Goal: Task Accomplishment & Management: Complete application form

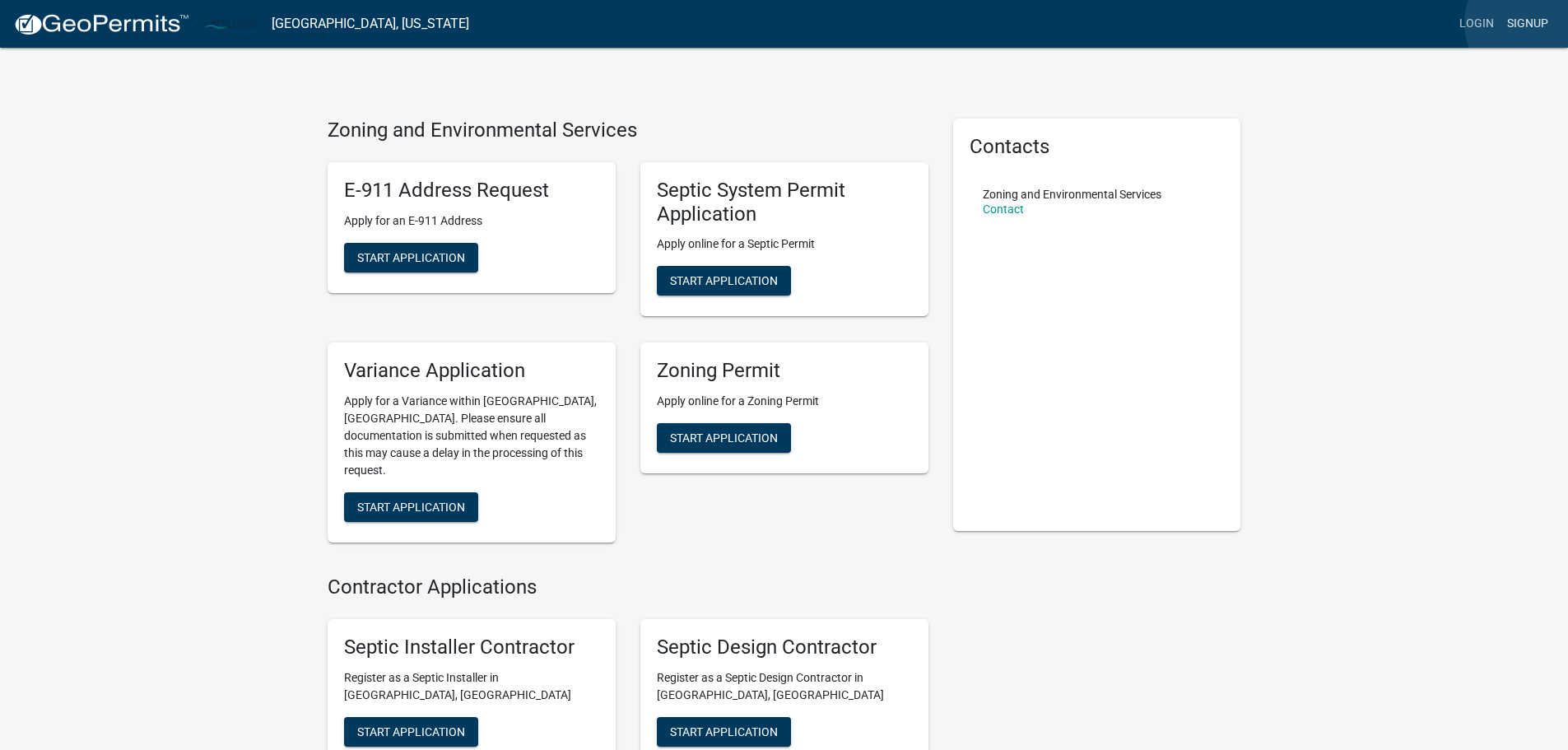
click at [1532, 23] on link "Signup" at bounding box center [1527, 24] width 54 height 31
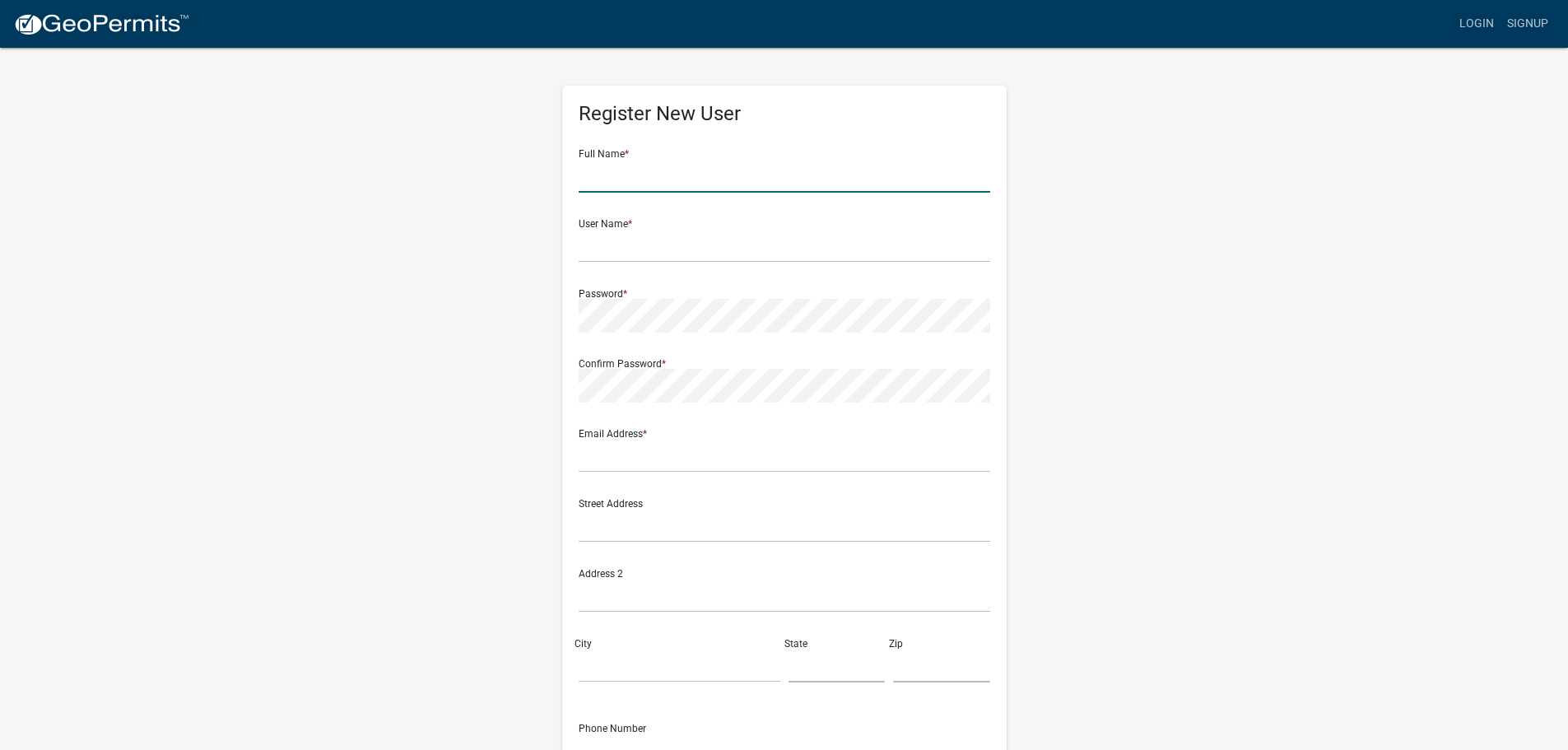
click at [628, 179] on input "text" at bounding box center [784, 176] width 412 height 34
type input "[PERSON_NAME]"
type input "elliefagan"
click at [628, 179] on input "[PERSON_NAME]" at bounding box center [784, 176] width 412 height 34
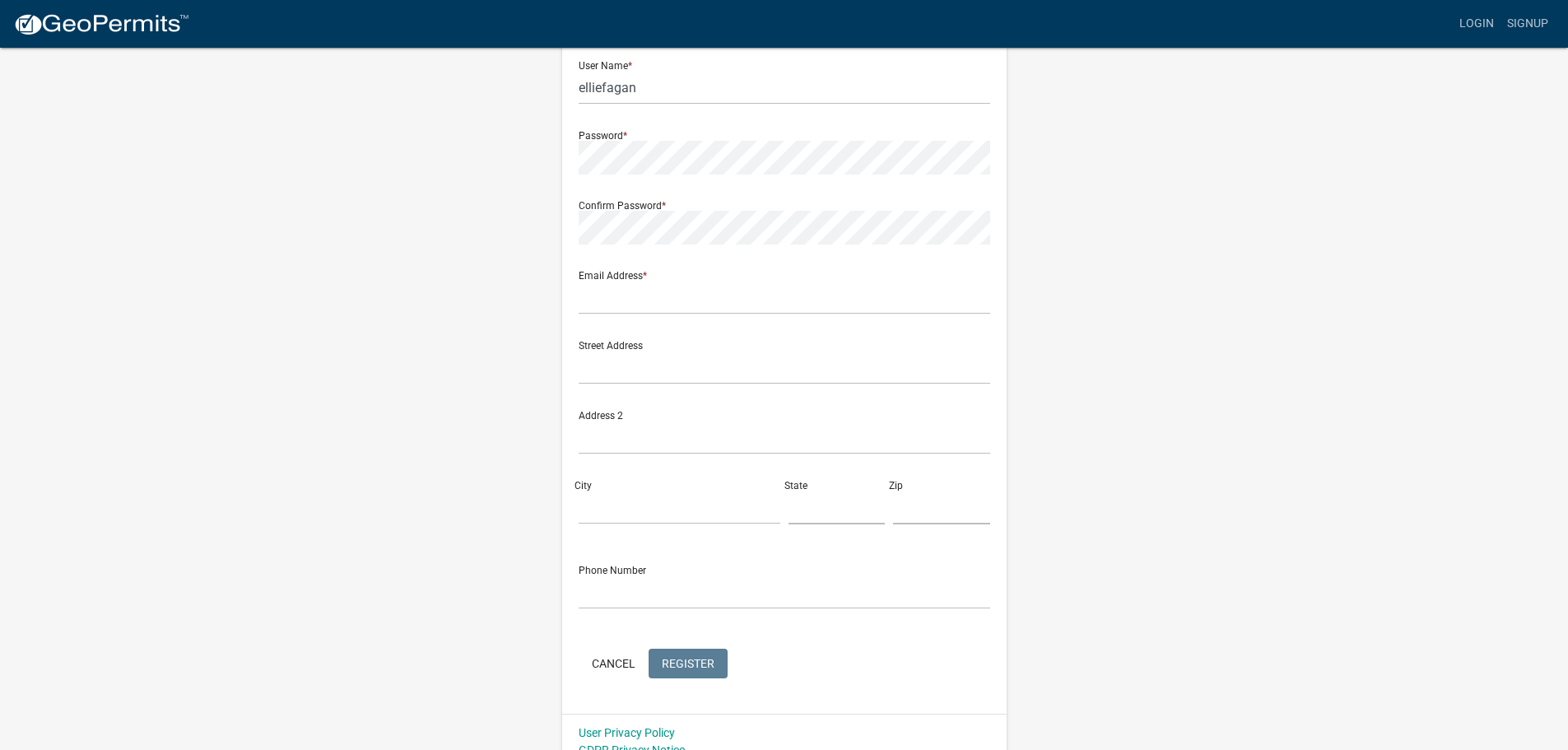
scroll to position [165, 0]
type input "[PERSON_NAME]"
click at [625, 287] on input "text" at bounding box center [784, 291] width 412 height 34
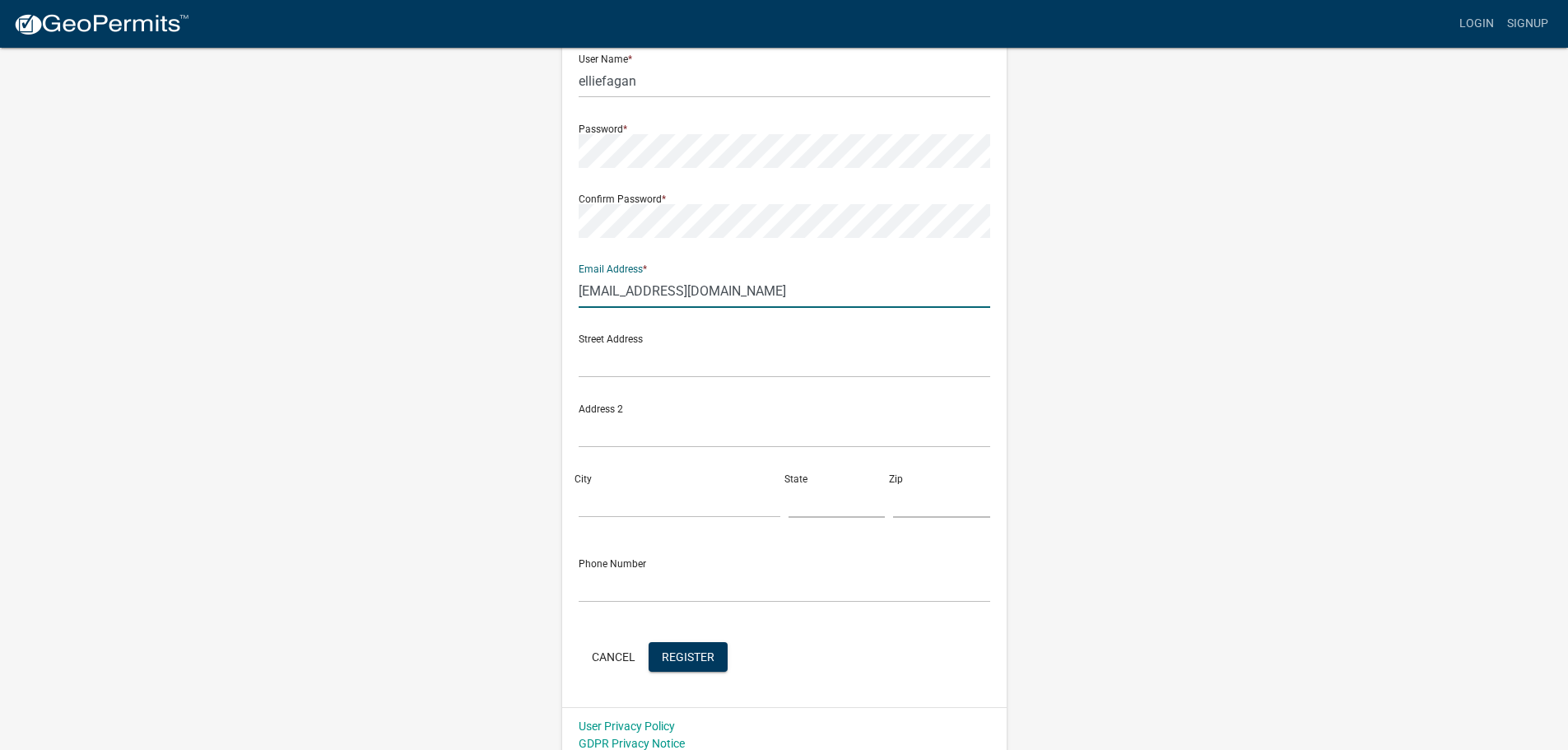
type input "[EMAIL_ADDRESS][DOMAIN_NAME]"
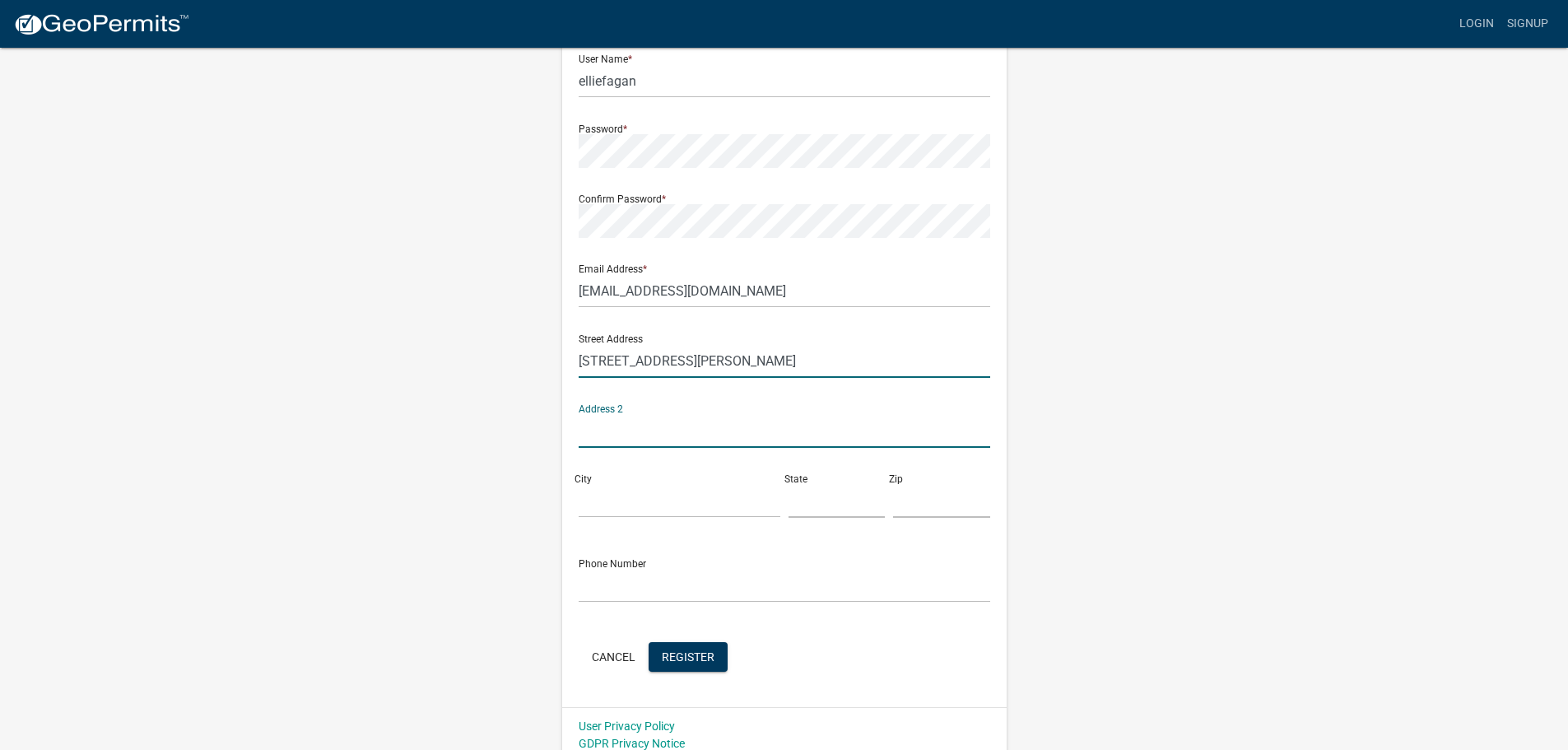
click at [712, 367] on input "[STREET_ADDRESS][PERSON_NAME]" at bounding box center [784, 361] width 412 height 34
type input "[STREET_ADDRESS][PERSON_NAME]"
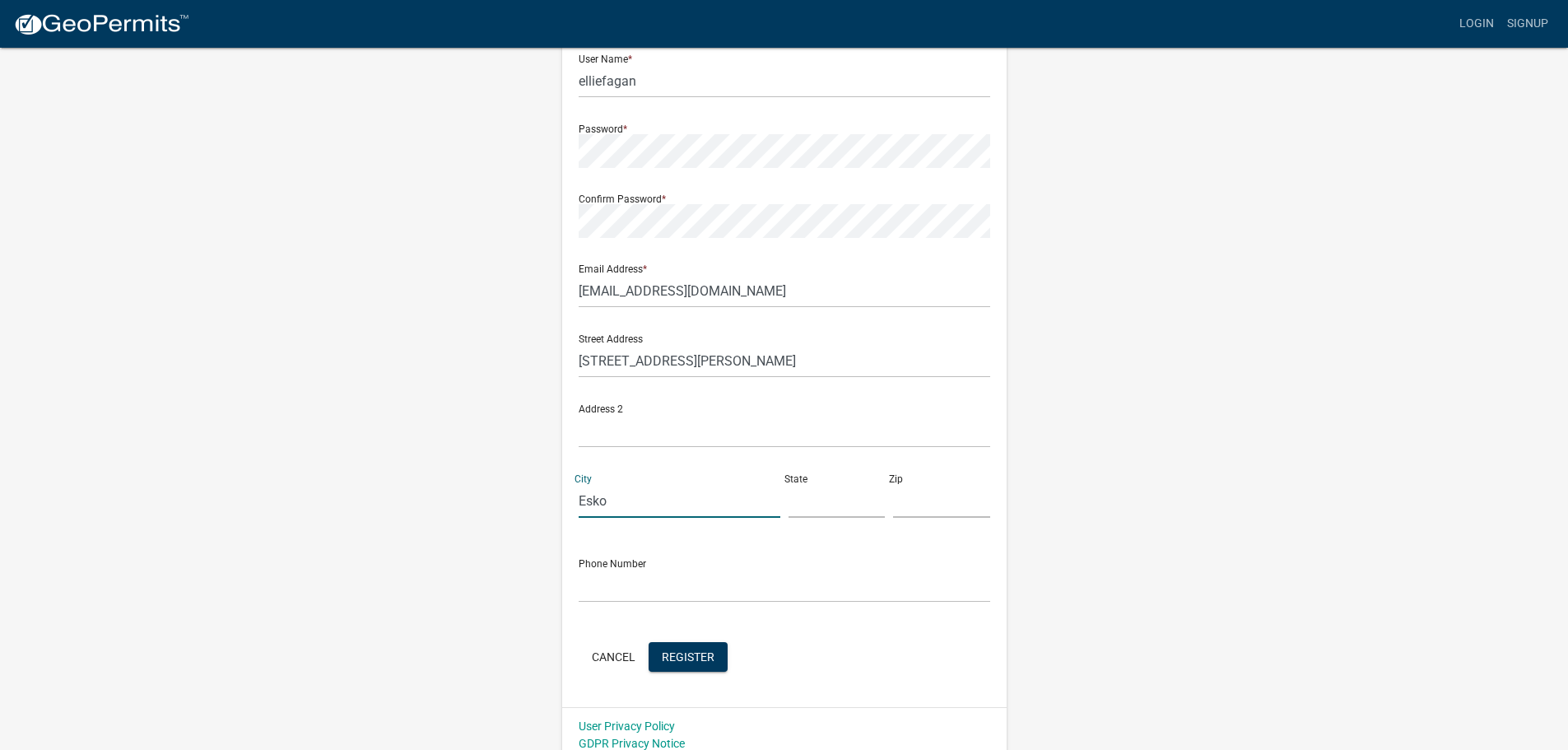
type input "Esko"
type input "MN"
type input "55733"
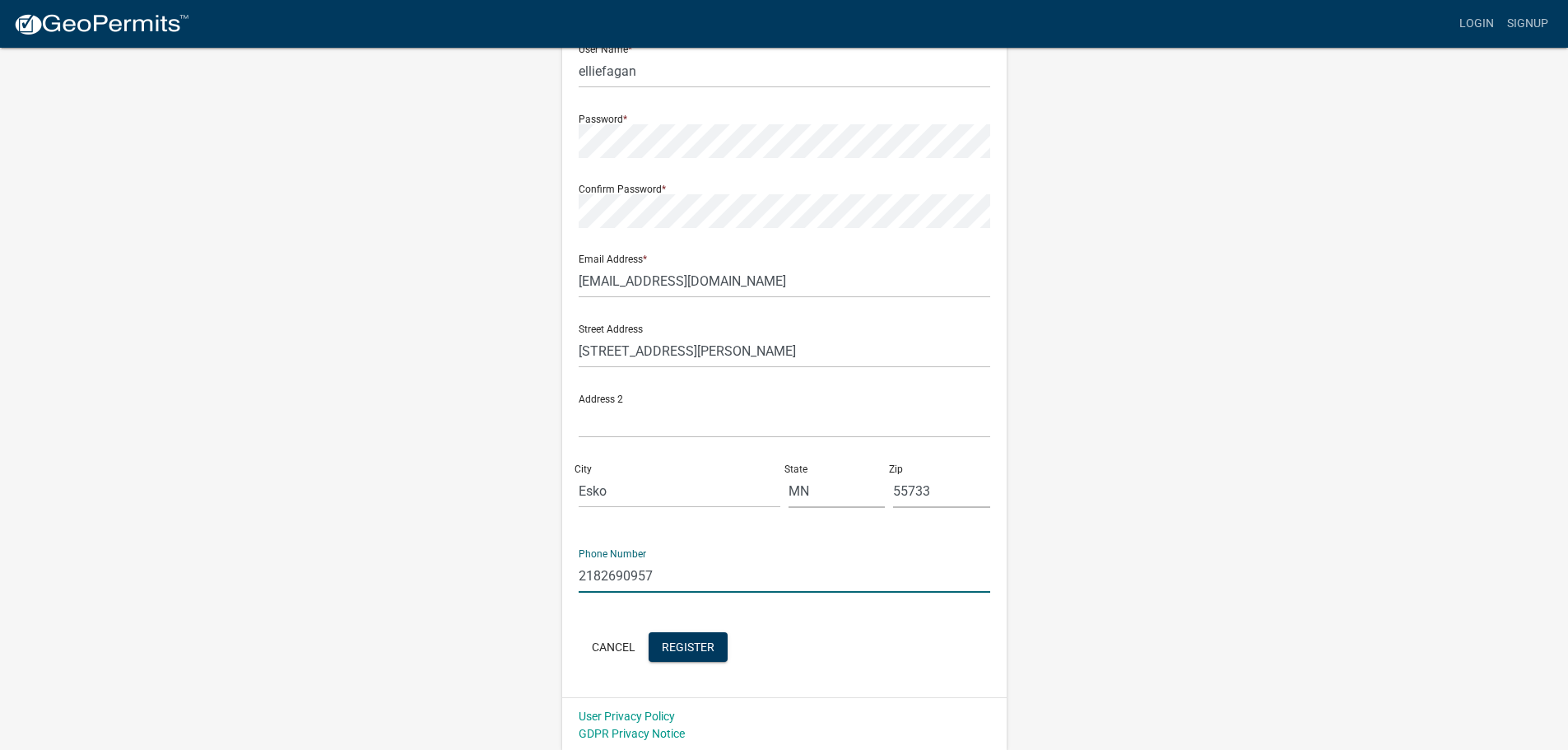
scroll to position [177, 0]
type input "2182690957"
click at [712, 640] on span "Register" at bounding box center [688, 644] width 52 height 14
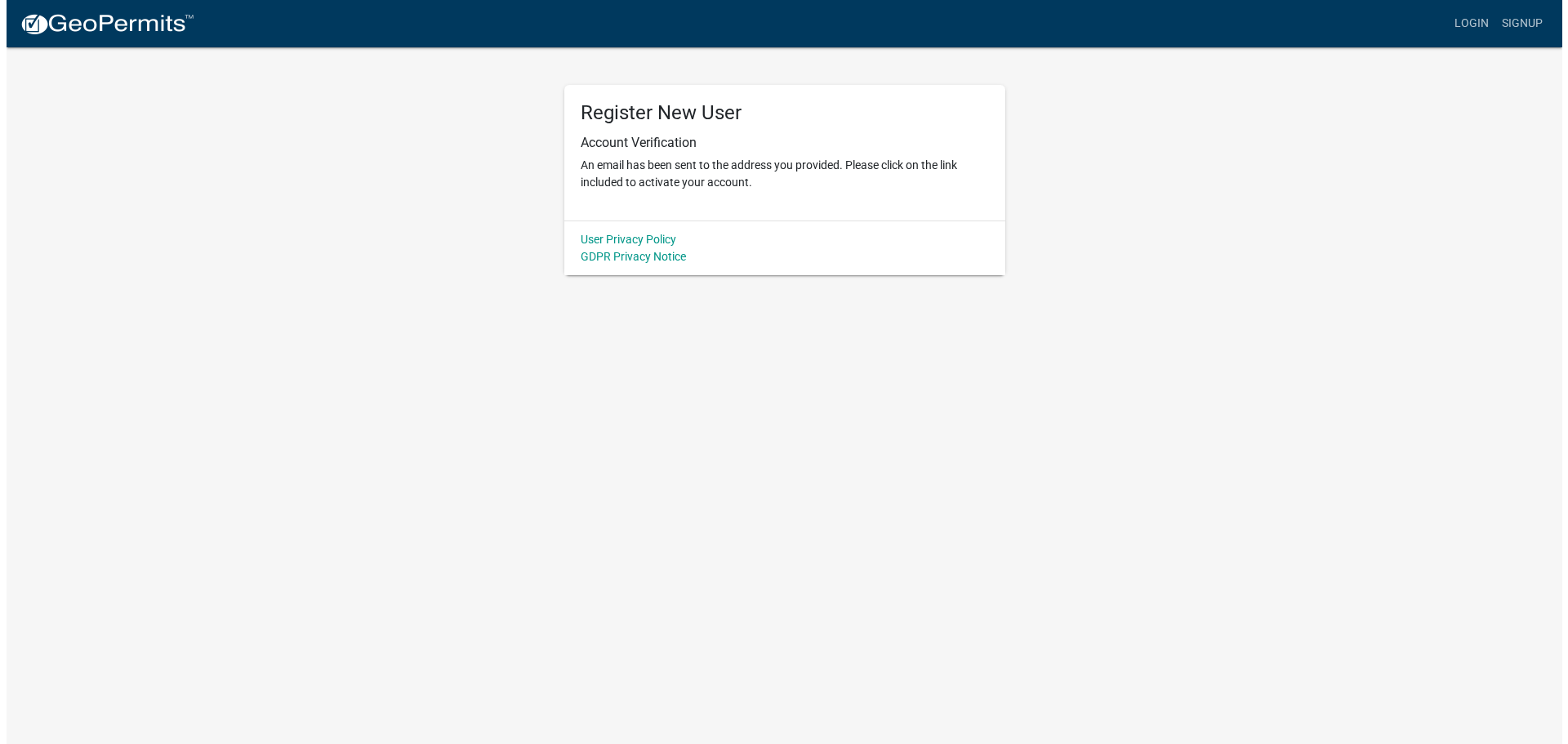
scroll to position [0, 0]
click at [1472, 31] on link "Login" at bounding box center [1477, 23] width 47 height 31
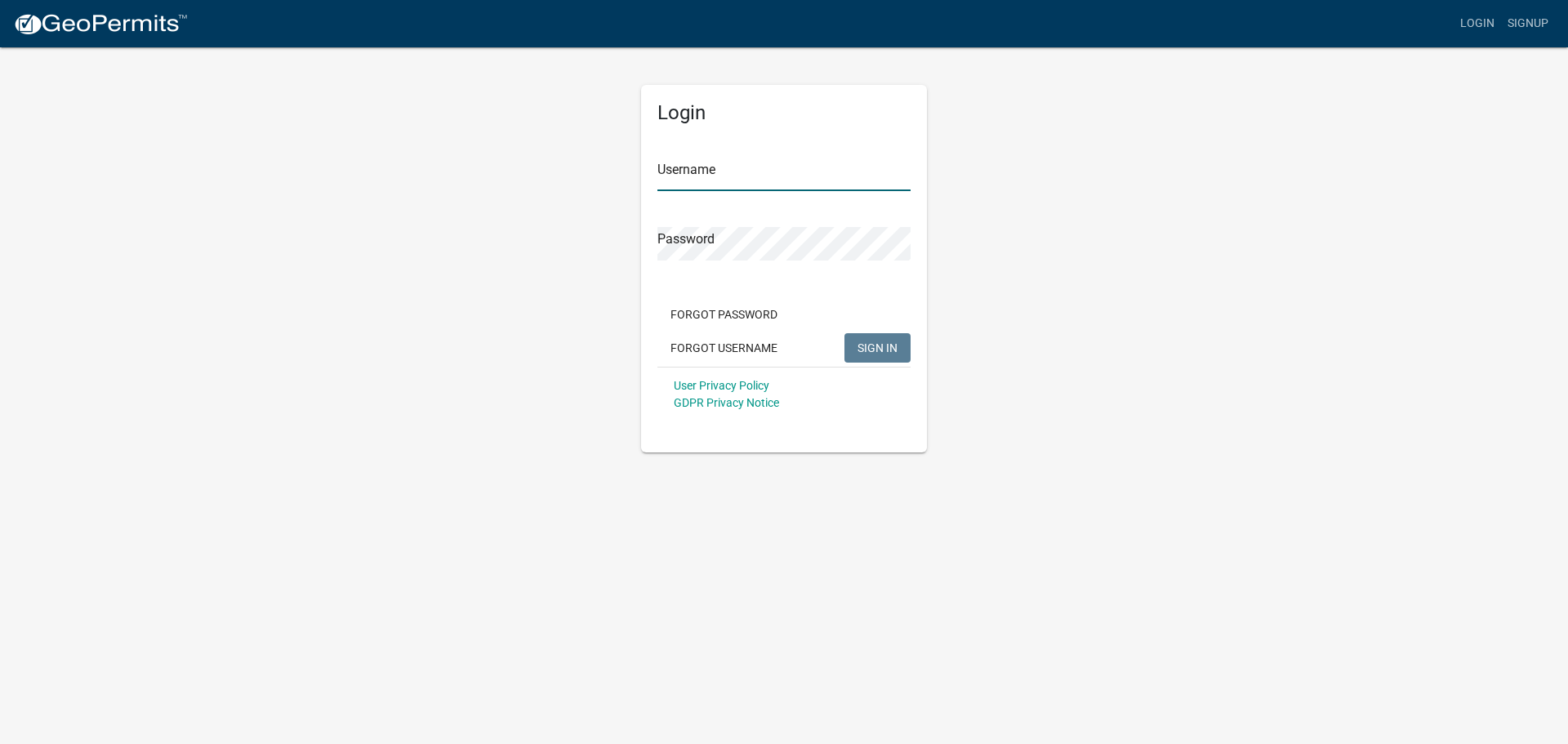
click at [736, 189] on input "Username" at bounding box center [784, 174] width 253 height 34
type input "elliefagan"
click at [844, 333] on button "SIGN IN" at bounding box center [877, 347] width 66 height 29
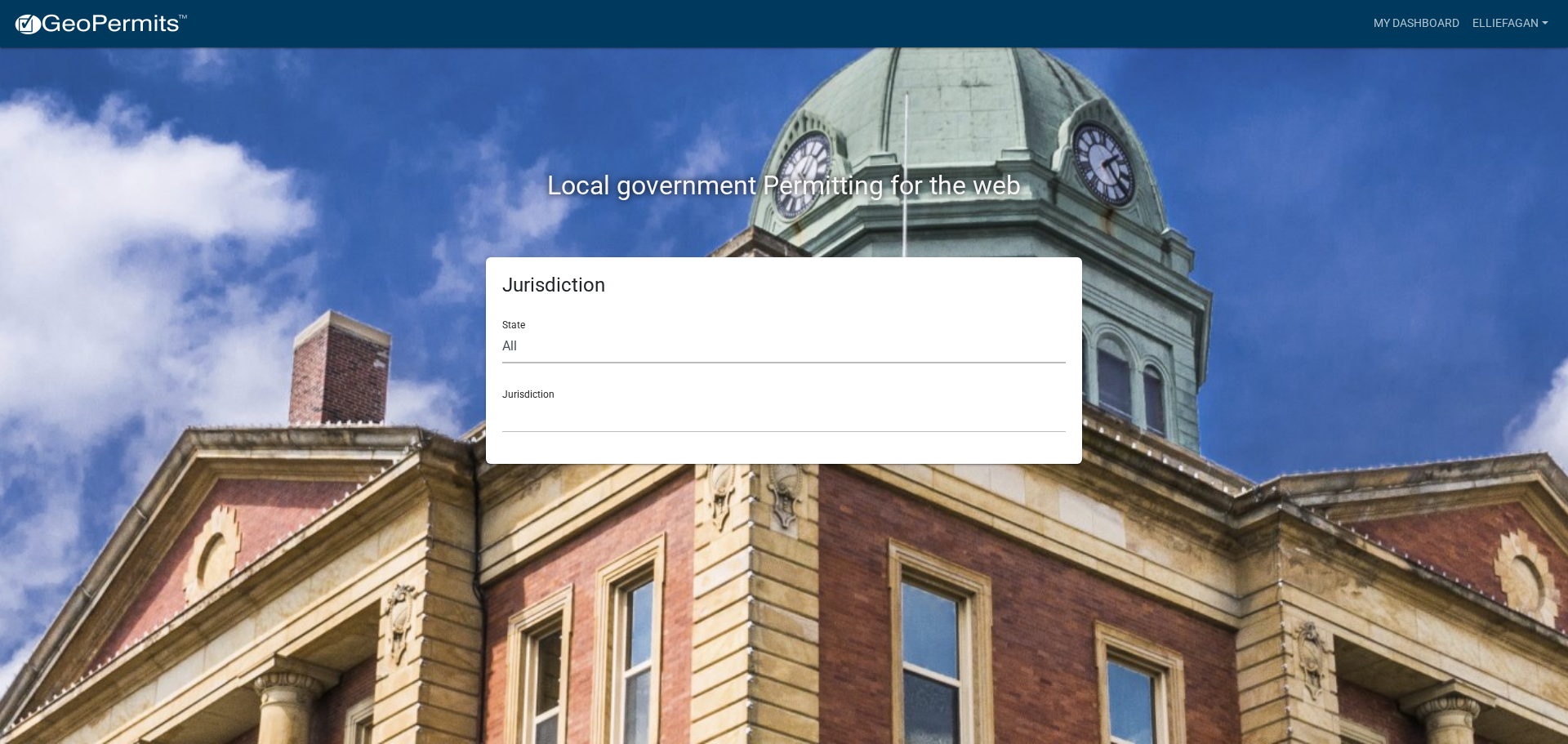
click at [524, 353] on select "All [US_STATE] [US_STATE] [US_STATE] [US_STATE] [US_STATE] [US_STATE] [US_STATE…" at bounding box center [784, 346] width 563 height 34
select select "[US_STATE]"
click at [502, 330] on select "All [US_STATE] [US_STATE] [US_STATE] [US_STATE] [US_STATE] [US_STATE] [US_STATE…" at bounding box center [784, 346] width 563 height 34
click at [541, 412] on select "[GEOGRAPHIC_DATA], [US_STATE] [GEOGRAPHIC_DATA], [US_STATE] [GEOGRAPHIC_DATA], …" at bounding box center [784, 416] width 563 height 34
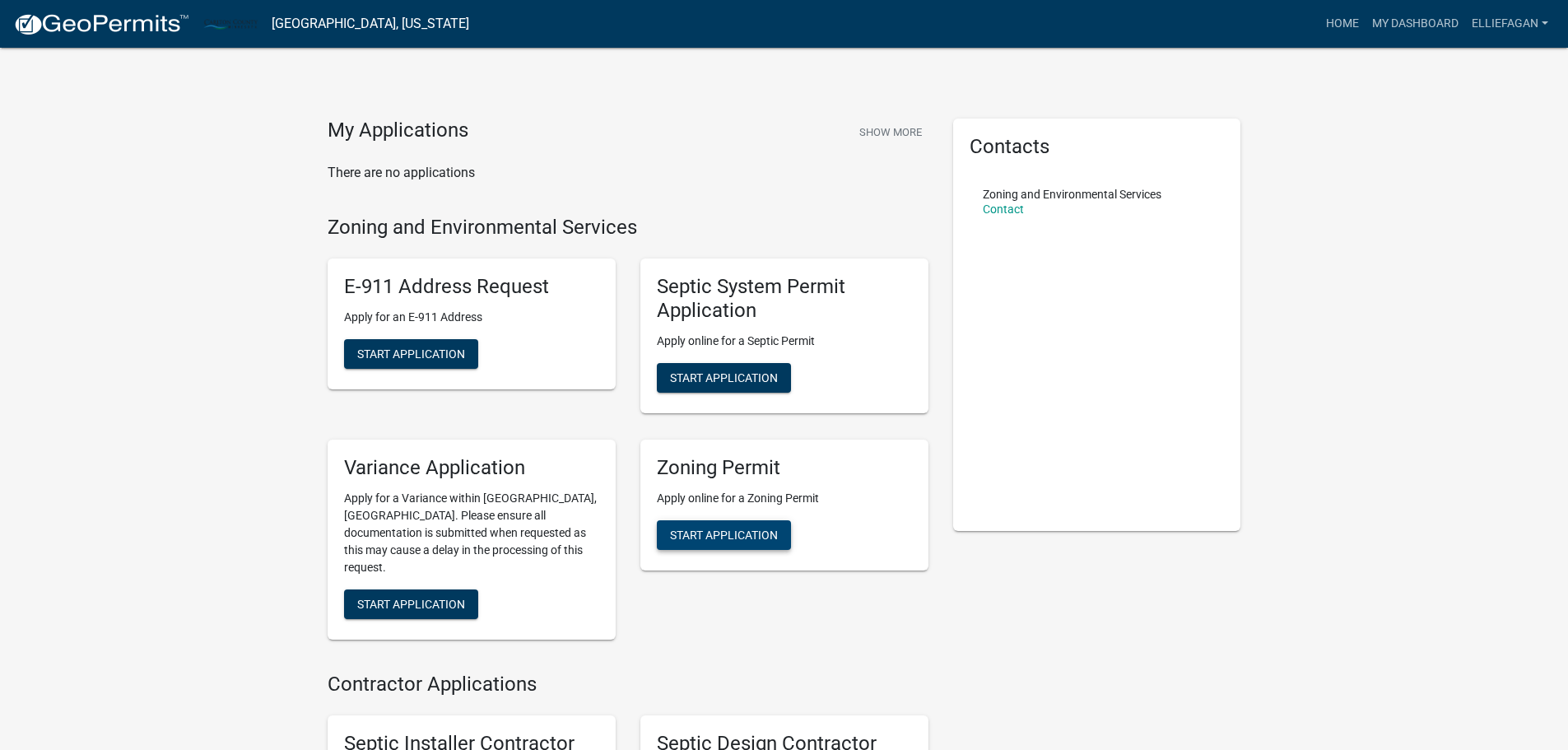
click at [744, 534] on span "Start Application" at bounding box center [724, 534] width 108 height 14
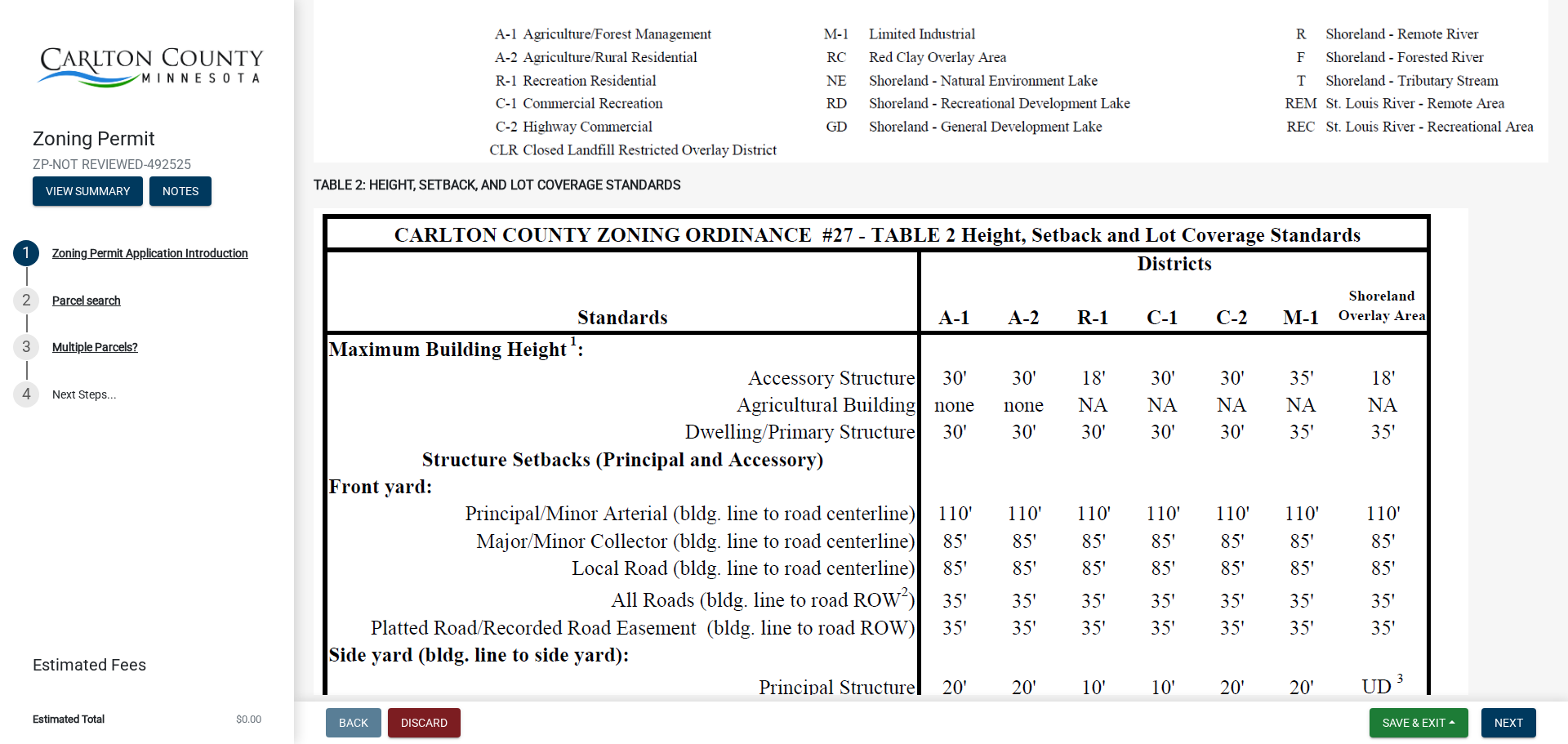
scroll to position [1074, 0]
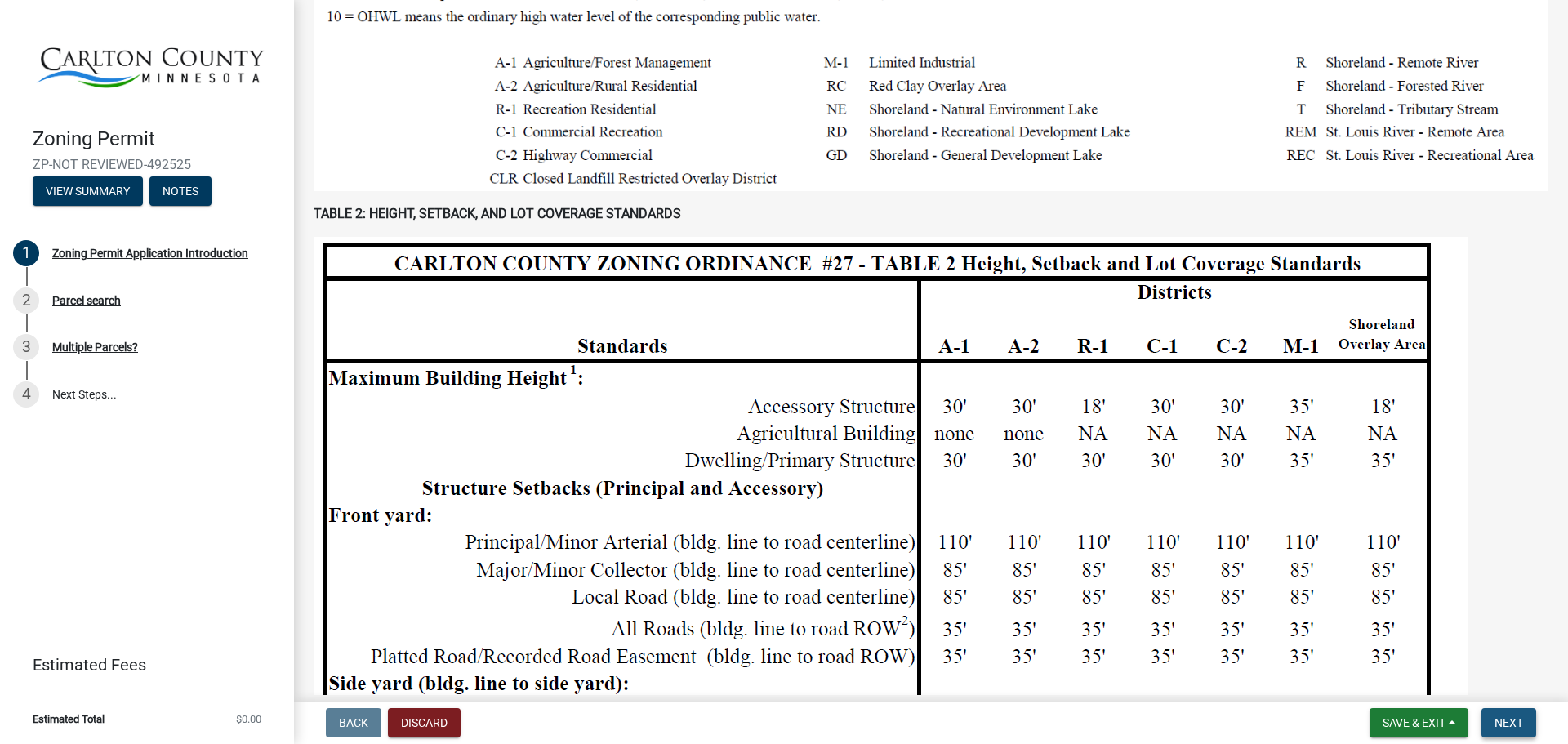
click at [1501, 725] on span "Next" at bounding box center [1508, 723] width 29 height 13
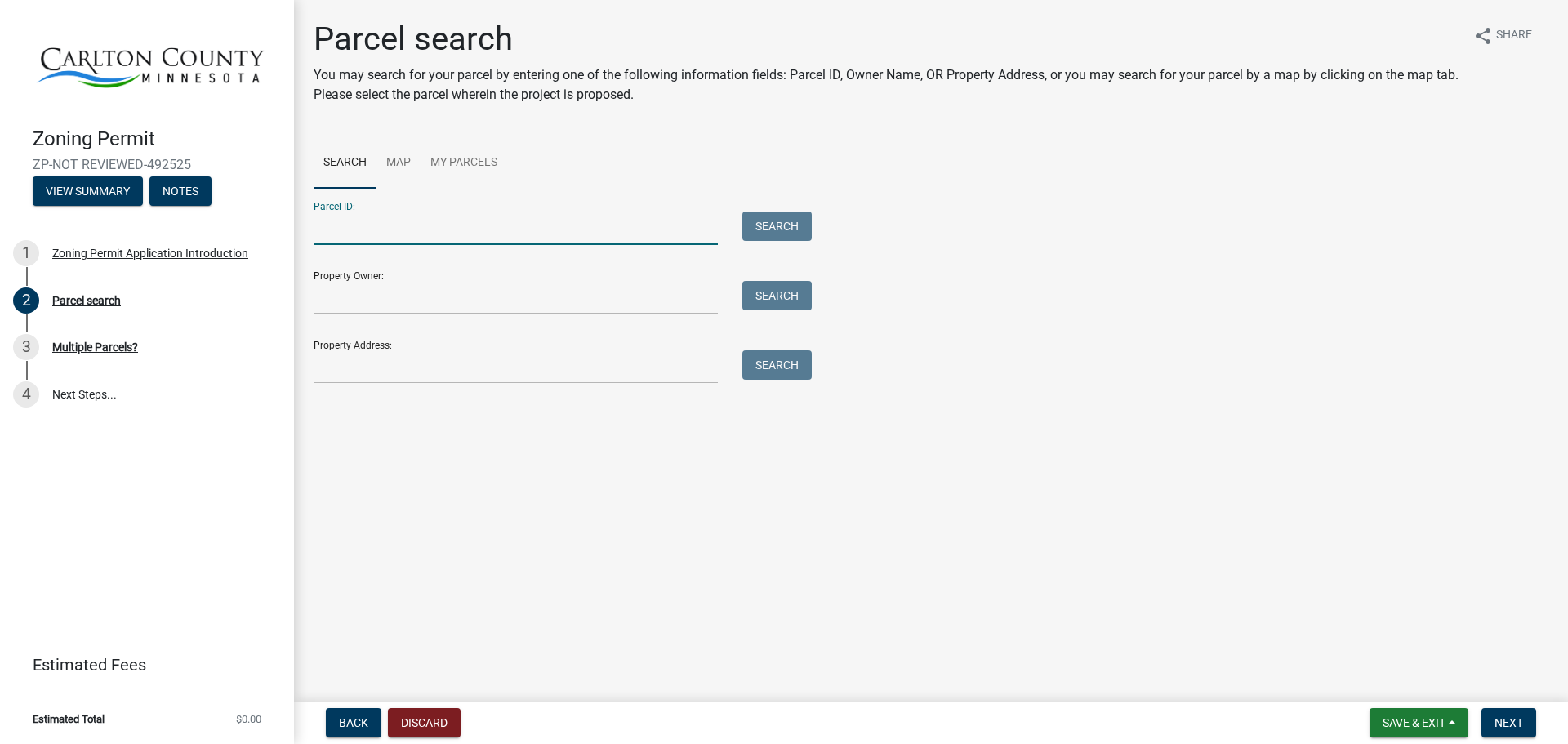
click at [343, 222] on input "Parcel ID:" at bounding box center [516, 228] width 404 height 34
click at [371, 359] on input "Property Address:" at bounding box center [516, 367] width 404 height 34
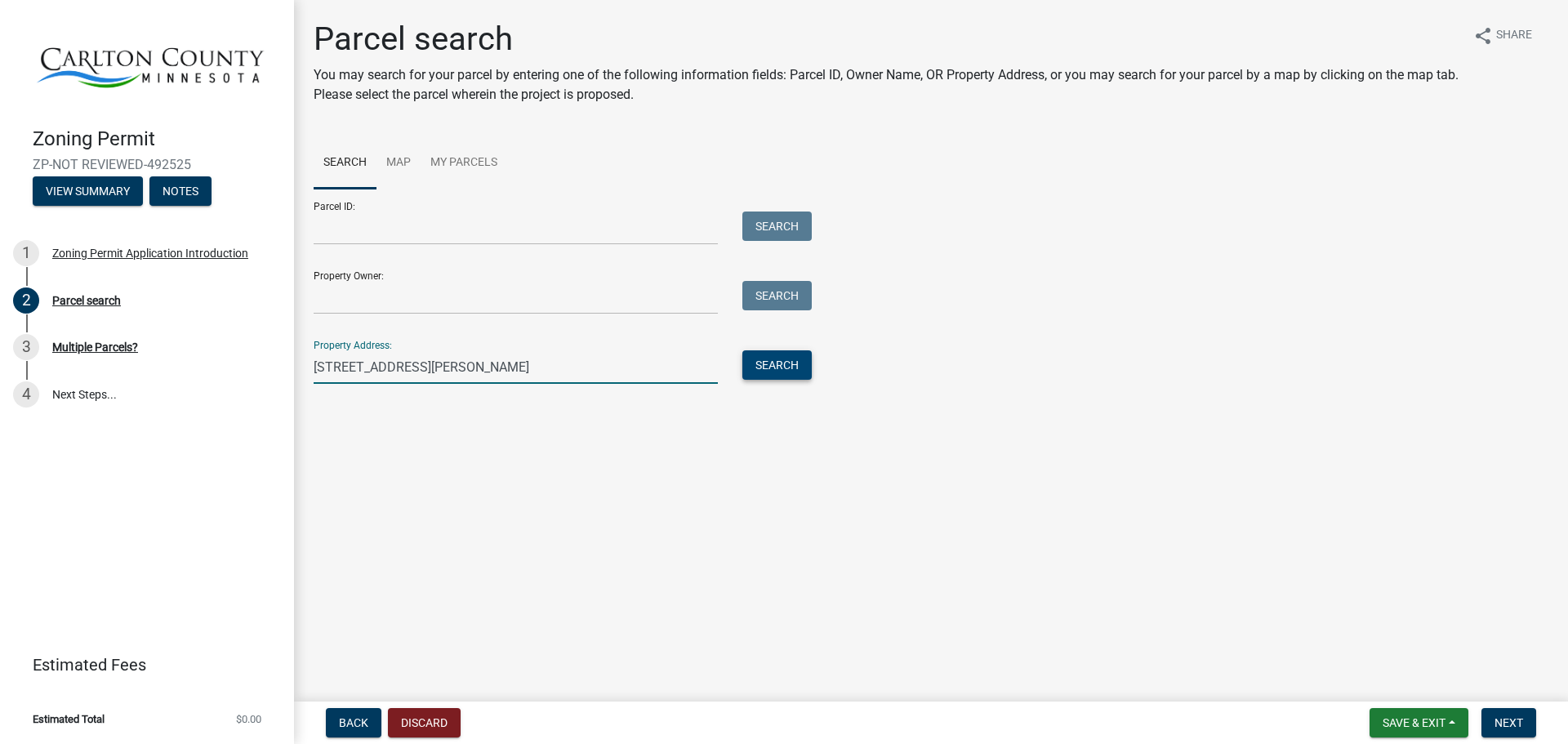
type input "[STREET_ADDRESS][PERSON_NAME]"
click at [784, 373] on button "Search" at bounding box center [776, 365] width 70 height 29
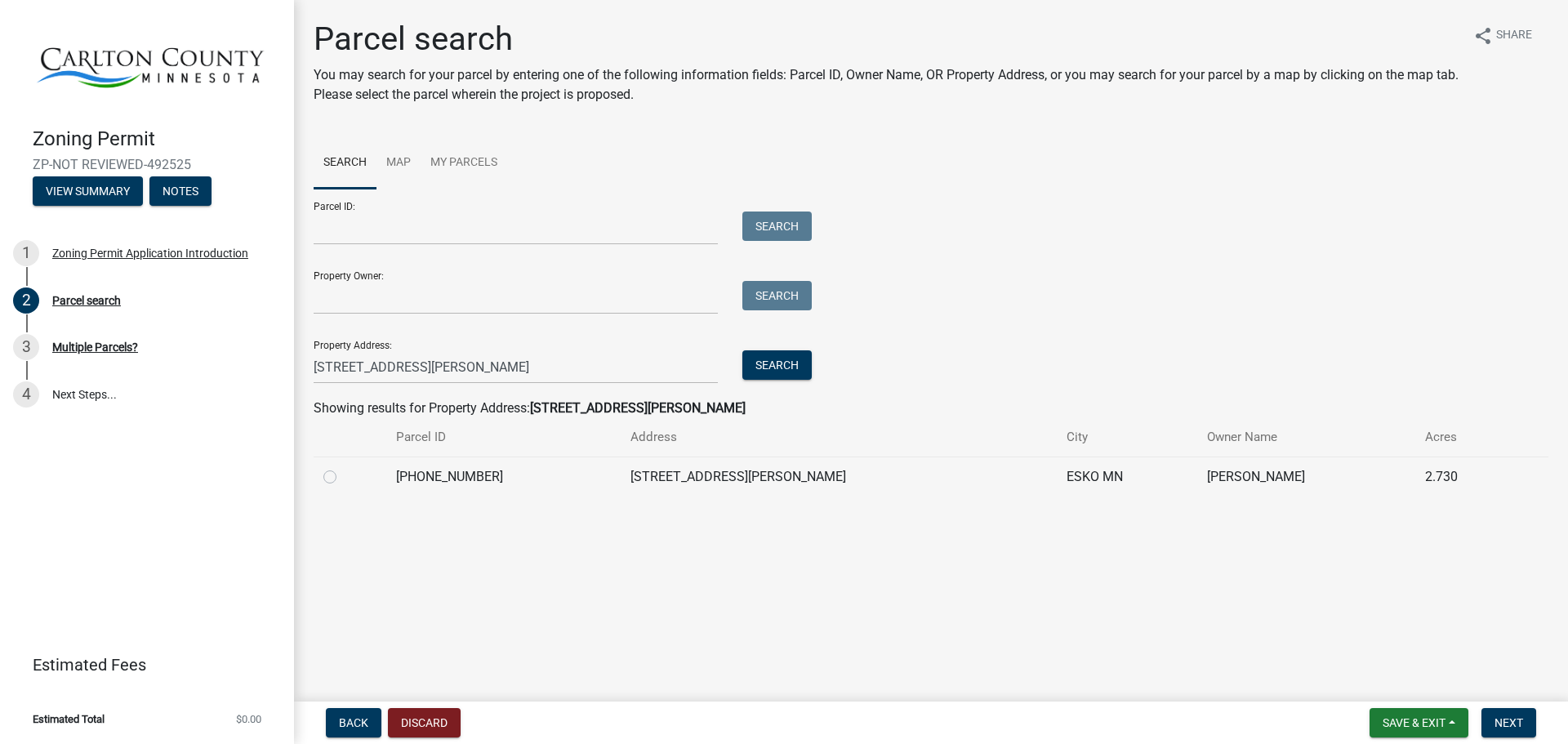
click at [343, 467] on label at bounding box center [343, 467] width 0 height 0
click at [343, 475] on input "radio" at bounding box center [348, 472] width 11 height 11
radio input "true"
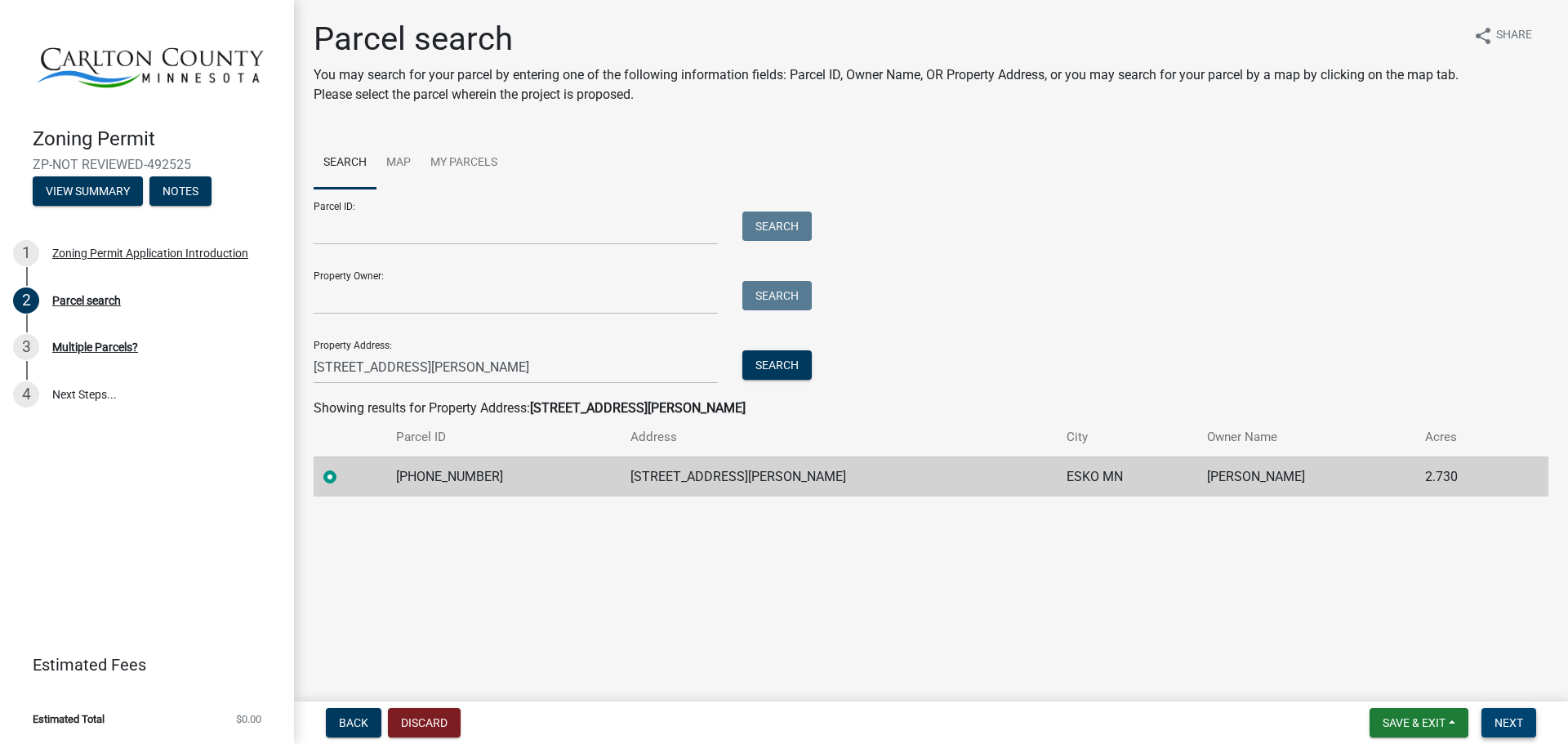
click at [1493, 723] on button "Next" at bounding box center [1508, 722] width 55 height 29
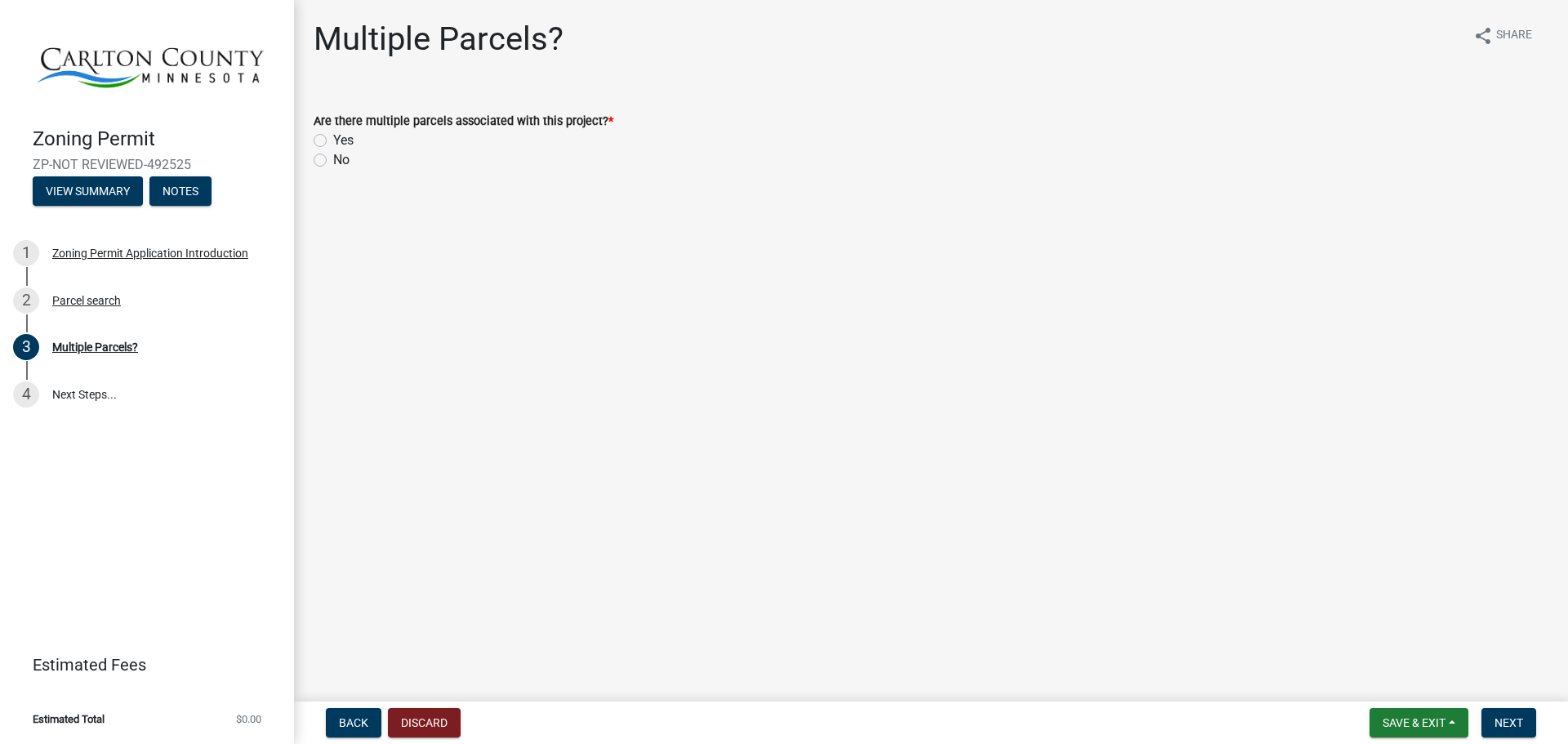
click at [333, 159] on label "No" at bounding box center [340, 159] width 16 height 19
click at [333, 159] on input "No" at bounding box center [338, 155] width 11 height 11
radio input "true"
click at [1507, 717] on span "Next" at bounding box center [1508, 723] width 29 height 13
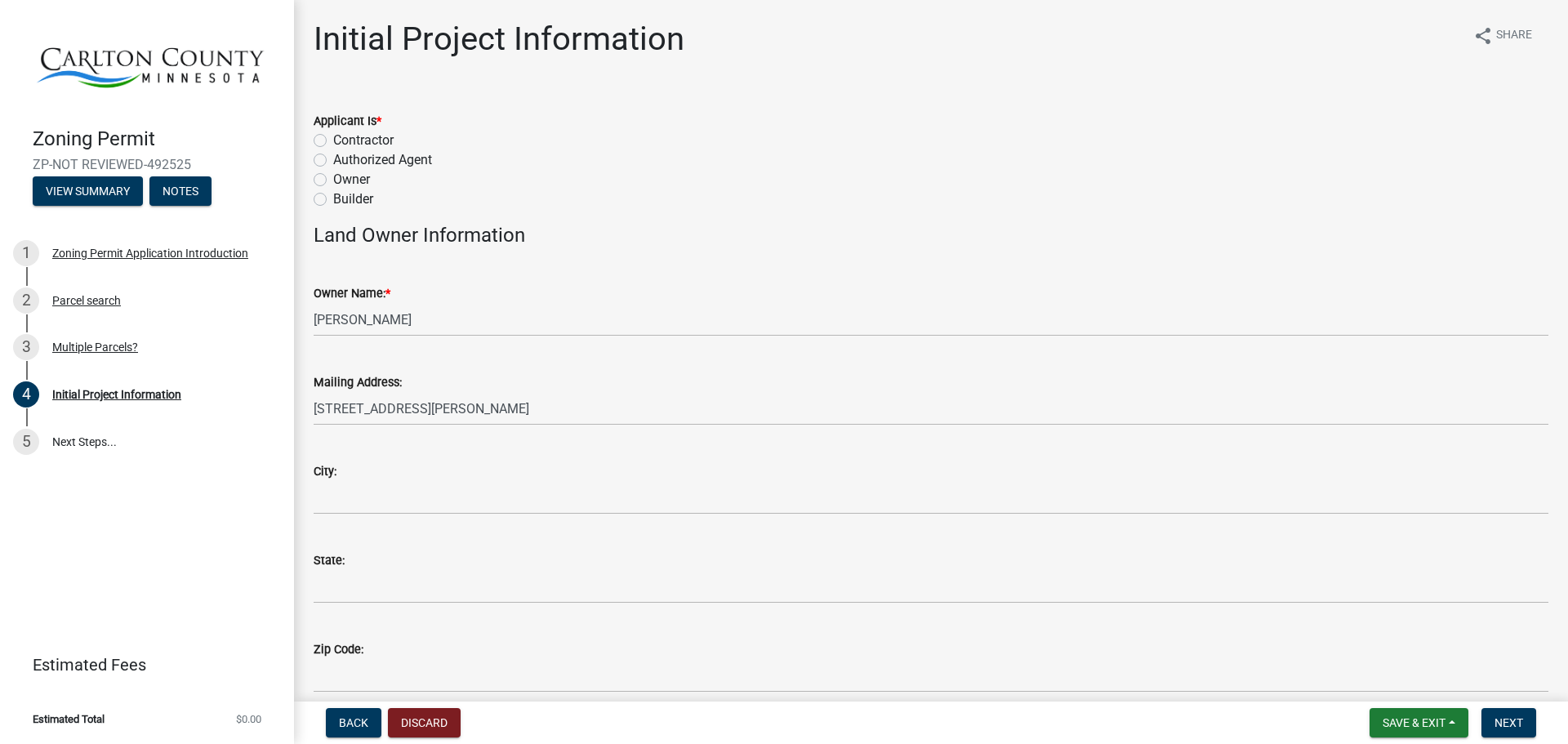
click at [333, 199] on label "Builder" at bounding box center [353, 199] width 40 height 19
click at [333, 199] on input "Builder" at bounding box center [338, 195] width 11 height 11
radio input "true"
click at [333, 179] on label "Owner" at bounding box center [351, 179] width 37 height 19
click at [333, 179] on input "Owner" at bounding box center [338, 175] width 11 height 11
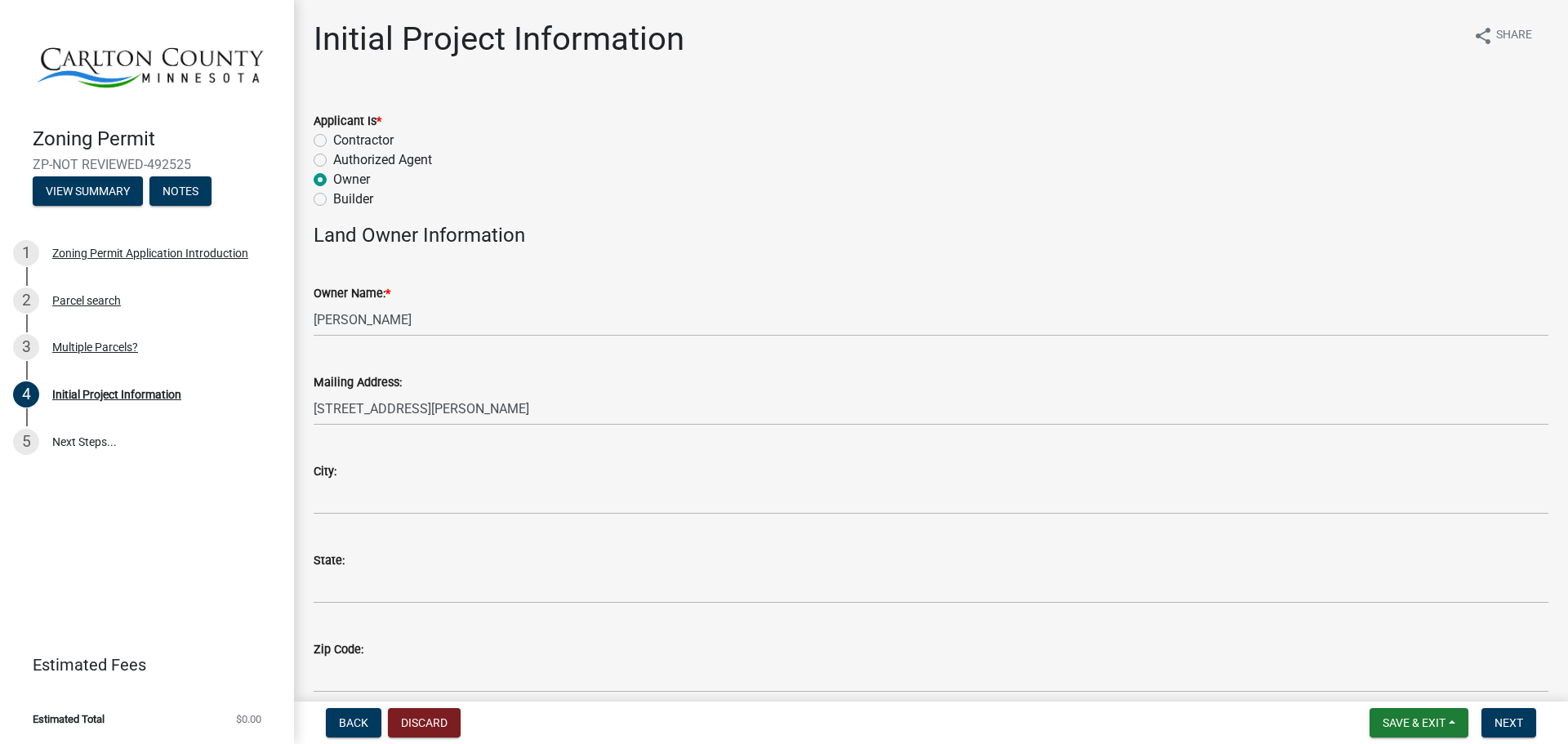
radio input "true"
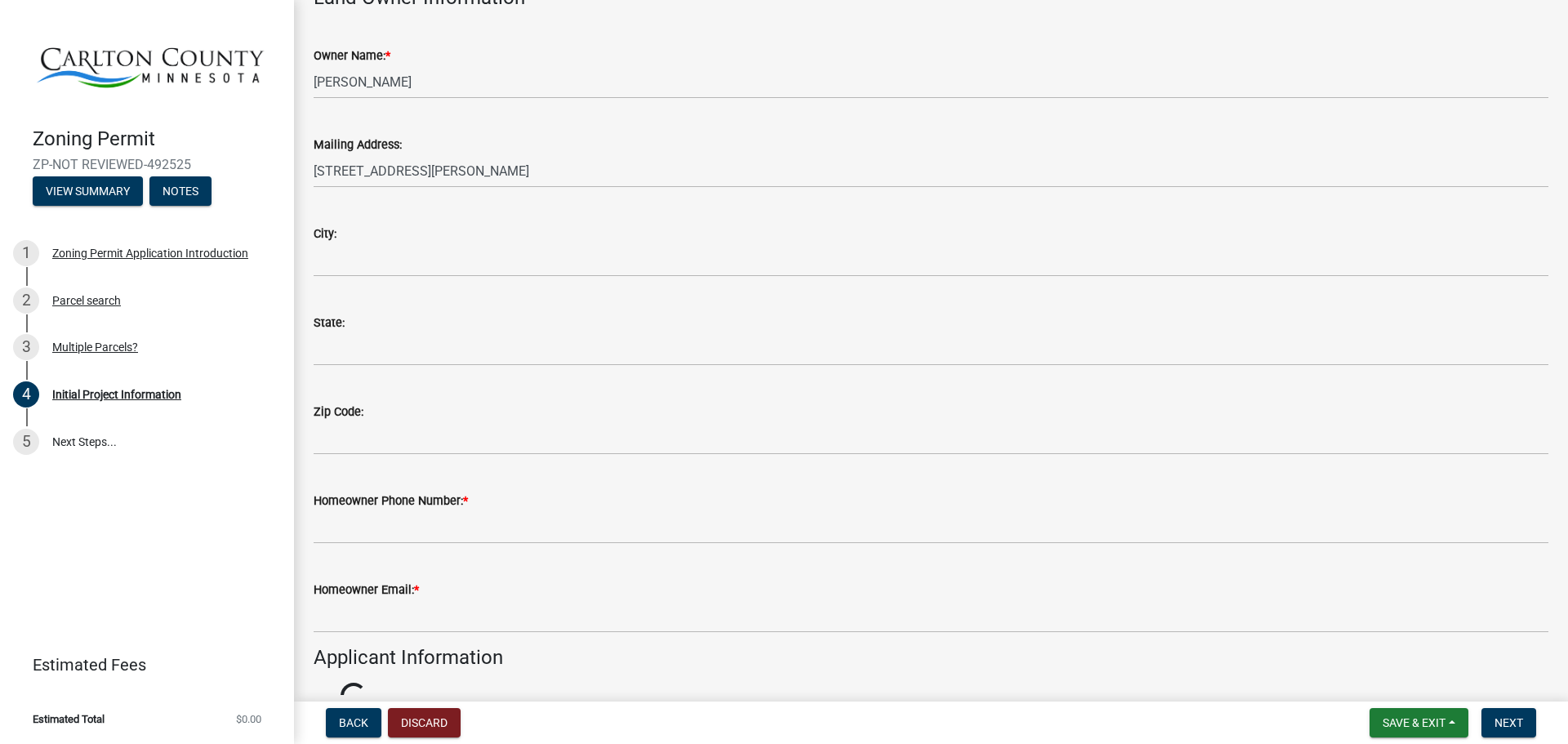
scroll to position [245, 0]
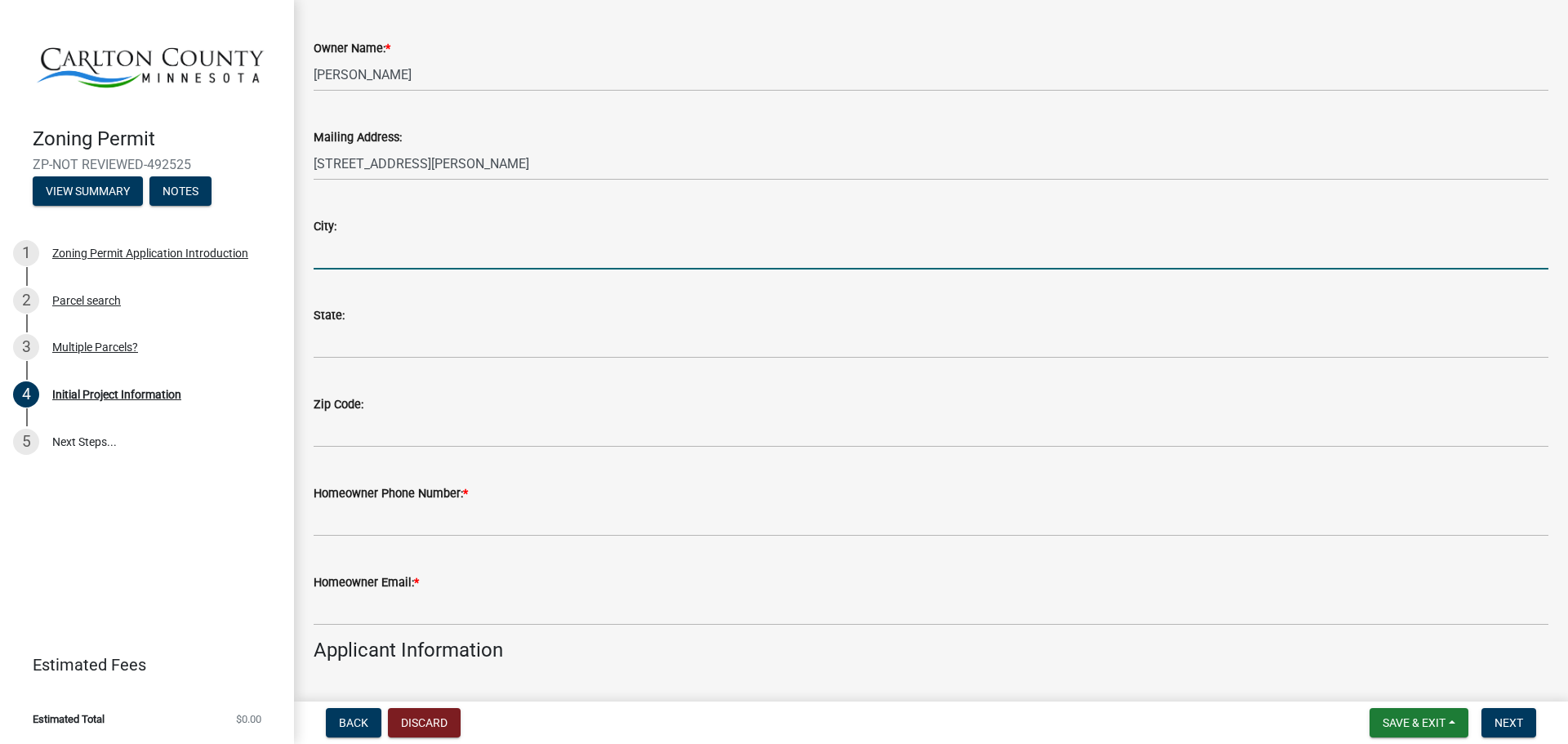
click at [338, 251] on input "City:" at bounding box center [931, 252] width 1234 height 34
type input "Esko"
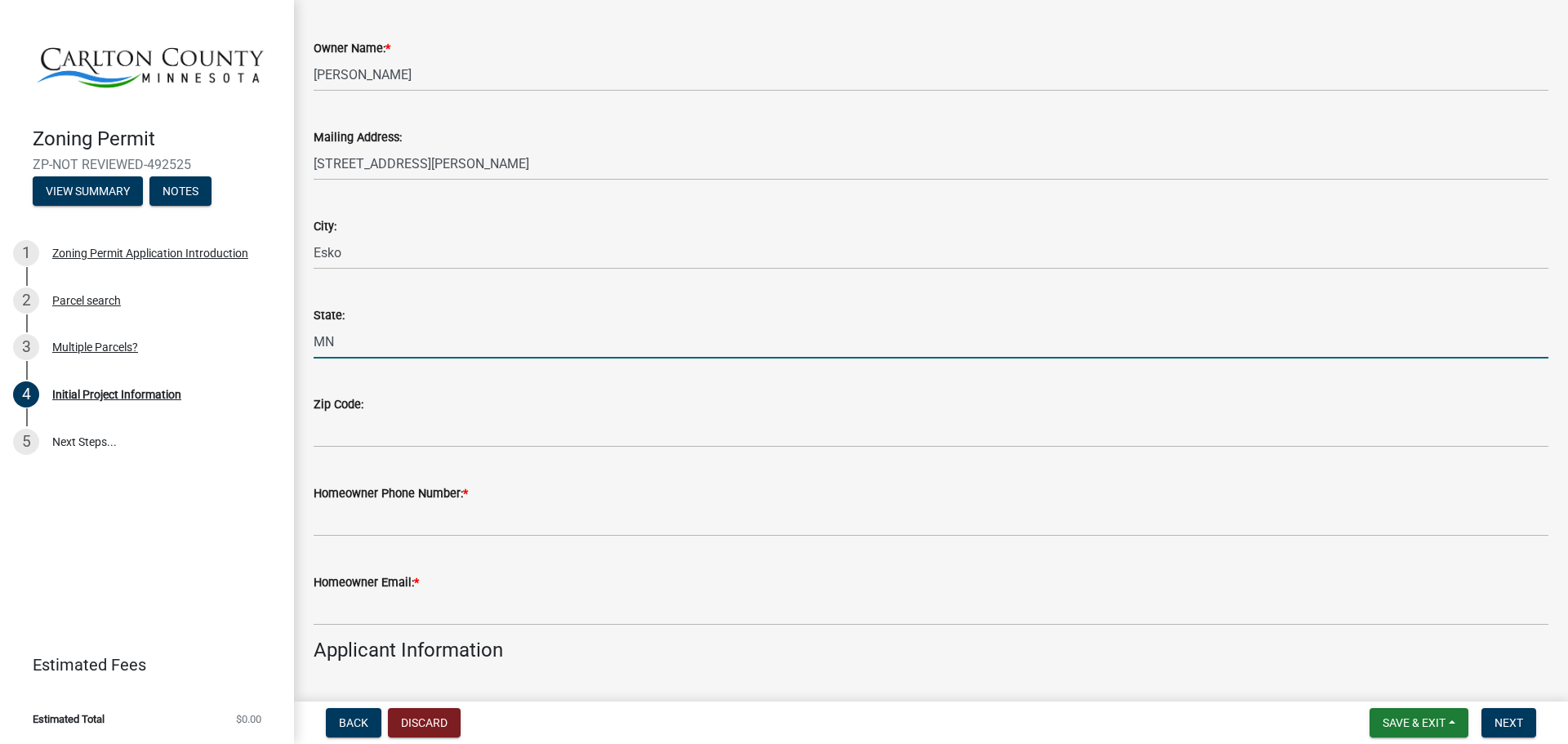
type input "MN"
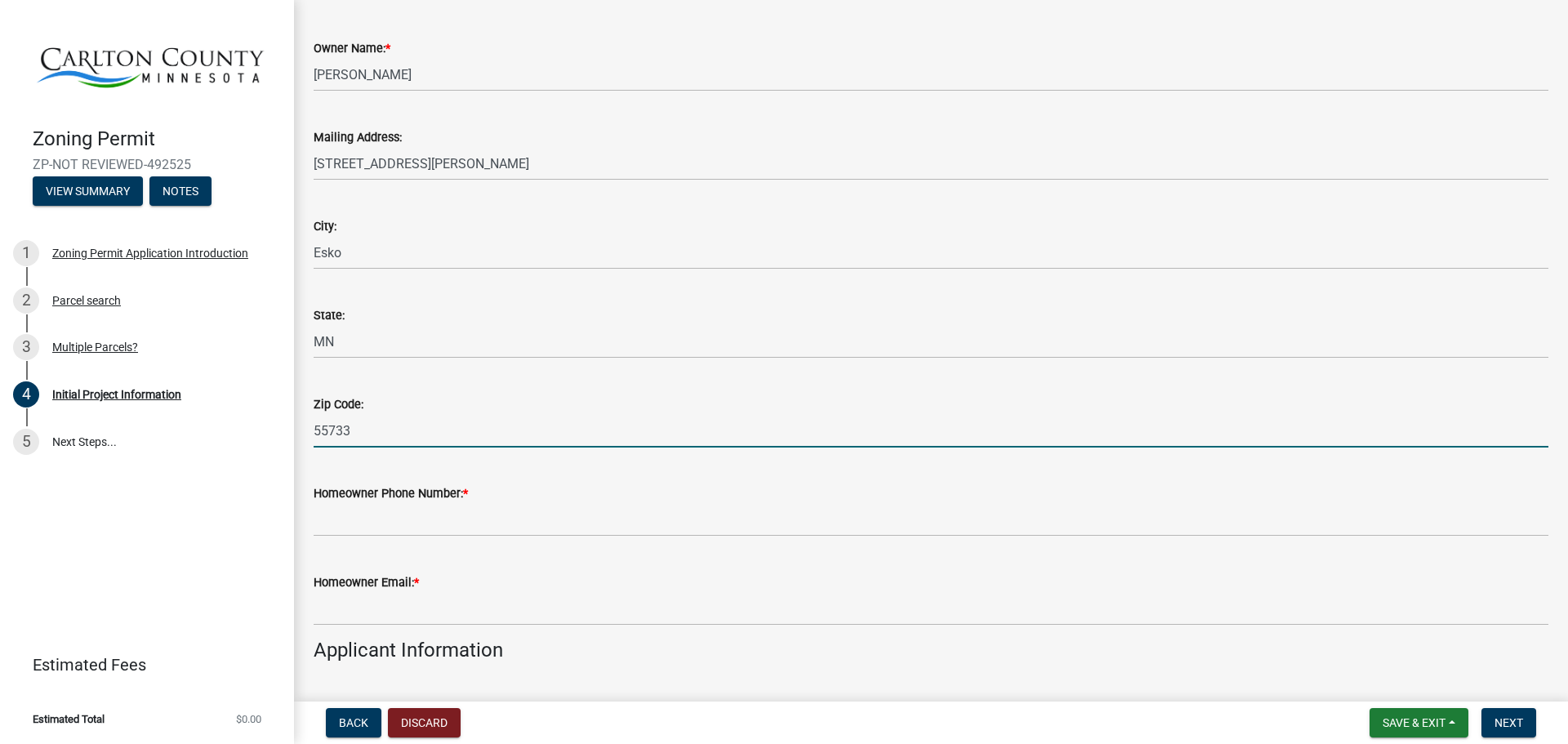
type input "55733"
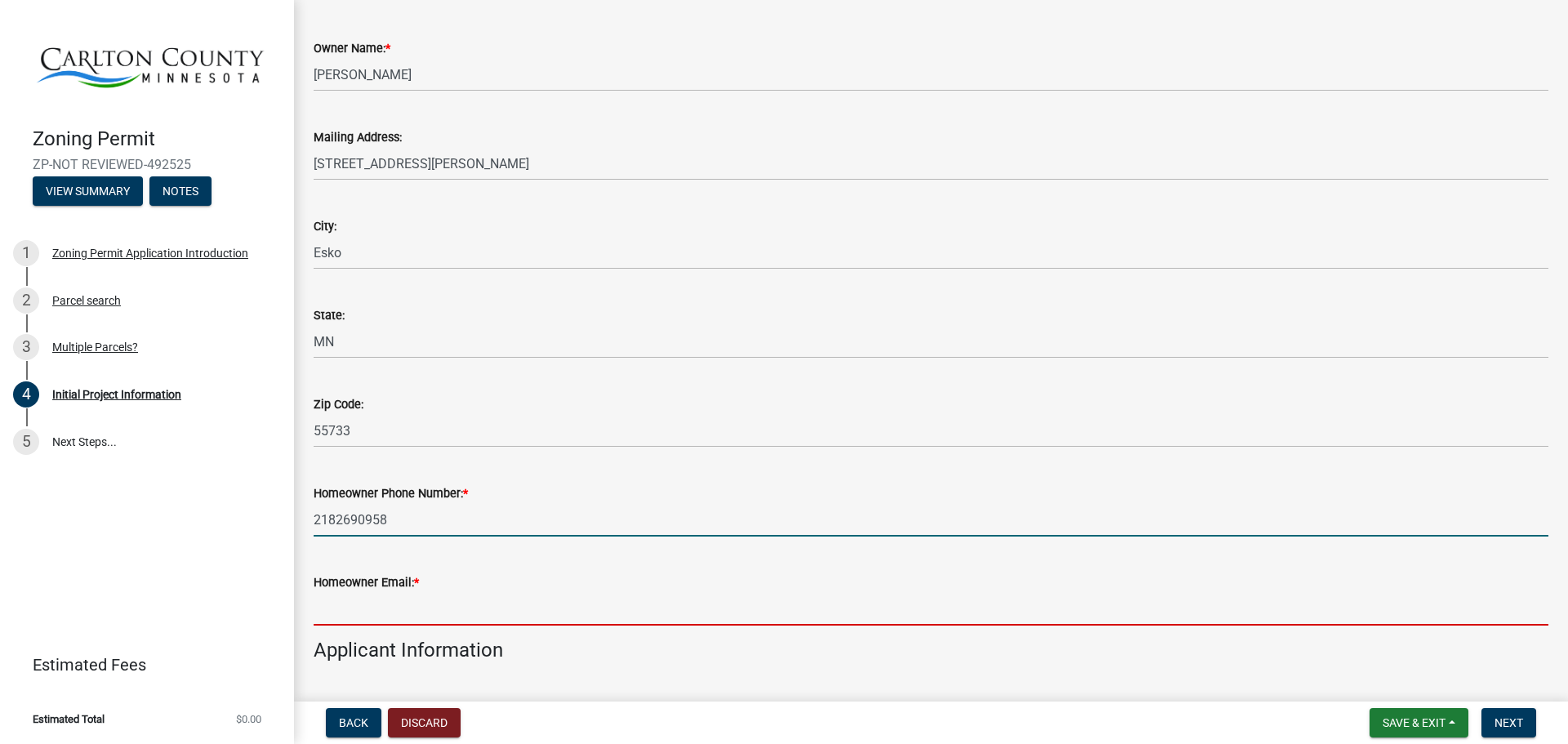
click at [406, 518] on input "2182690958" at bounding box center [931, 520] width 1234 height 34
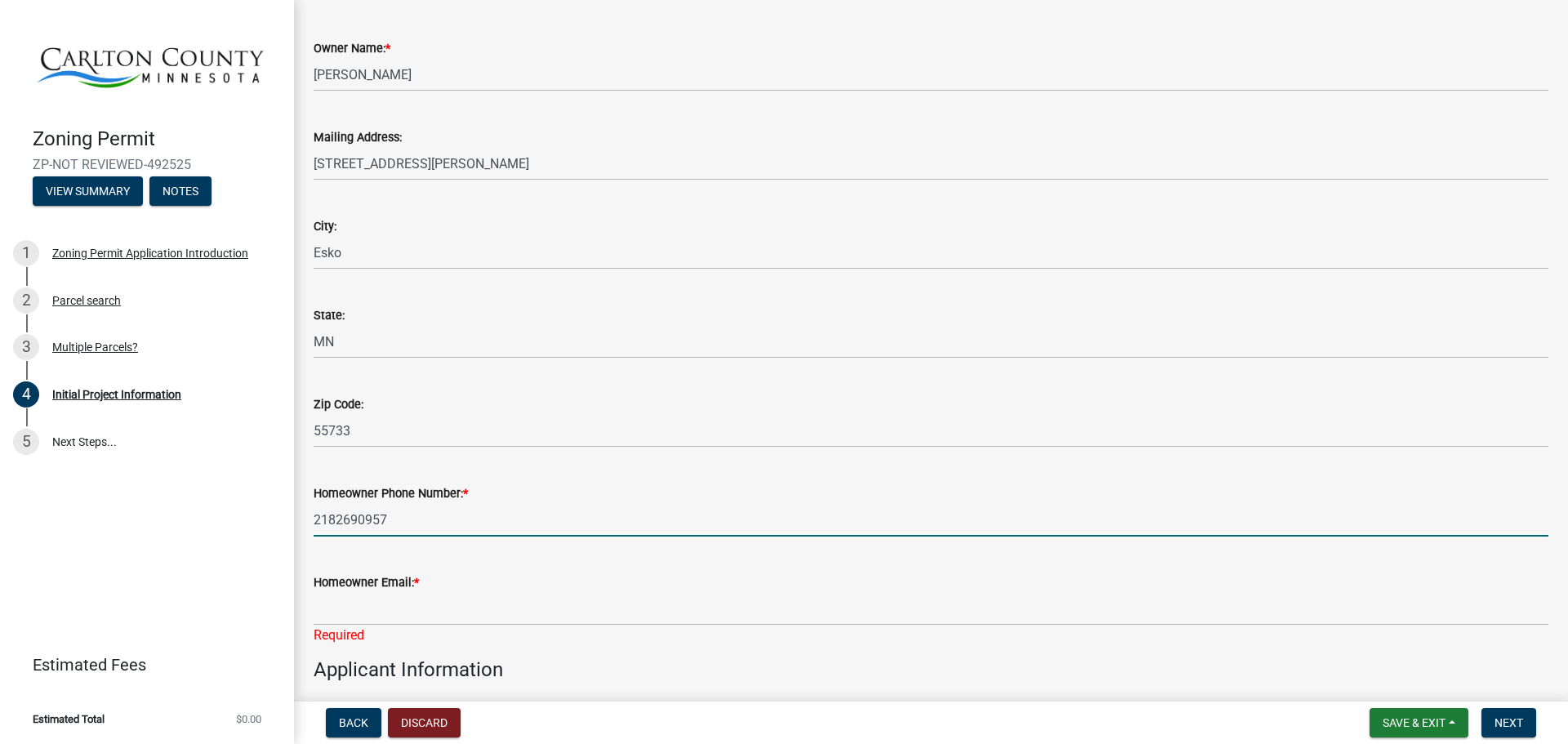
type input "2182690957"
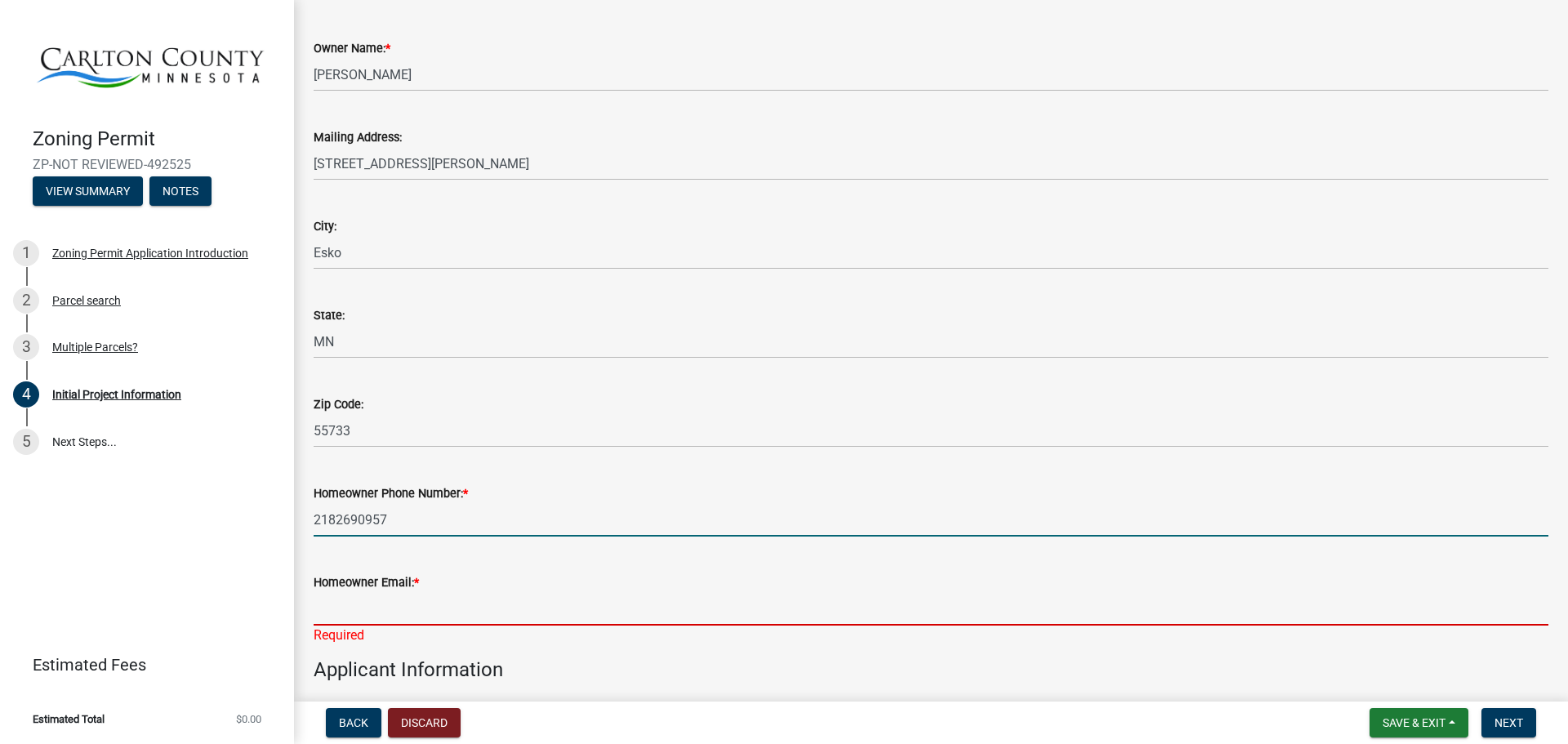
click at [383, 608] on input "Homeowner Email: *" at bounding box center [931, 609] width 1234 height 34
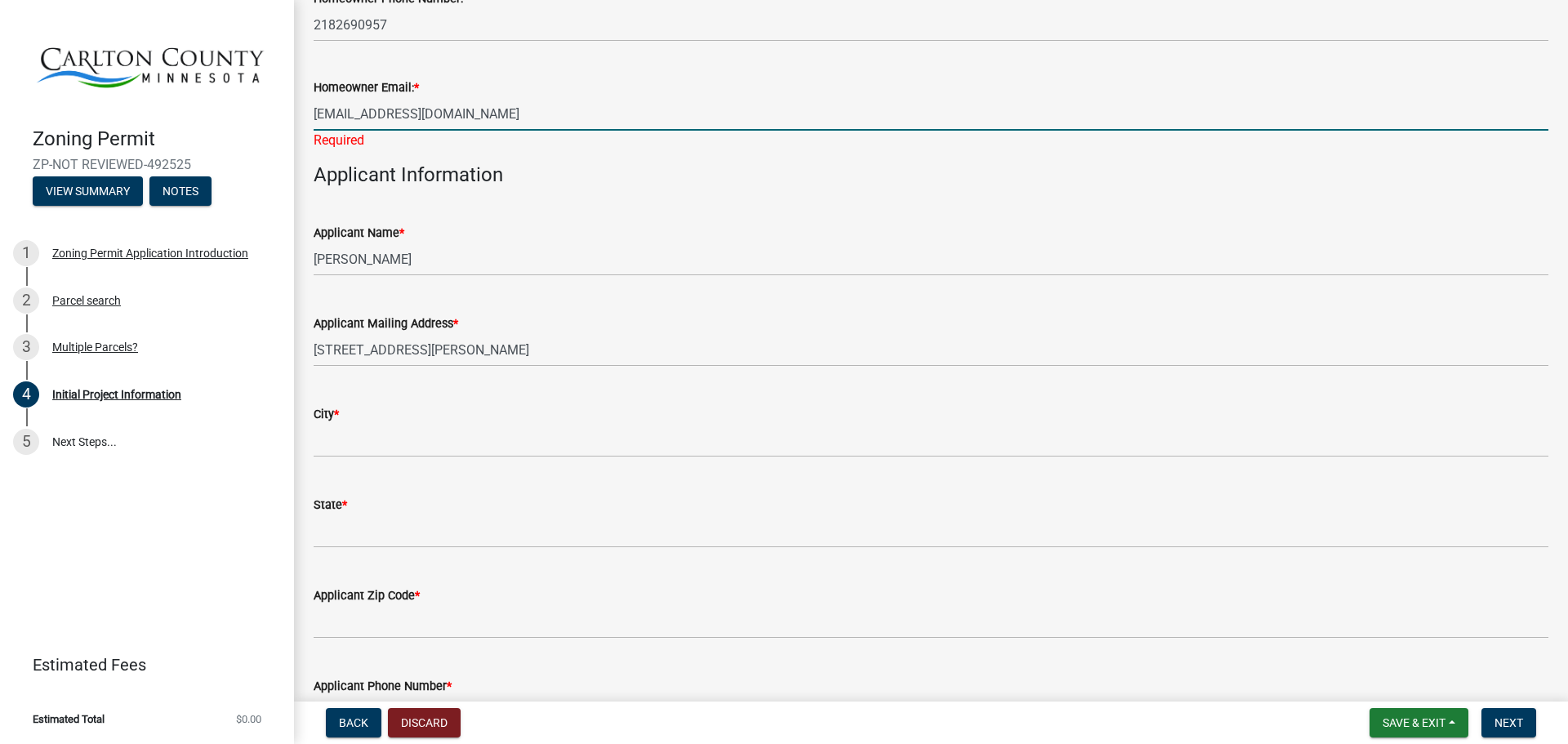
scroll to position [817, 0]
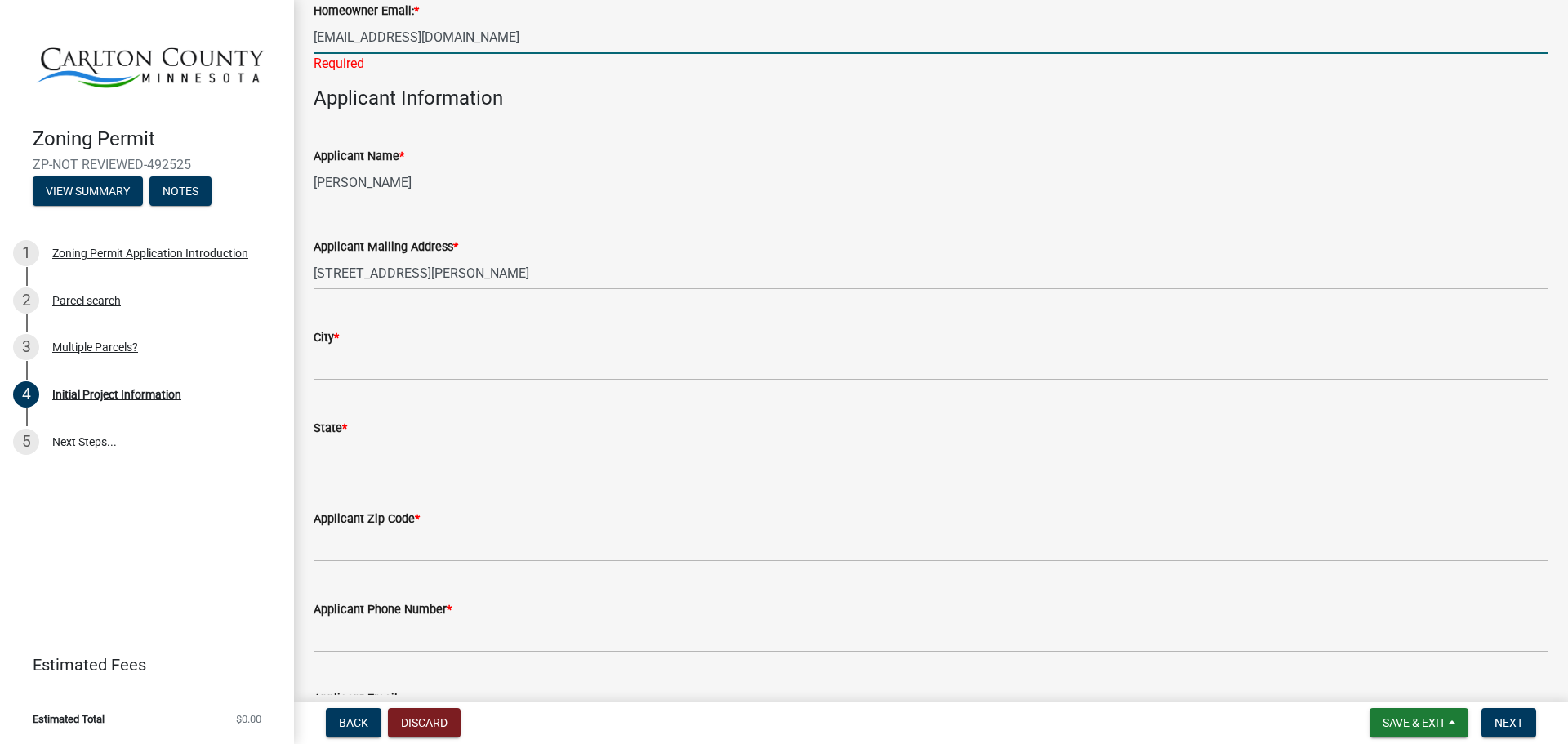
type input "[EMAIL_ADDRESS][DOMAIN_NAME]"
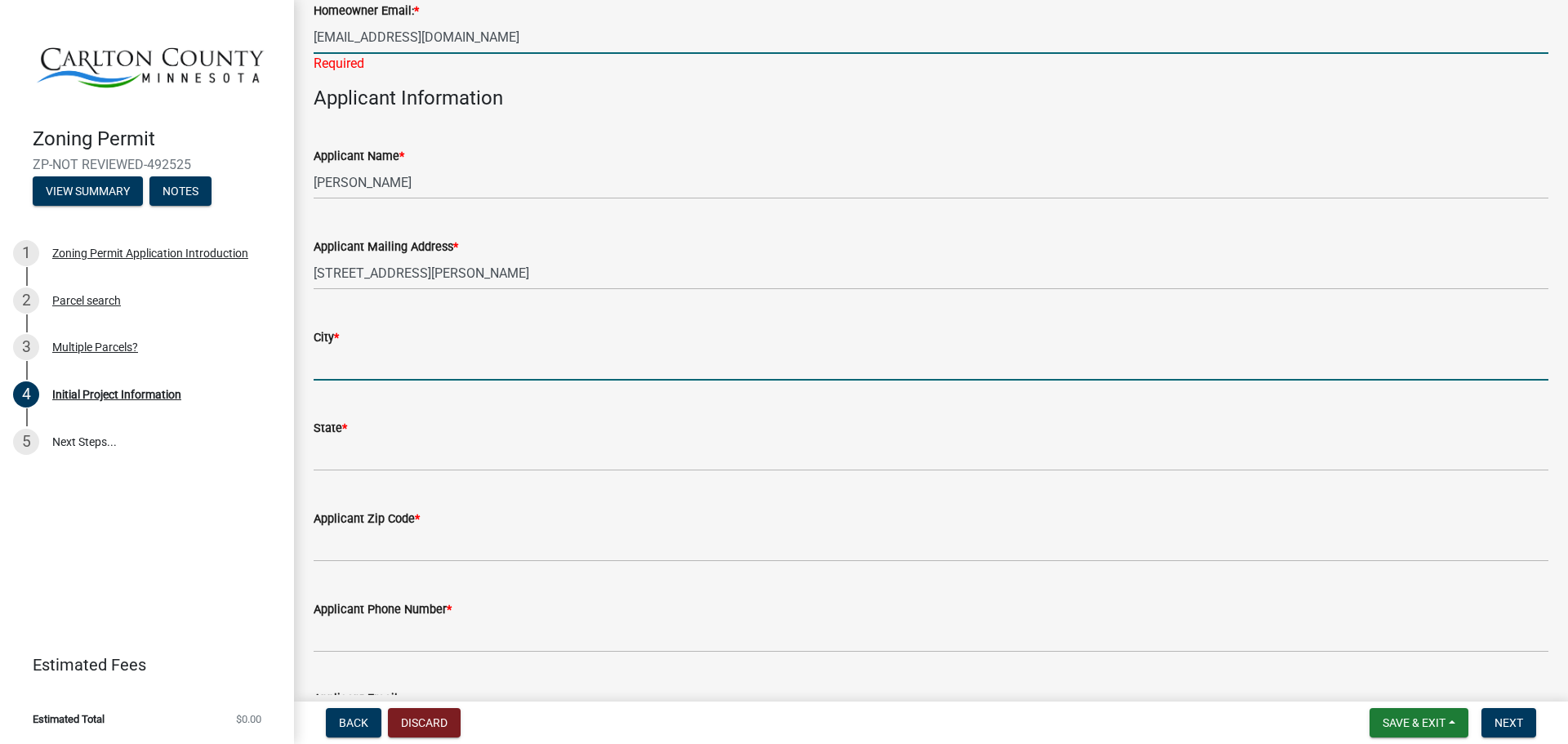
click at [332, 364] on wm-data-entity-input "City *" at bounding box center [931, 350] width 1234 height 91
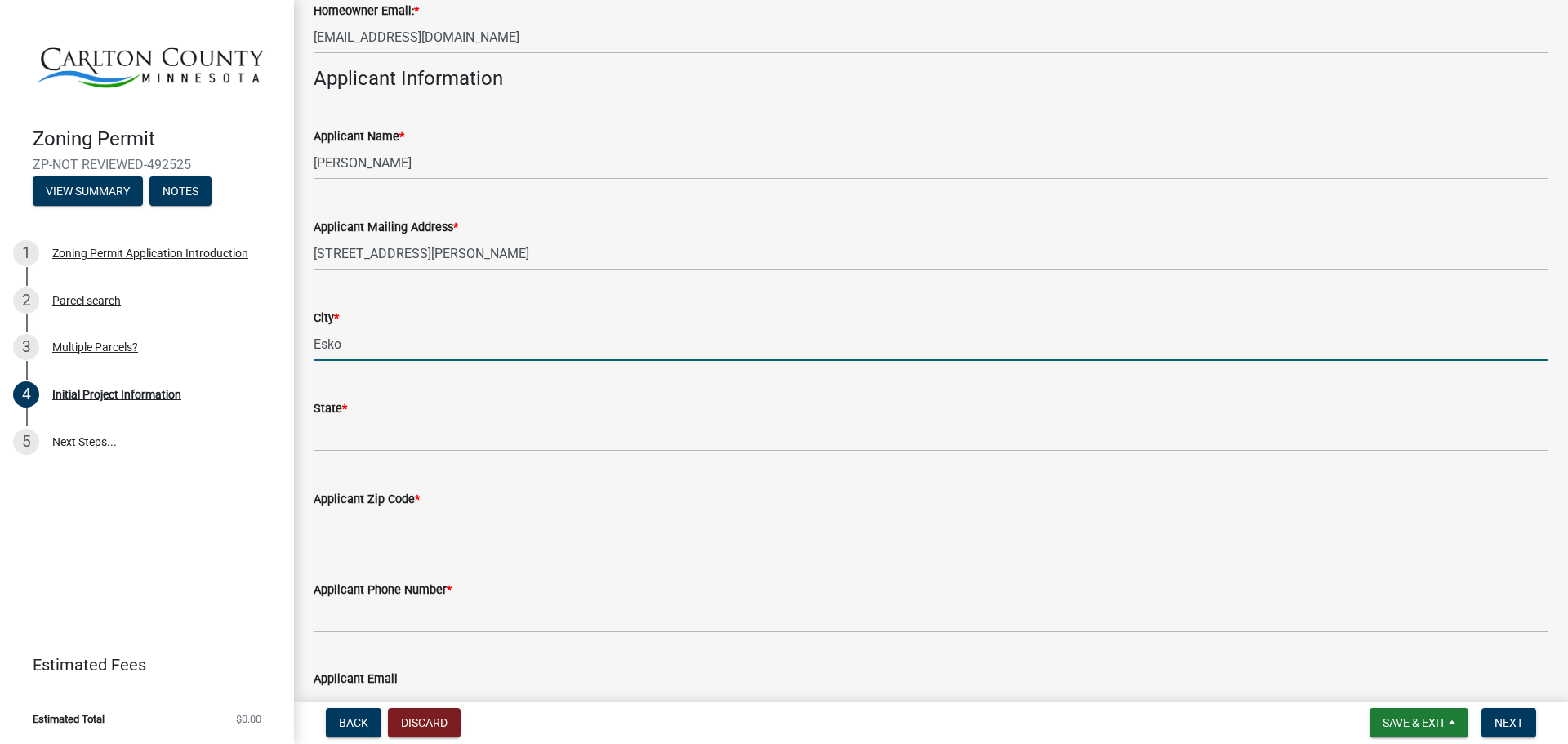
type input "Esko"
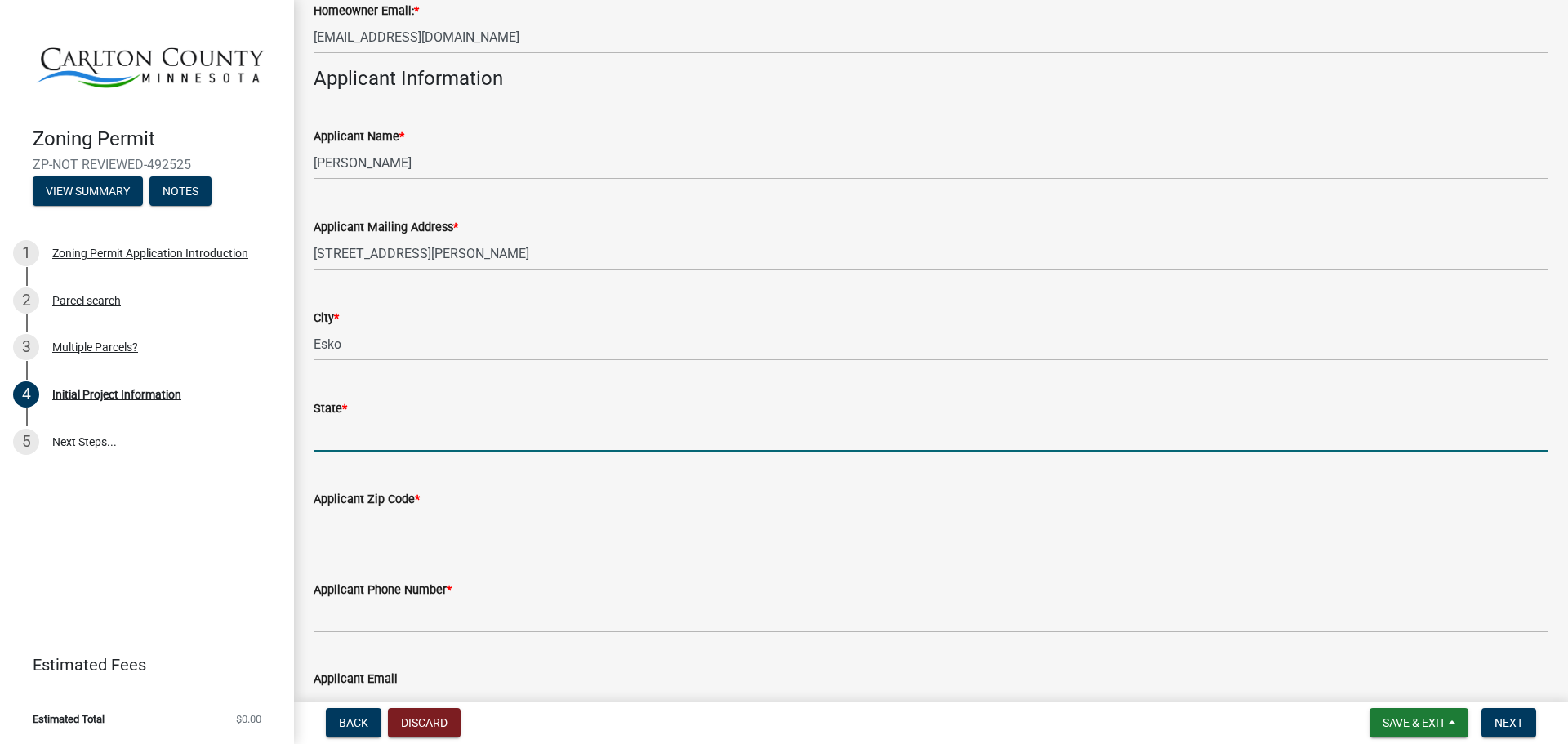
type input "N"
type input "MN"
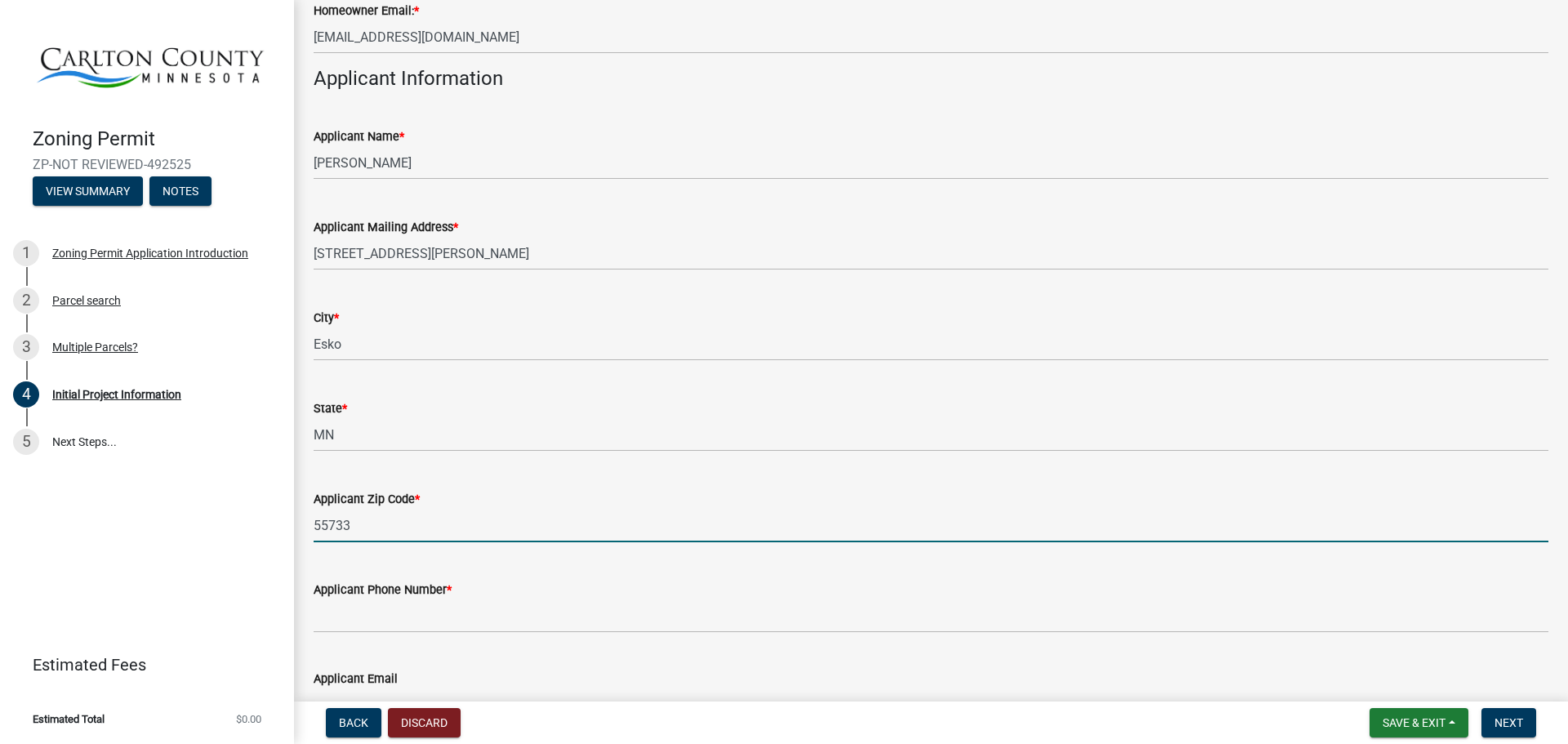
type input "55733"
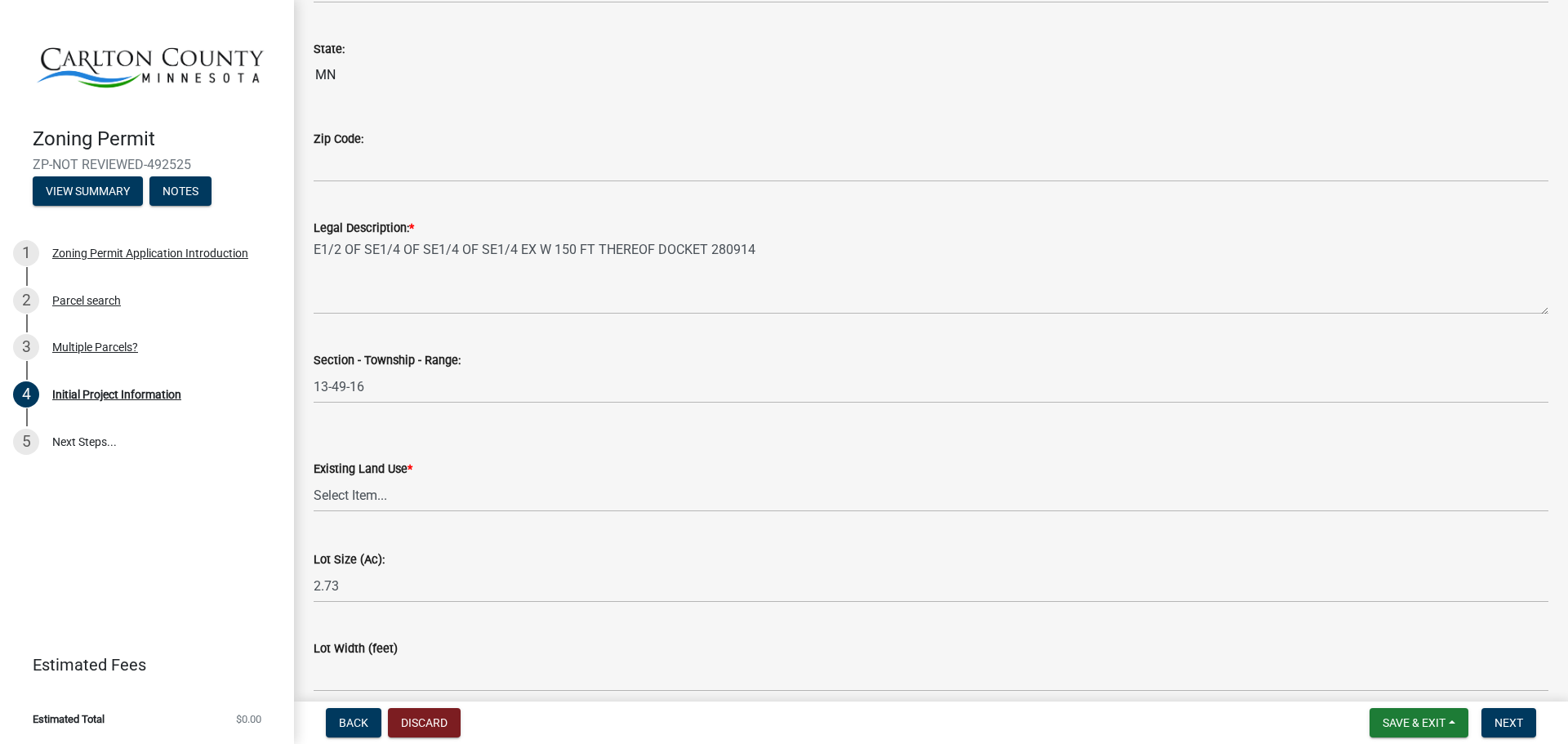
scroll to position [1879, 0]
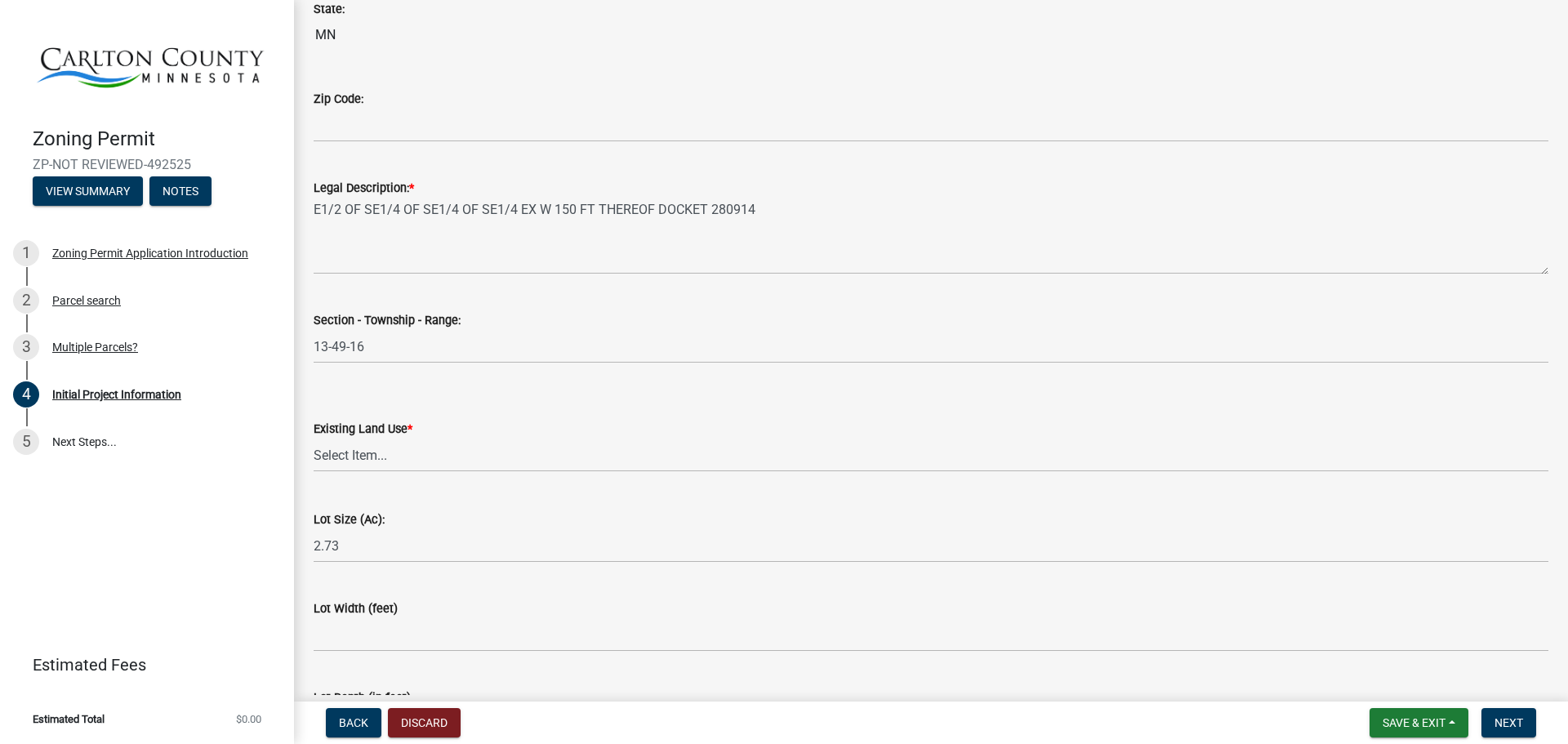
type input "2182690957"
click at [351, 455] on select "Select Item... Residential Commercial Recreational/hunting Agricultural" at bounding box center [931, 455] width 1234 height 34
click at [314, 439] on select "Select Item... Residential Commercial Recreational/hunting Agricultural" at bounding box center [931, 455] width 1234 height 34
select select "33d21d3a-ebb3-419e-8315-ef7213d04586"
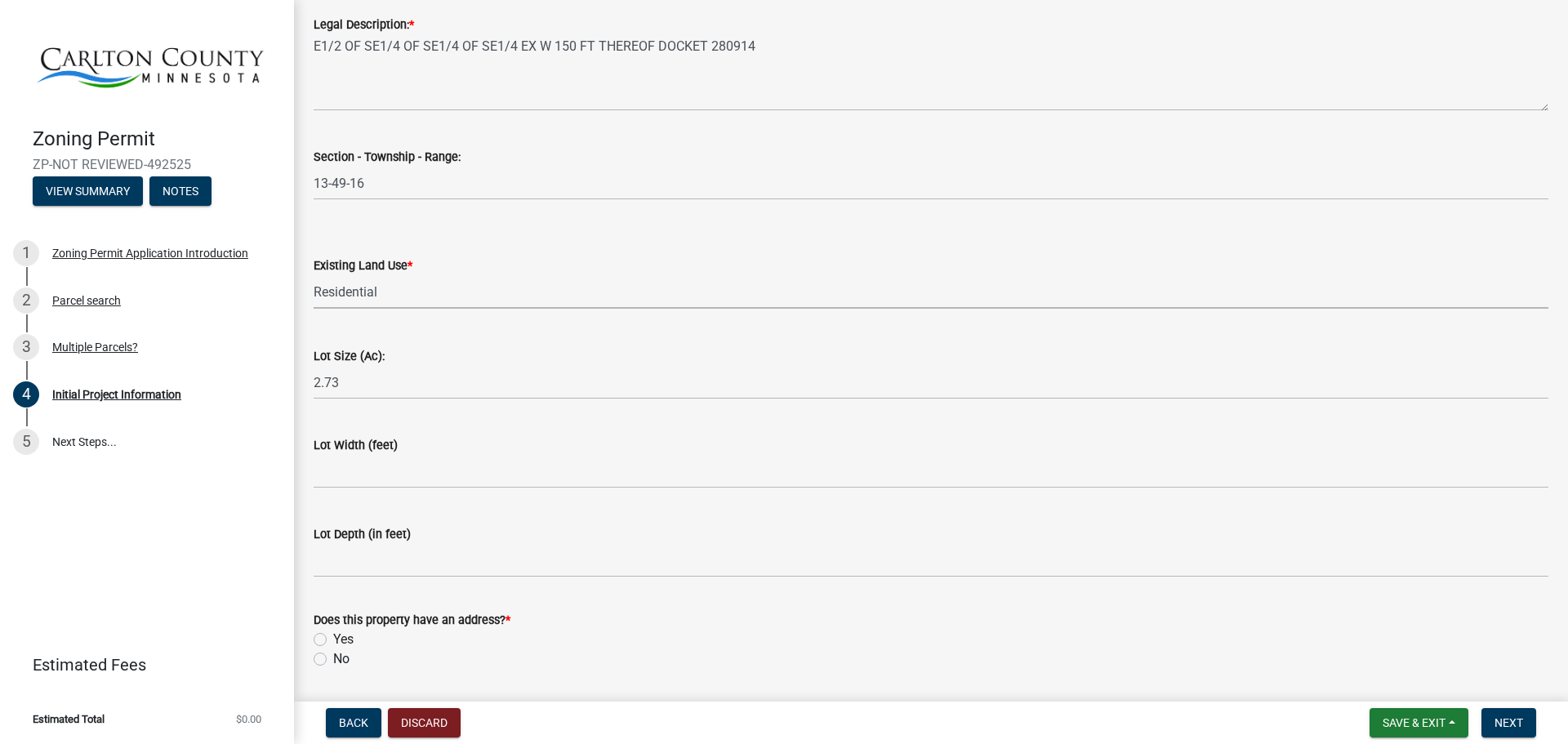
scroll to position [2094, 0]
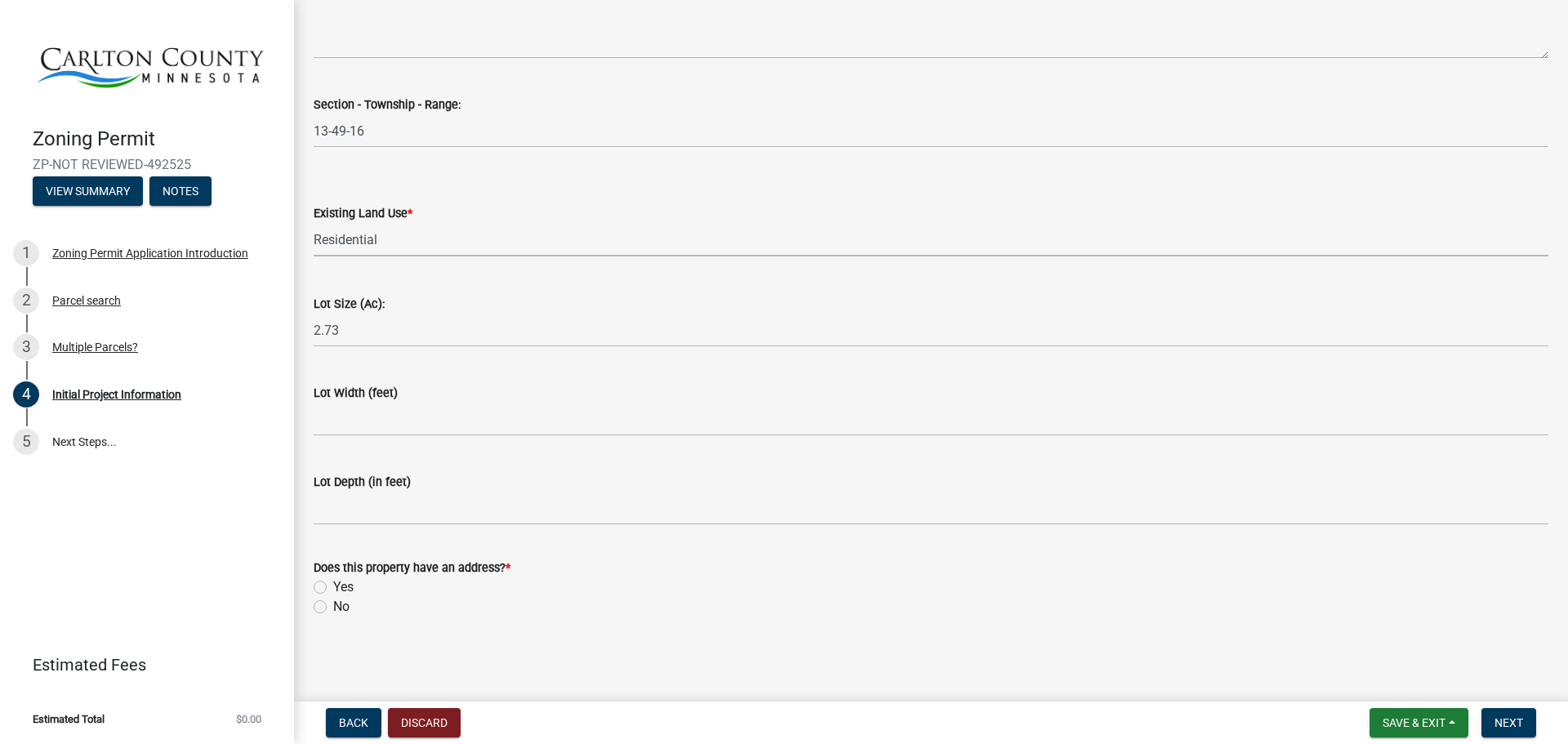
click at [333, 585] on label "Yes" at bounding box center [343, 586] width 20 height 19
click at [333, 585] on input "Yes" at bounding box center [338, 582] width 11 height 11
radio input "true"
click at [1514, 724] on span "Next" at bounding box center [1508, 723] width 29 height 13
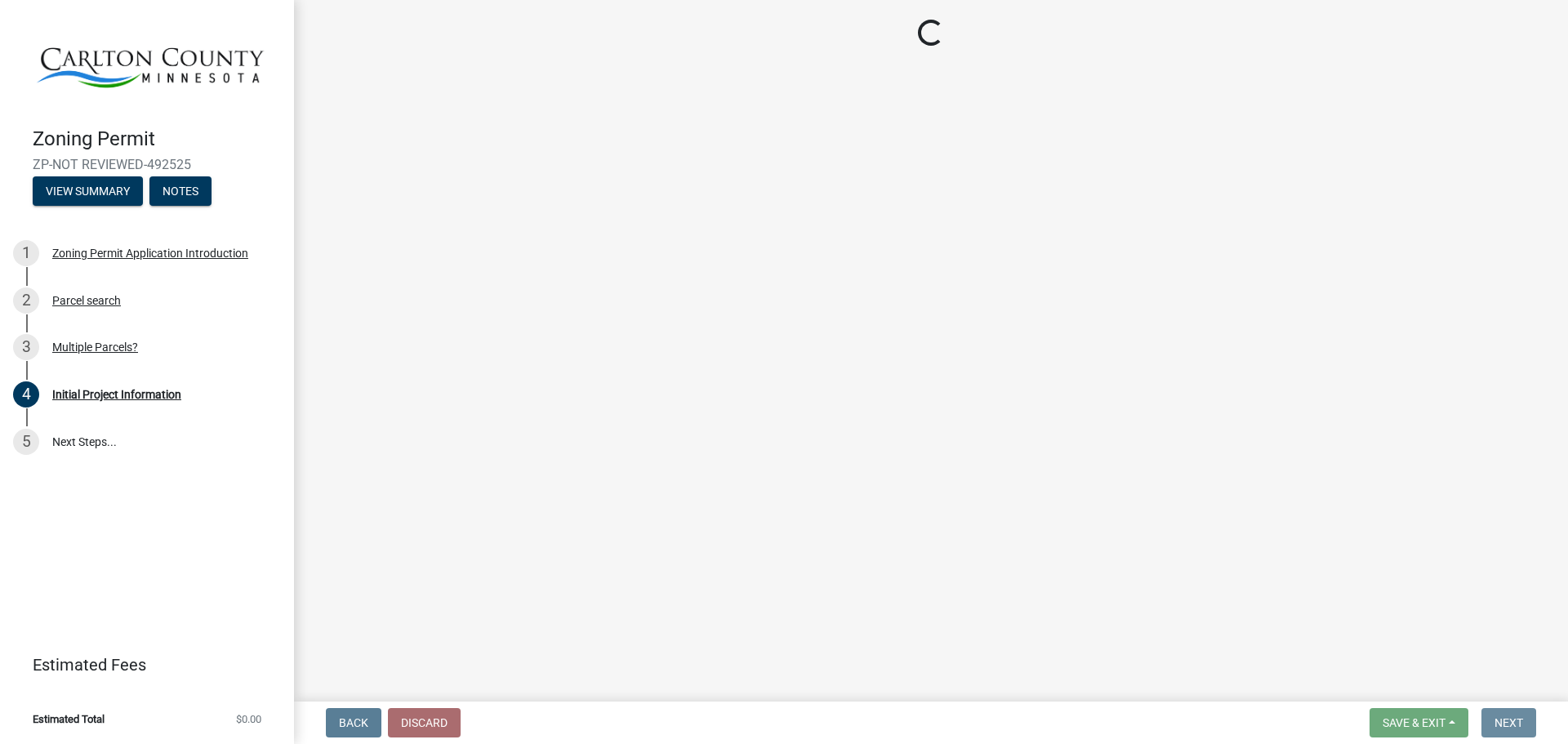
scroll to position [0, 0]
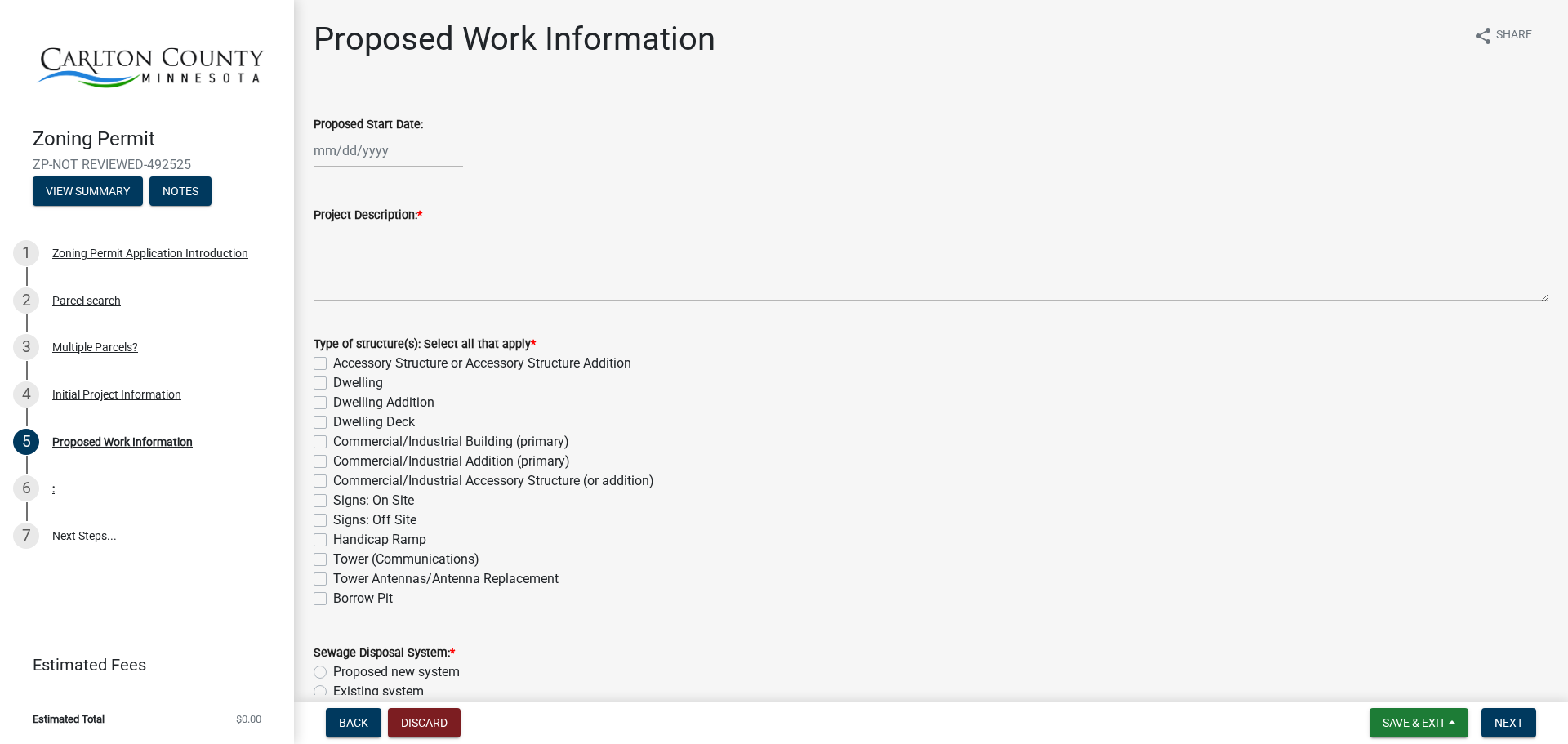
click at [333, 362] on label "Accessory Structure or Accessory Structure Addition" at bounding box center [481, 363] width 298 height 19
click at [333, 362] on input "Accessory Structure or Accessory Structure Addition" at bounding box center [338, 359] width 11 height 11
checkbox input "true"
checkbox input "false"
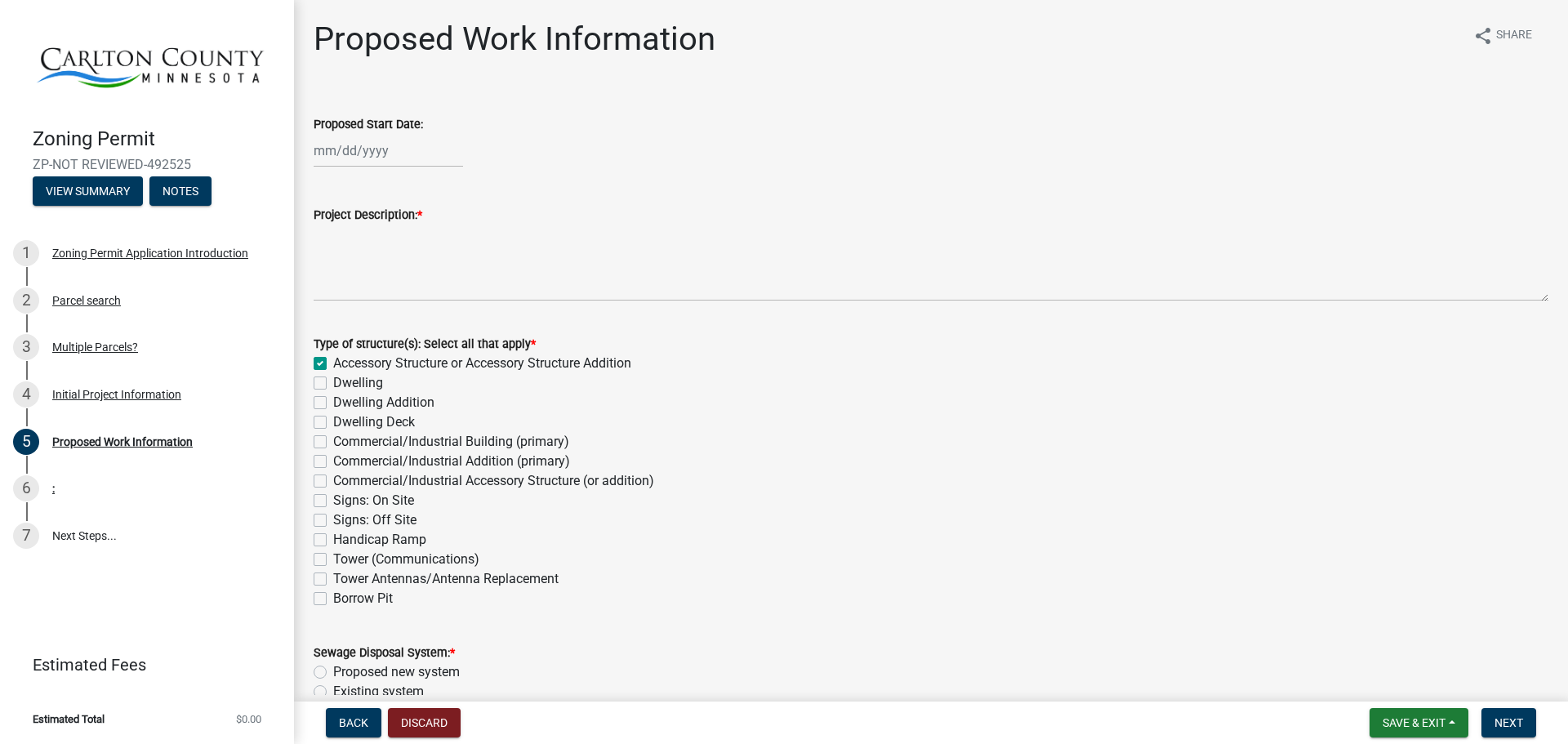
checkbox input "false"
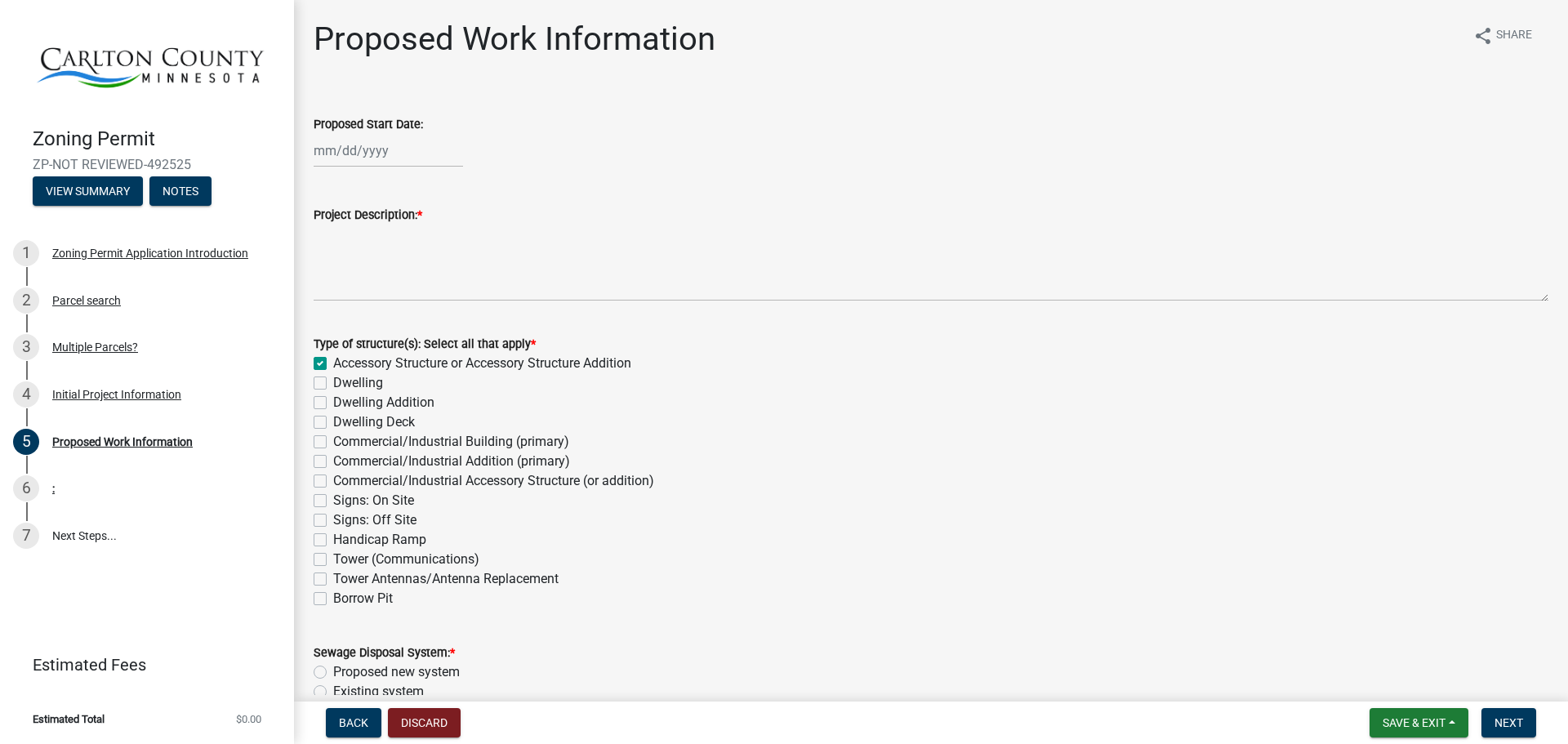
checkbox input "false"
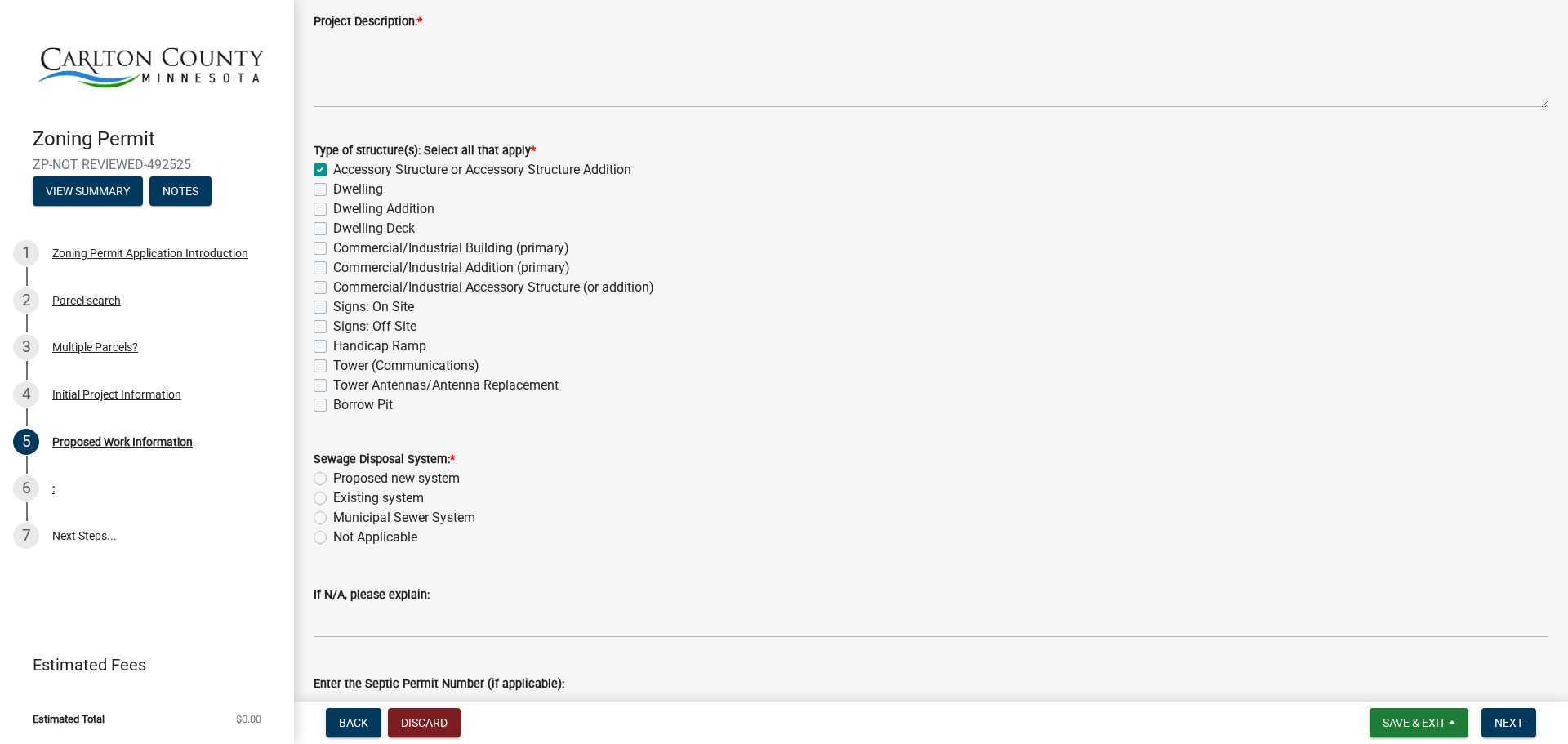
scroll to position [245, 0]
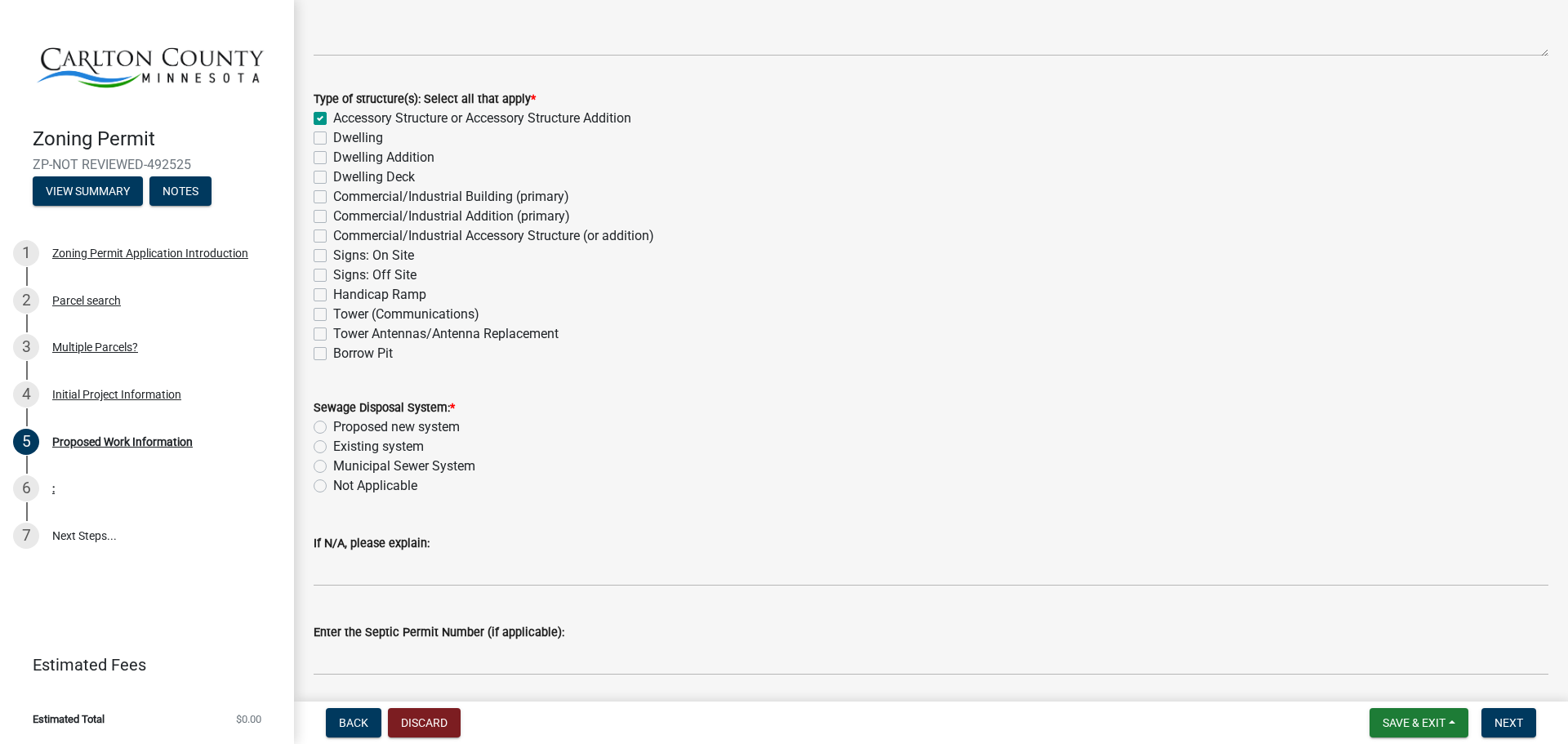
click at [333, 447] on label "Existing system" at bounding box center [378, 446] width 91 height 19
click at [333, 447] on input "Existing system" at bounding box center [338, 442] width 11 height 11
radio input "true"
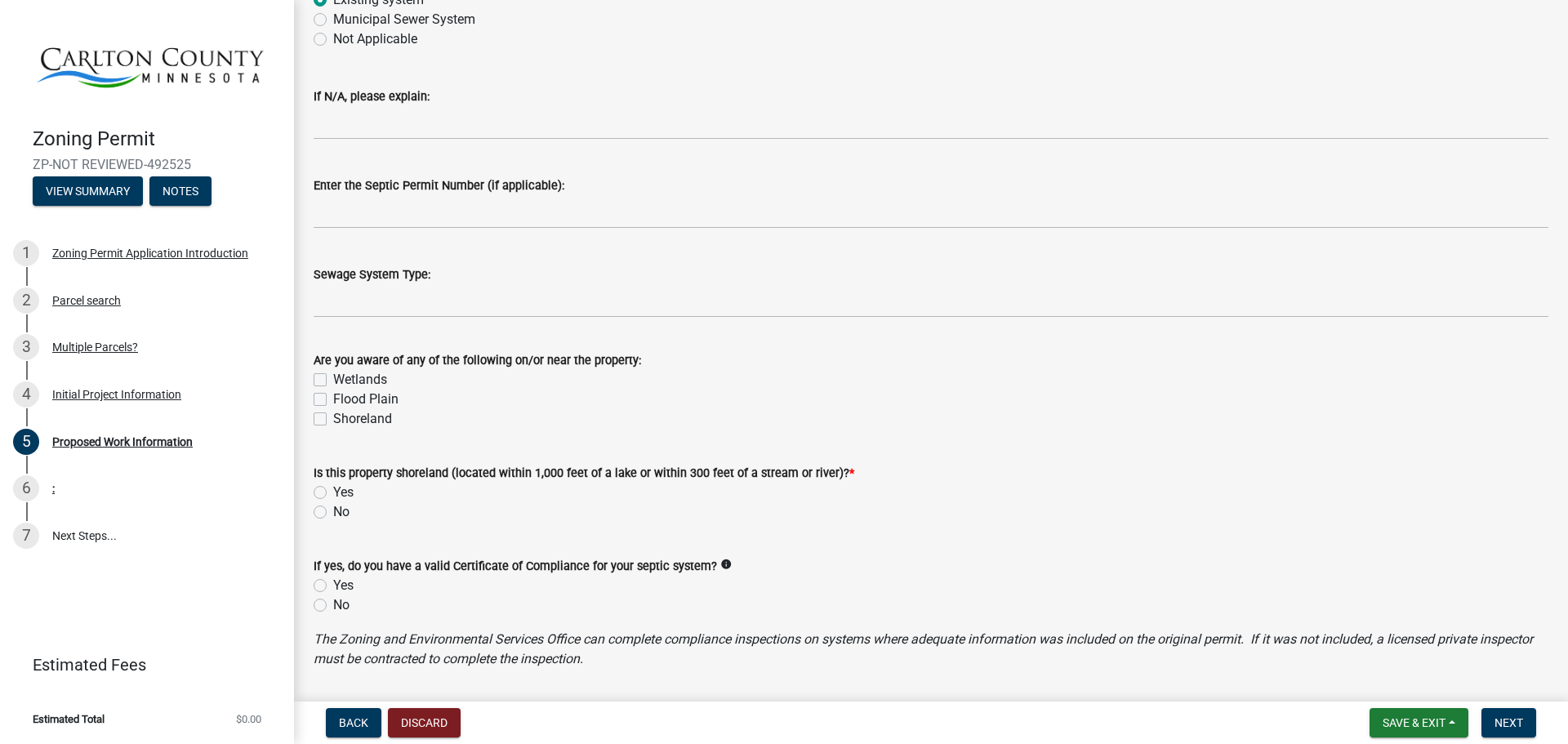
scroll to position [735, 0]
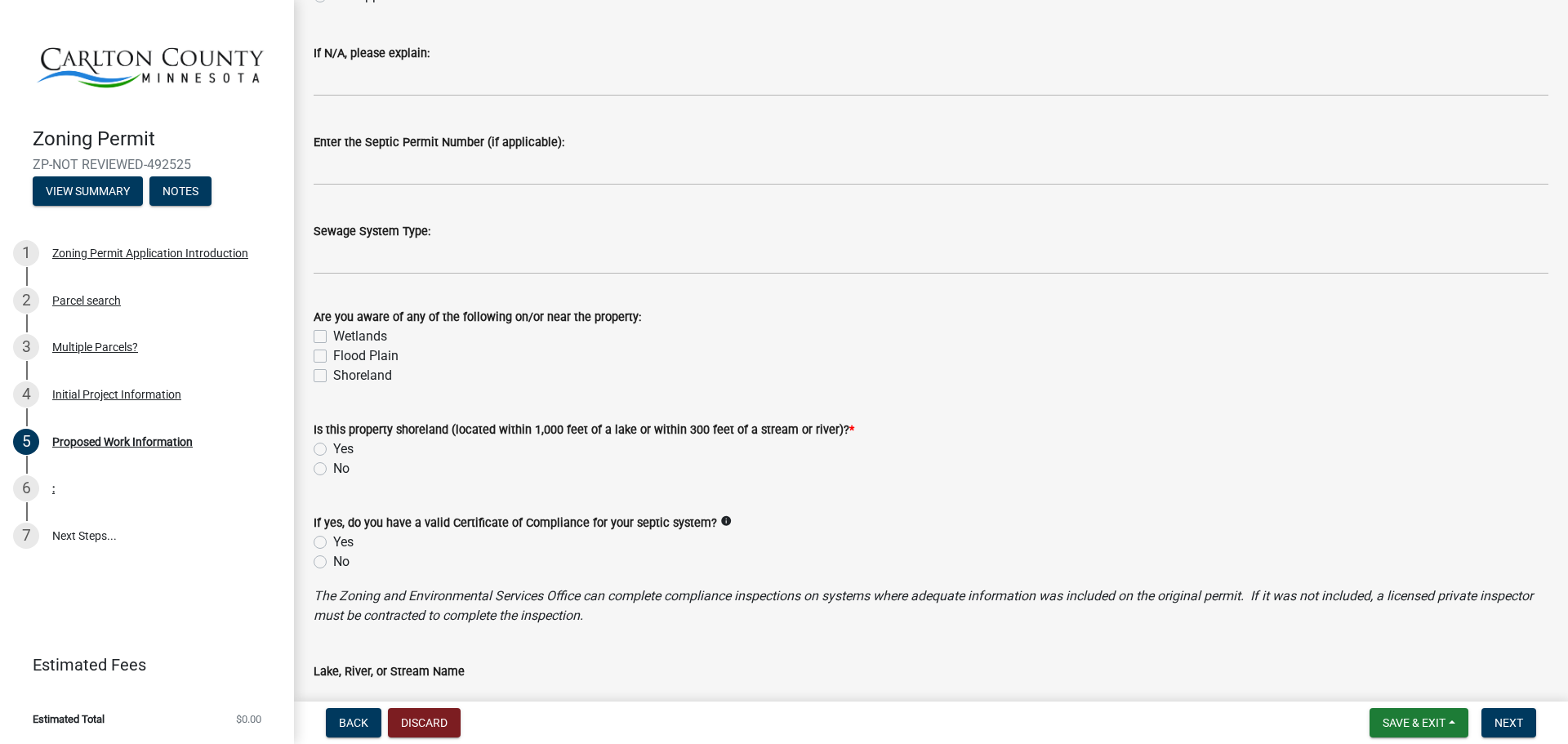
click at [333, 468] on label "No" at bounding box center [340, 468] width 16 height 19
click at [333, 468] on input "No" at bounding box center [338, 464] width 11 height 11
radio input "true"
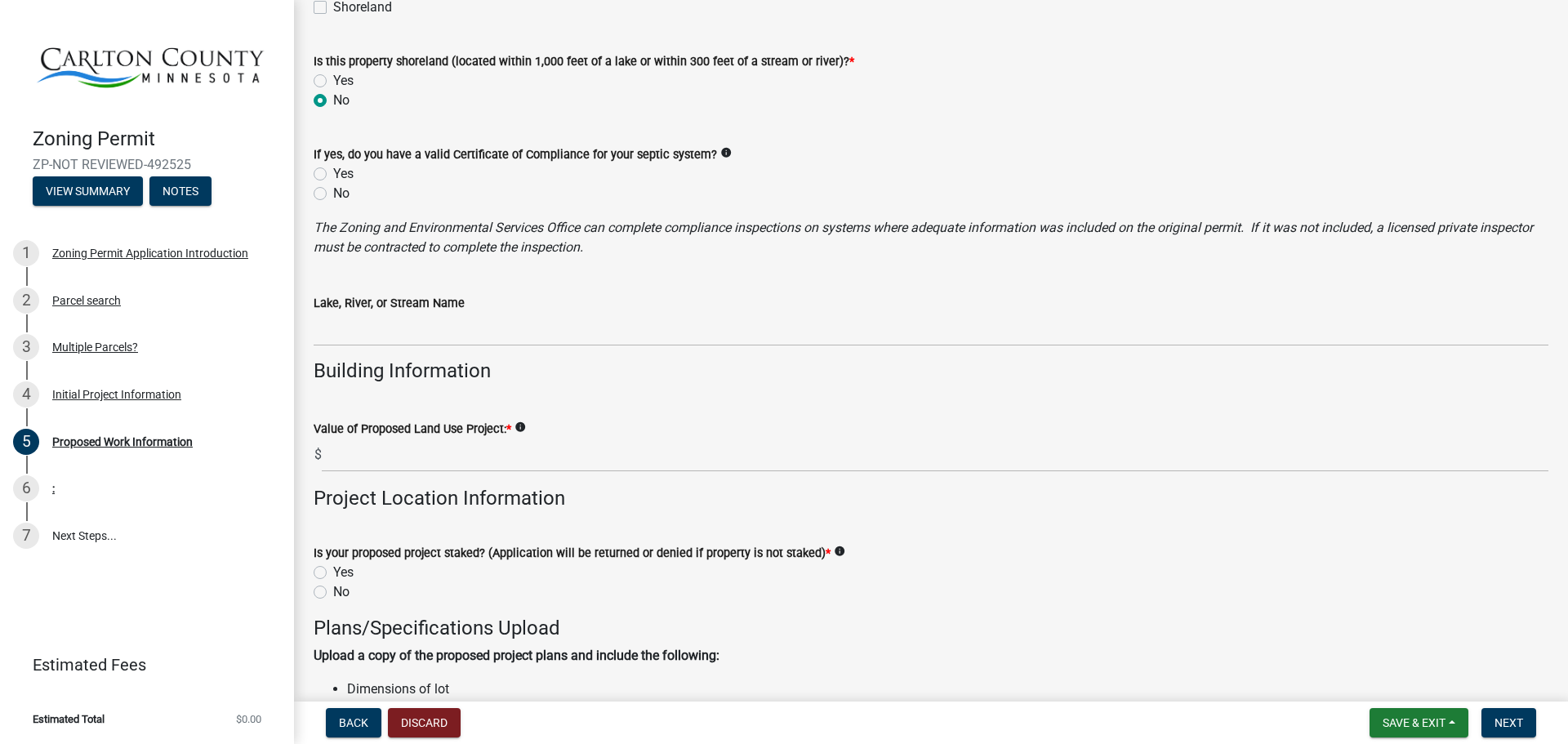
scroll to position [1143, 0]
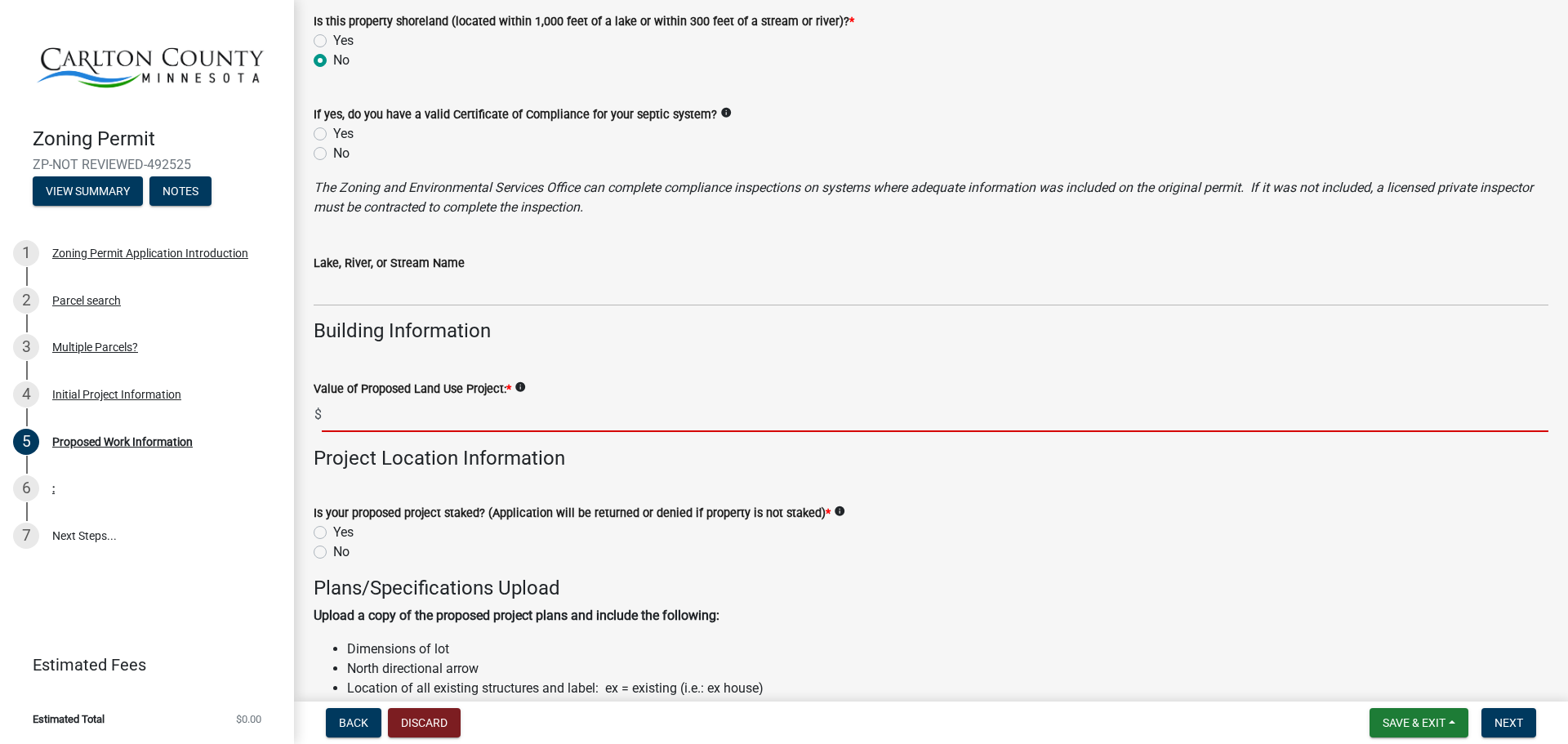
click at [354, 416] on input "text" at bounding box center [935, 415] width 1227 height 34
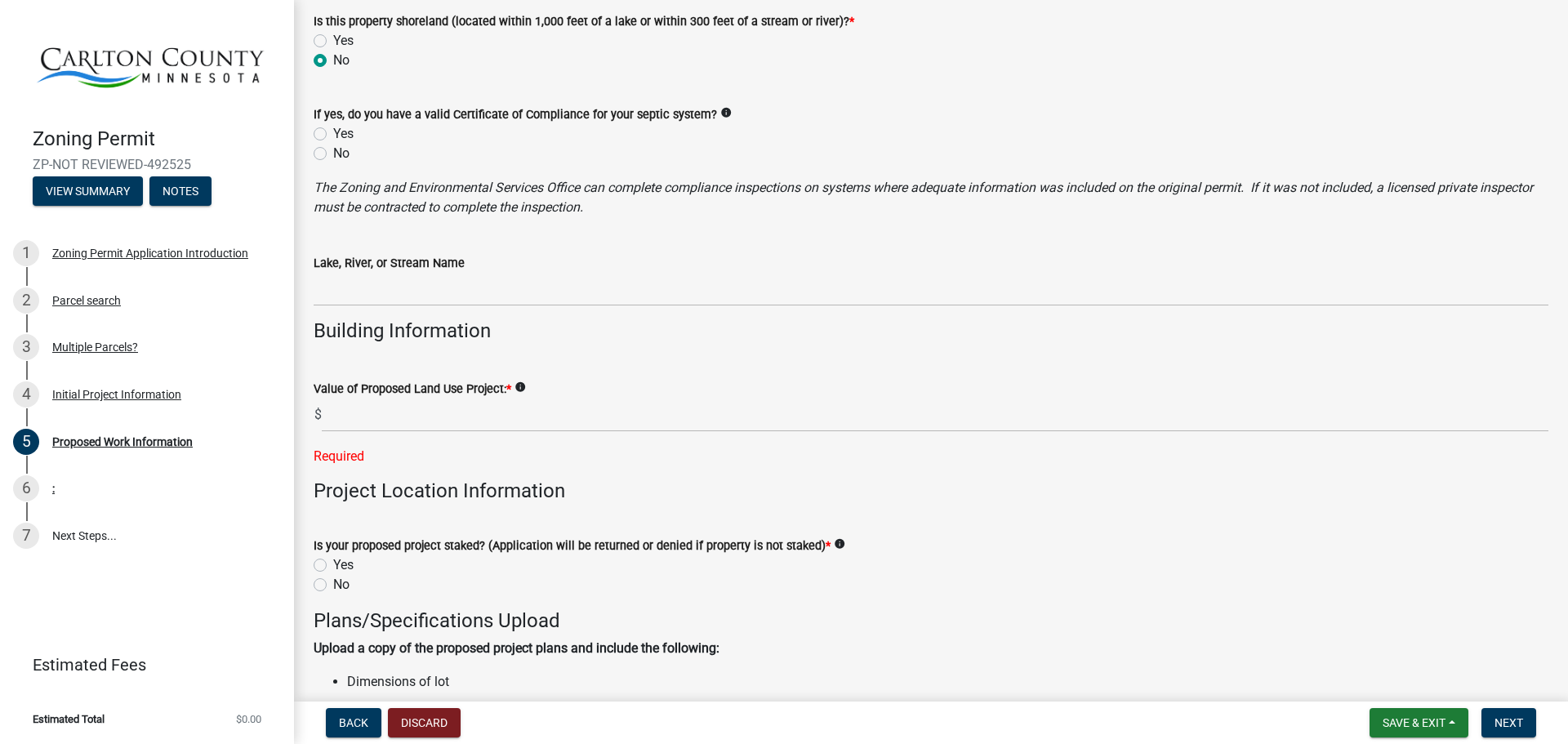
click at [520, 386] on icon "info" at bounding box center [520, 388] width 12 height 12
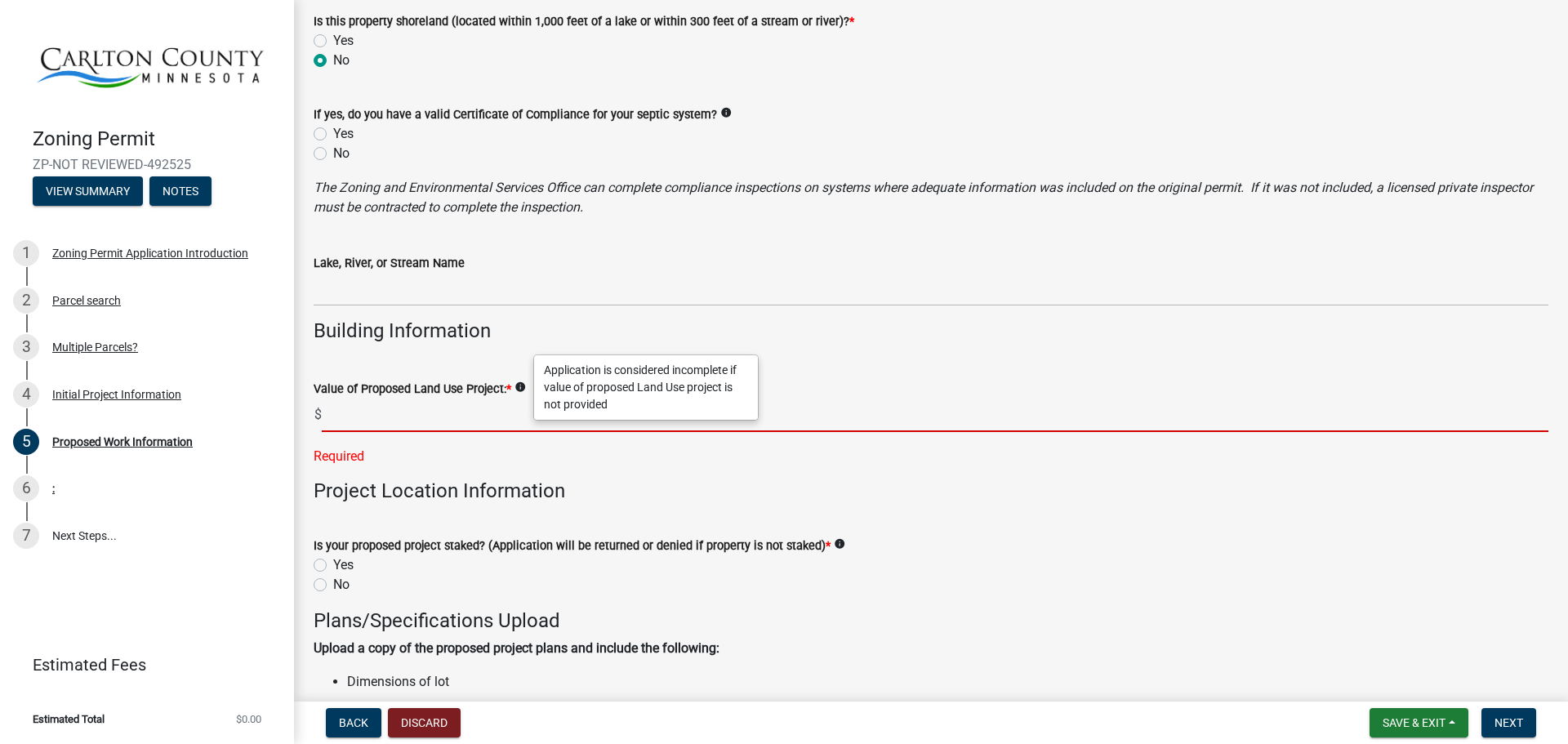
click at [350, 420] on input "text" at bounding box center [935, 415] width 1227 height 34
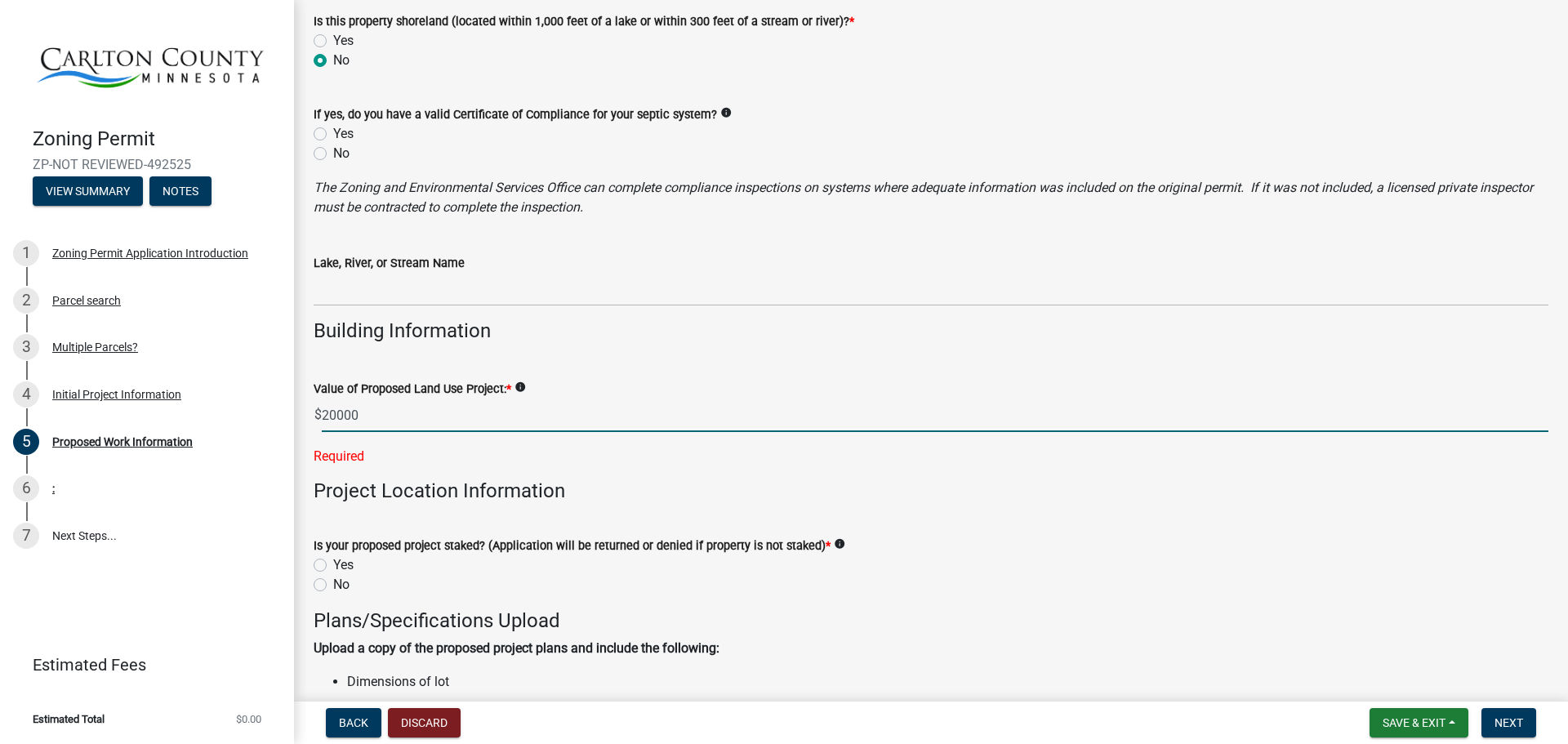
type input "20000"
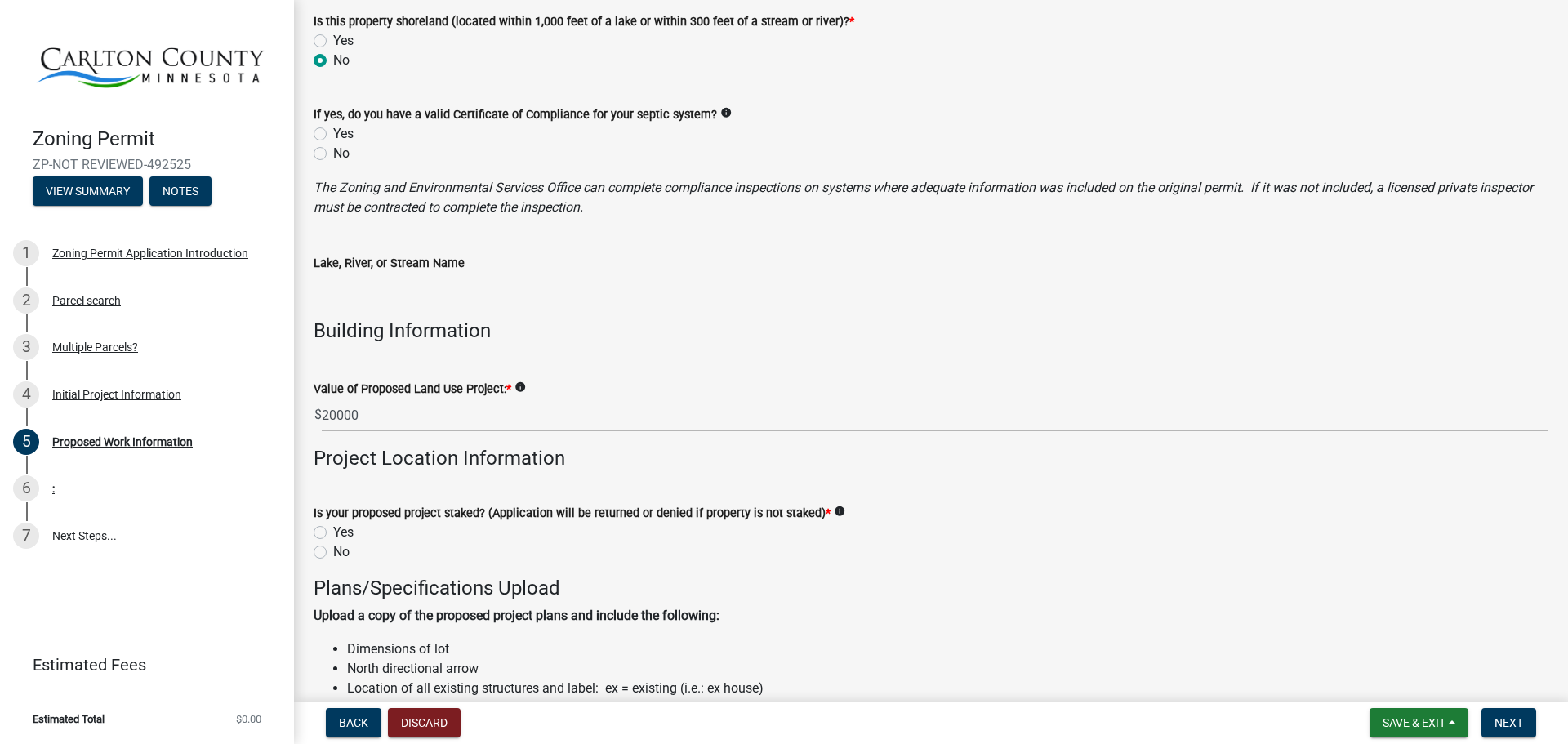
click at [387, 526] on form "Is your proposed project staked? (Application will be returned or denied if pro…" at bounding box center [931, 522] width 1234 height 78
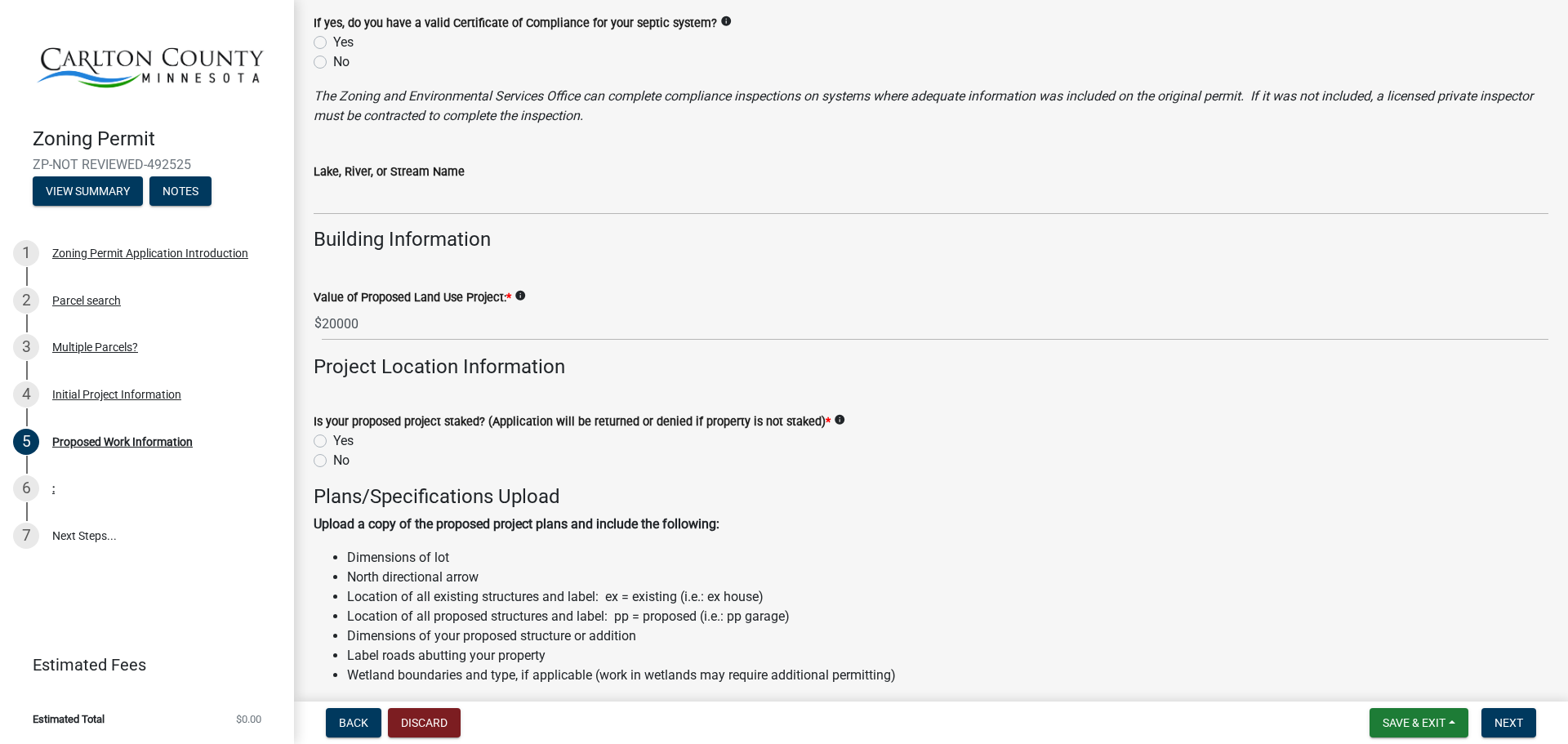
scroll to position [1307, 0]
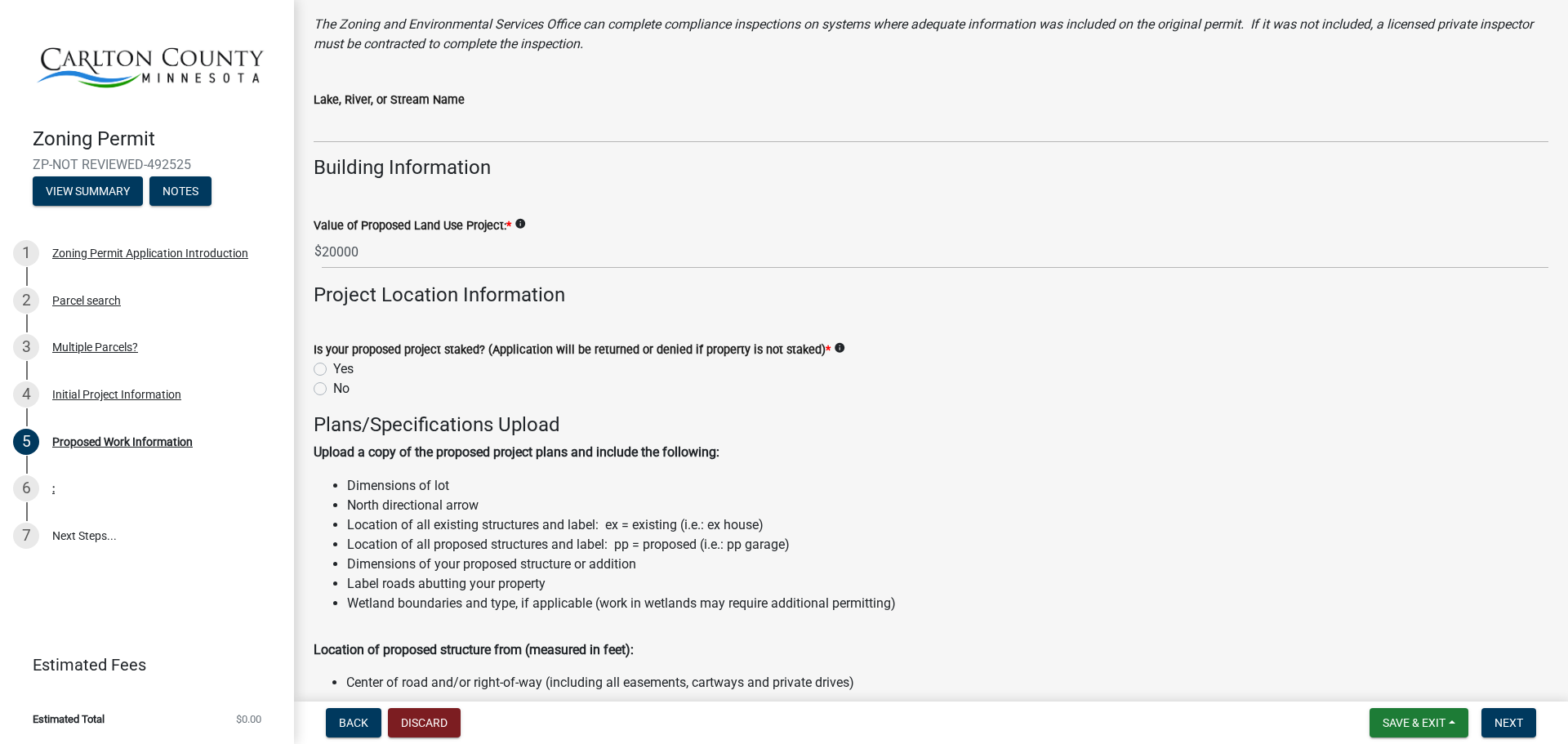
click at [833, 345] on icon "info" at bounding box center [839, 348] width 12 height 12
click at [333, 372] on label "Yes" at bounding box center [343, 368] width 20 height 19
click at [333, 370] on input "Yes" at bounding box center [338, 364] width 11 height 11
radio input "true"
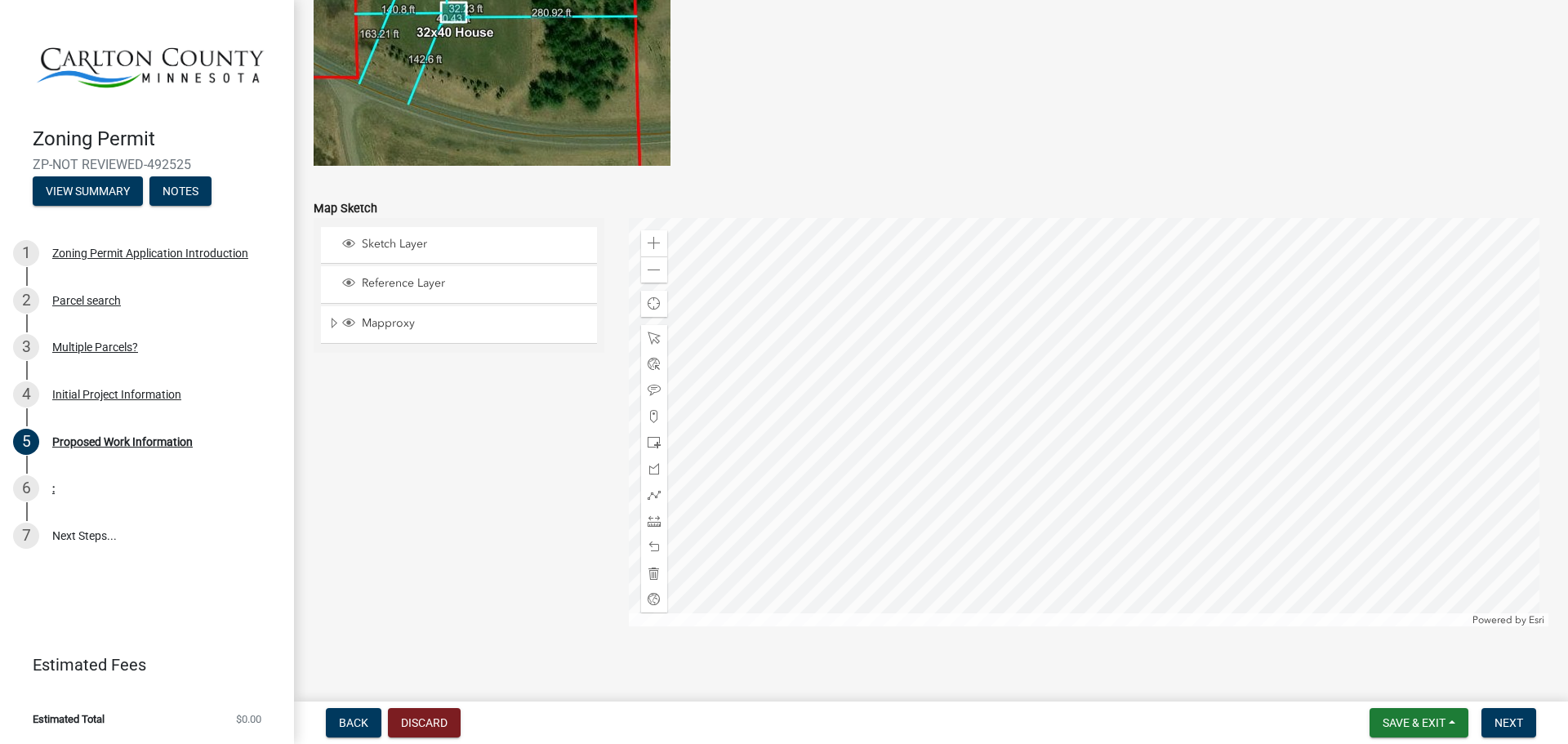
scroll to position [3204, 0]
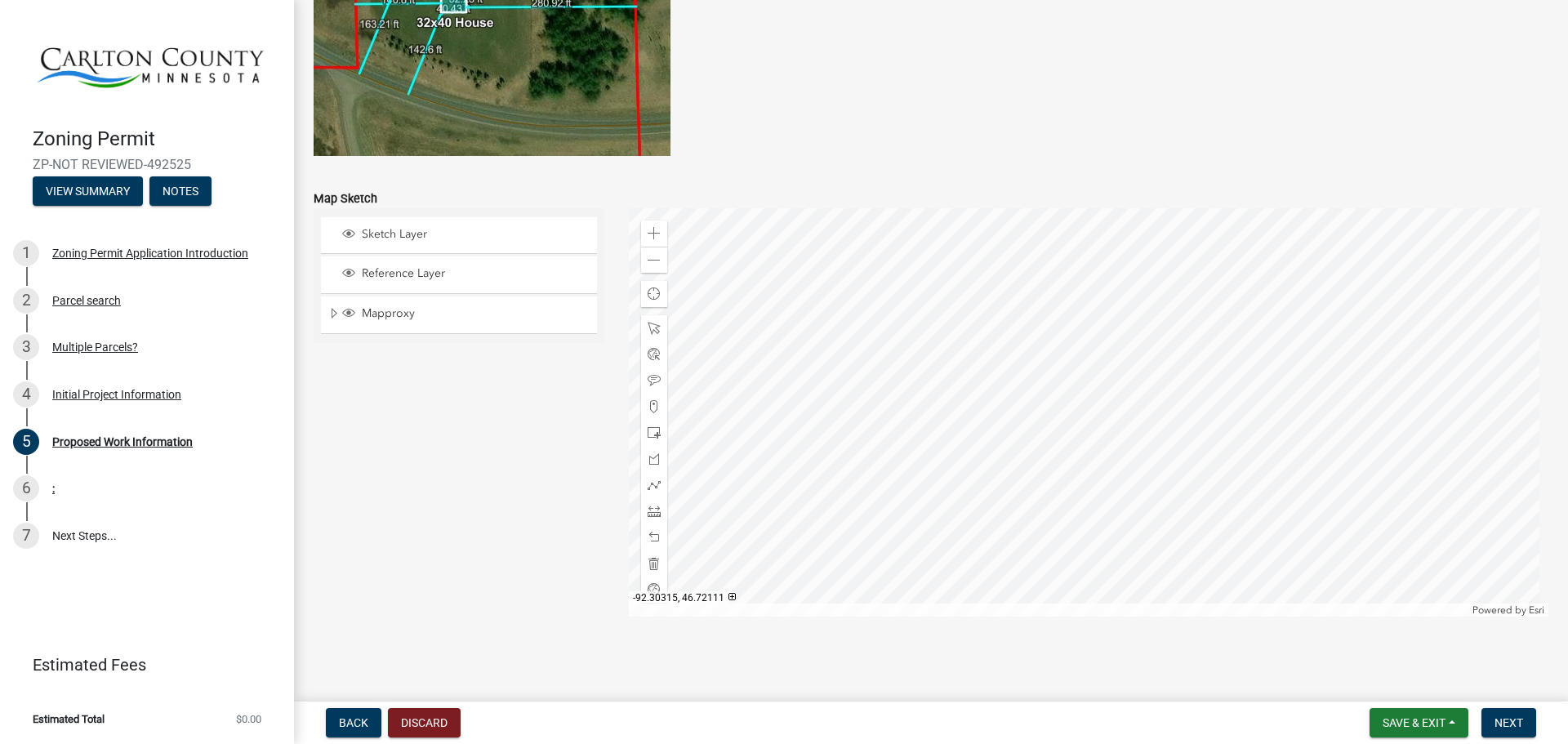
click at [813, 482] on div at bounding box center [1088, 412] width 920 height 408
click at [643, 223] on div "Zoom in" at bounding box center [653, 233] width 26 height 26
click at [1066, 349] on div at bounding box center [1088, 412] width 920 height 408
click at [659, 265] on div "Zoom out" at bounding box center [653, 259] width 26 height 26
click at [807, 423] on div at bounding box center [1088, 412] width 920 height 408
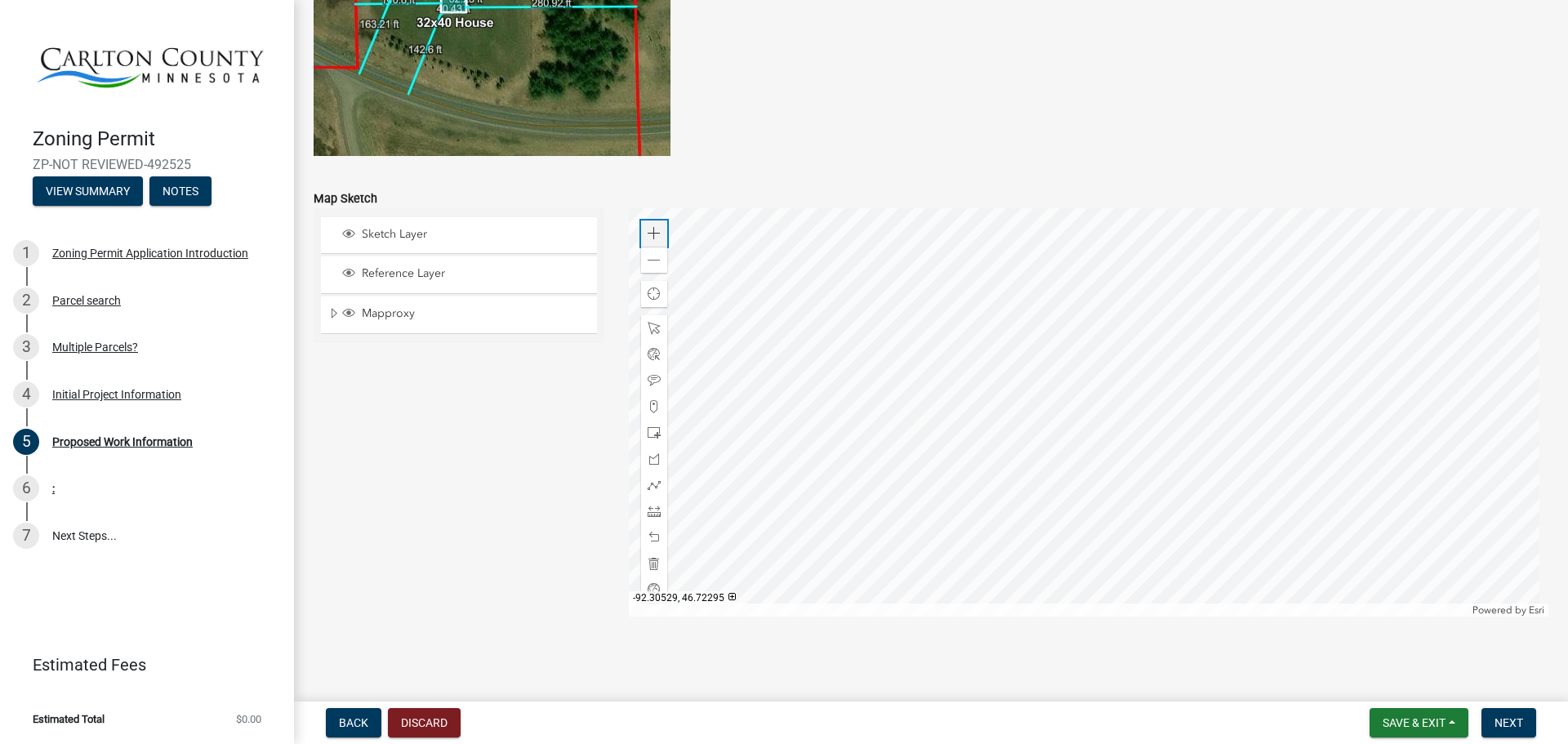
click at [647, 234] on span at bounding box center [654, 234] width 13 height 13
click at [1465, 295] on div at bounding box center [1088, 412] width 920 height 408
click at [1186, 276] on div at bounding box center [1088, 412] width 920 height 408
click at [647, 230] on span at bounding box center [654, 234] width 13 height 13
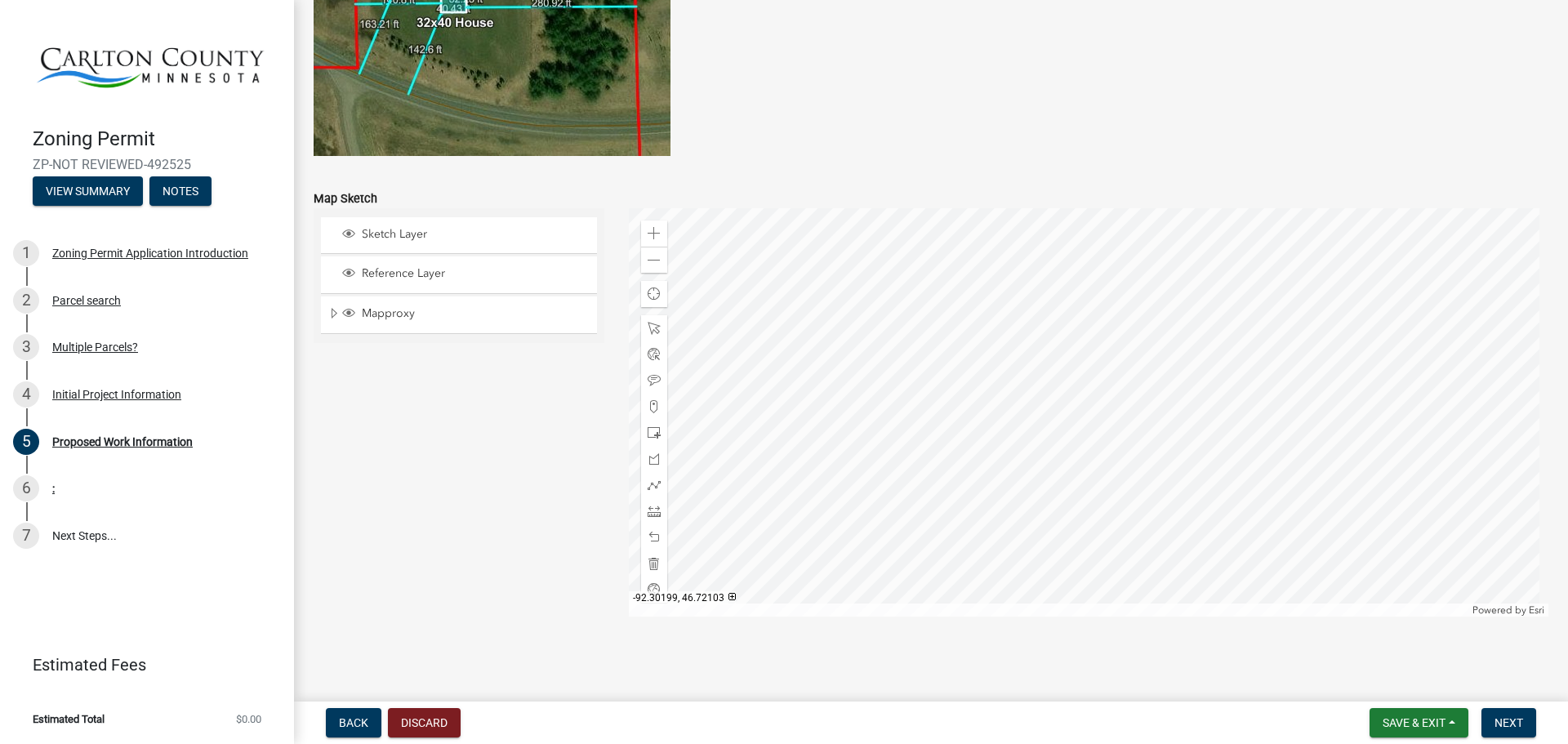
click at [967, 364] on div at bounding box center [1088, 412] width 920 height 408
click at [647, 232] on span at bounding box center [654, 234] width 13 height 13
click at [1251, 376] on div at bounding box center [1088, 412] width 920 height 408
click at [649, 434] on span at bounding box center [654, 433] width 13 height 13
click at [1198, 471] on div at bounding box center [1088, 412] width 920 height 408
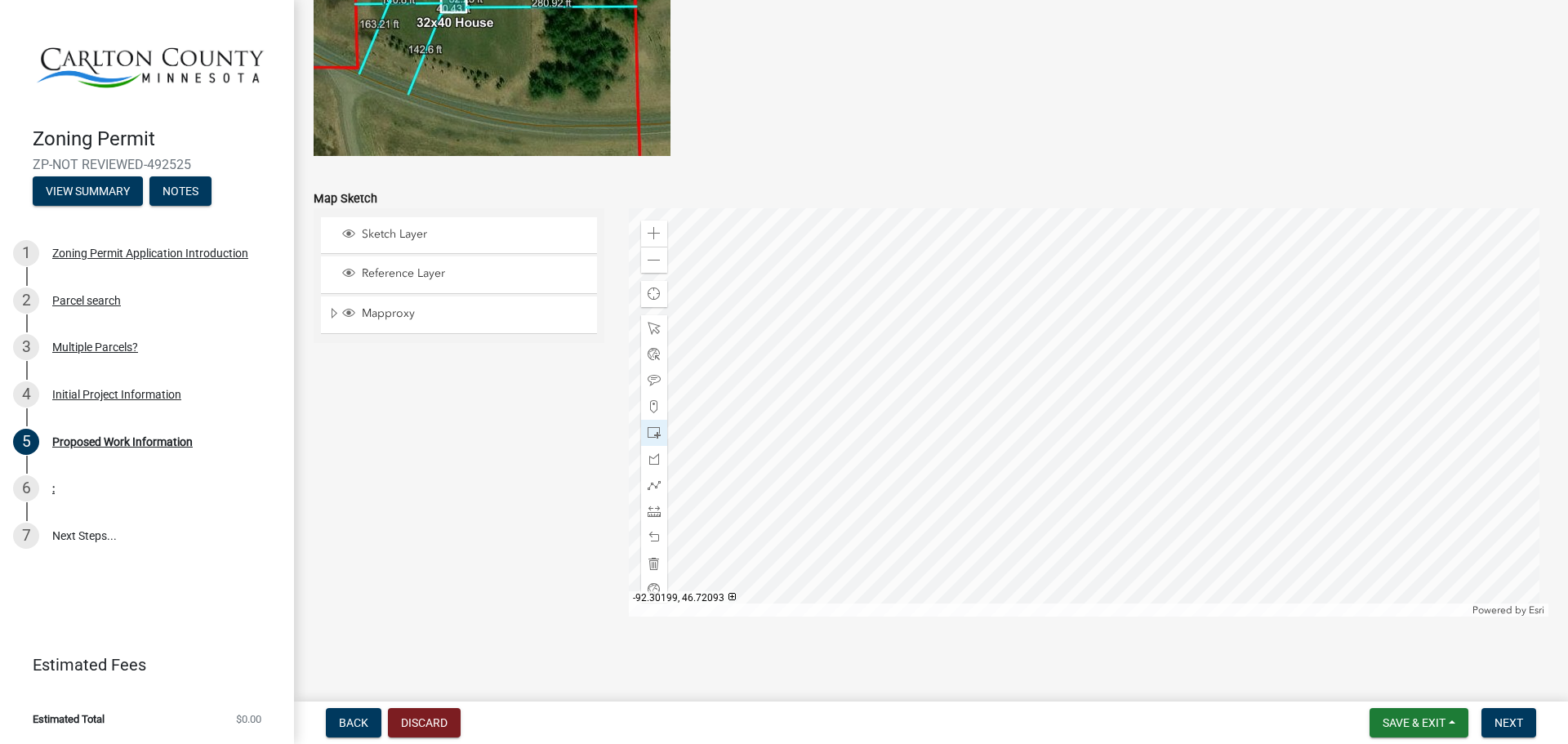
click at [1157, 446] on div at bounding box center [1088, 412] width 920 height 408
click at [1065, 453] on div at bounding box center [1088, 412] width 920 height 408
click at [647, 561] on span at bounding box center [654, 564] width 13 height 13
click at [650, 426] on span at bounding box center [654, 433] width 13 height 13
click at [1021, 270] on div at bounding box center [1088, 412] width 920 height 408
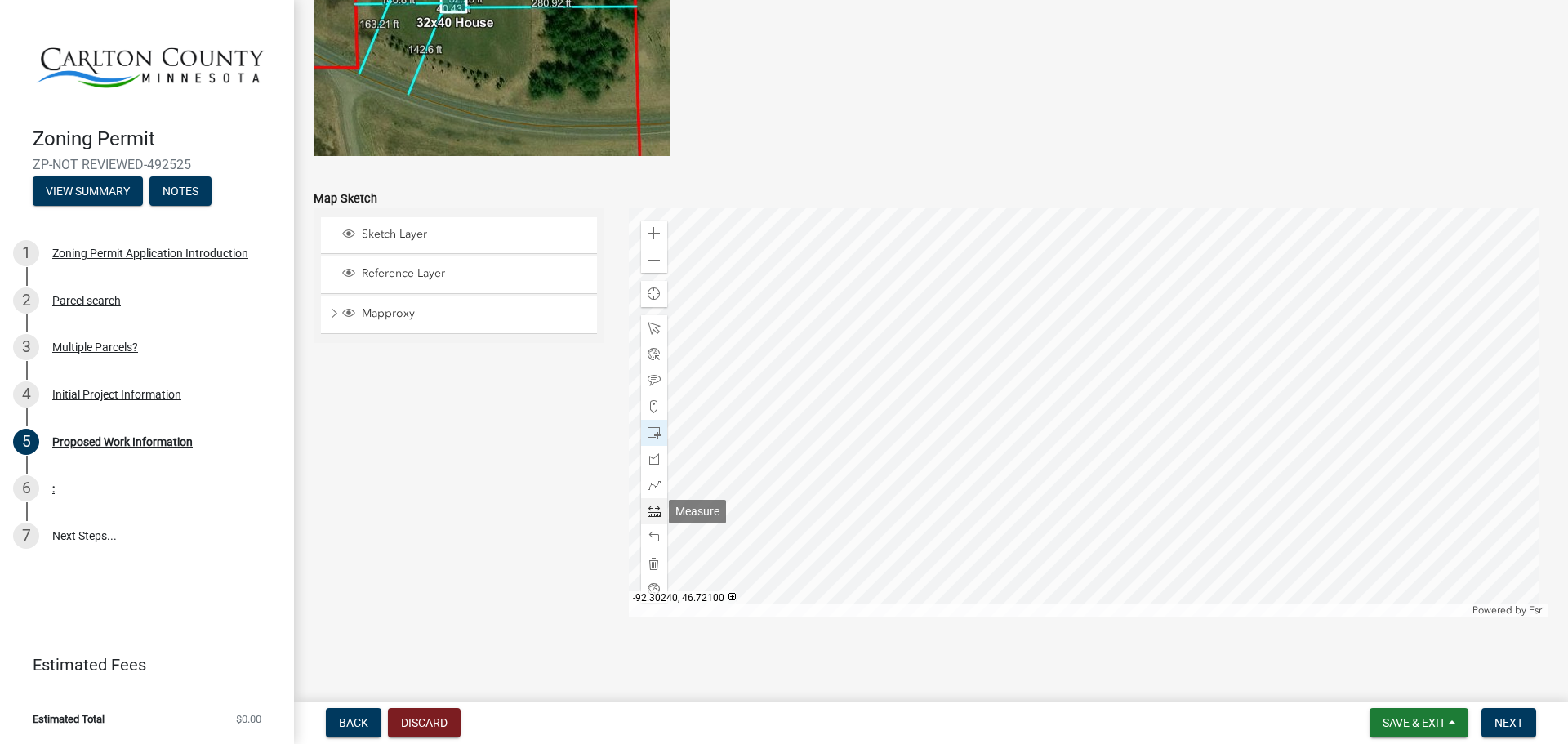
click at [660, 512] on div at bounding box center [653, 511] width 26 height 26
click at [1203, 474] on div at bounding box center [1088, 412] width 920 height 408
click at [1203, 473] on div at bounding box center [1088, 412] width 920 height 408
click at [1025, 476] on div at bounding box center [1088, 412] width 920 height 408
click at [1025, 298] on div at bounding box center [1088, 412] width 920 height 408
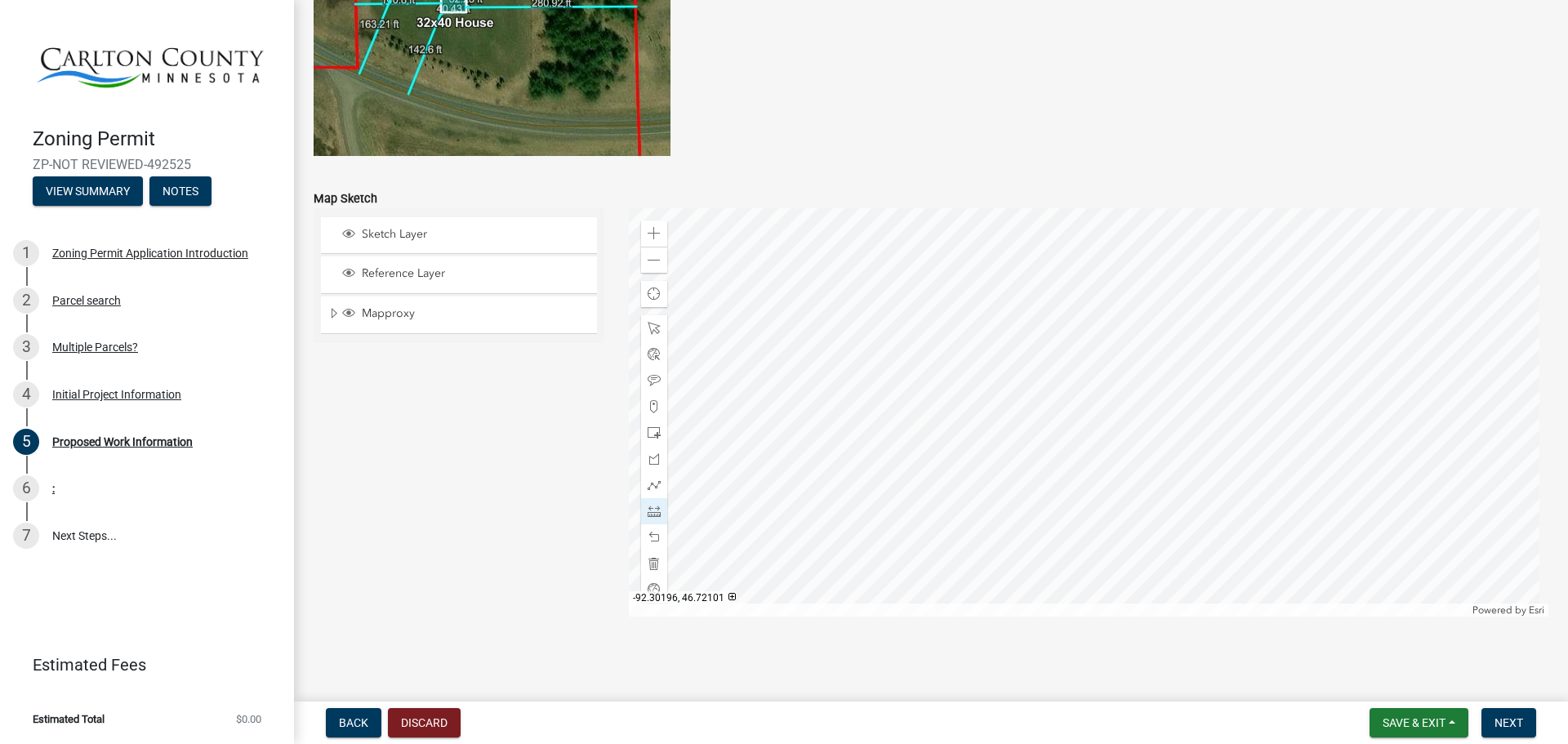
click at [1204, 296] on div at bounding box center [1088, 412] width 920 height 408
click at [647, 560] on span at bounding box center [654, 564] width 13 height 13
click at [1218, 472] on div at bounding box center [1088, 412] width 920 height 408
click at [1079, 473] on div at bounding box center [1088, 412] width 920 height 408
click at [1079, 296] on div at bounding box center [1088, 412] width 920 height 408
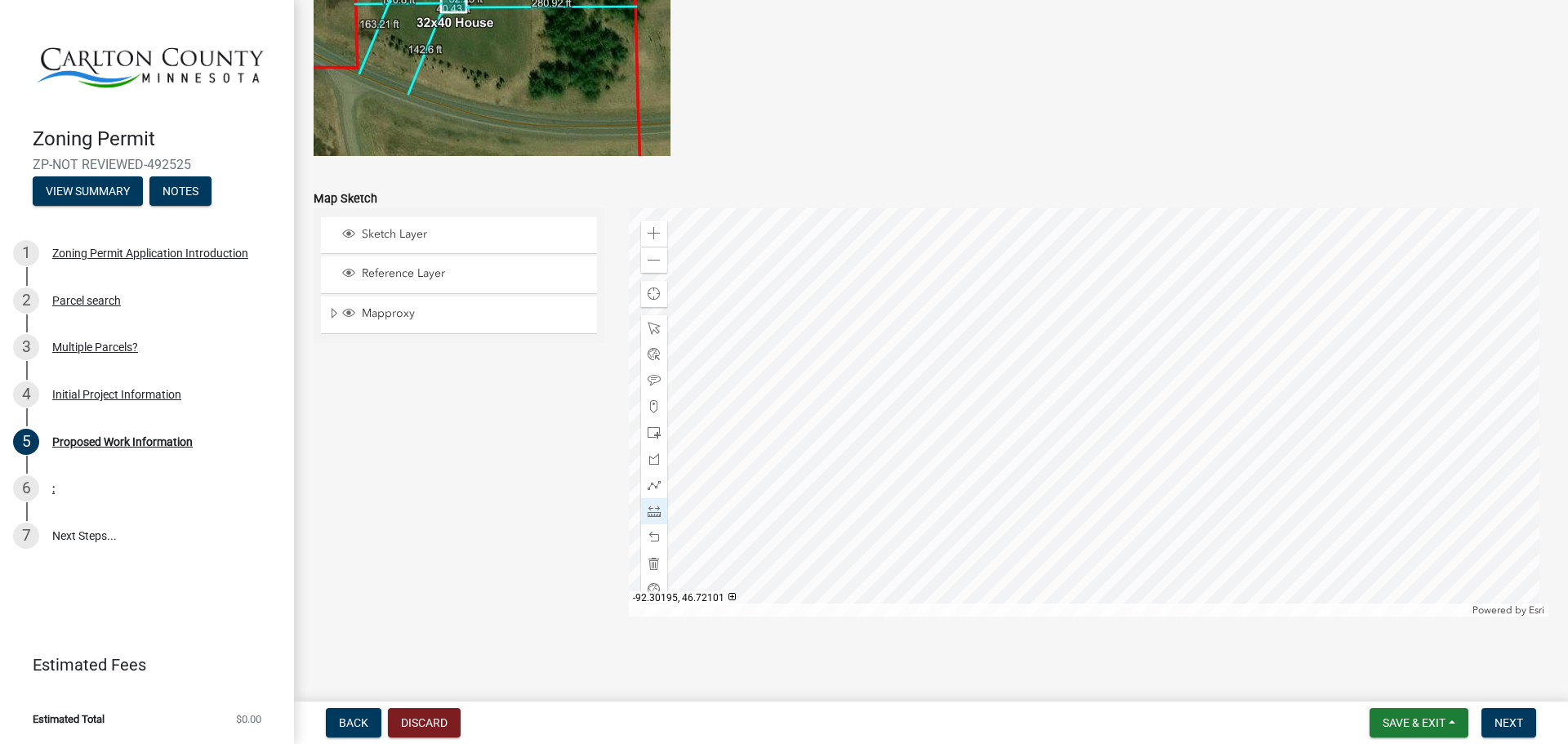
click at [1218, 296] on div at bounding box center [1088, 412] width 920 height 408
click at [1218, 478] on div at bounding box center [1088, 412] width 920 height 408
click at [650, 330] on span at bounding box center [654, 329] width 13 height 13
click at [654, 531] on span at bounding box center [654, 538] width 13 height 13
click at [653, 509] on span at bounding box center [654, 512] width 13 height 13
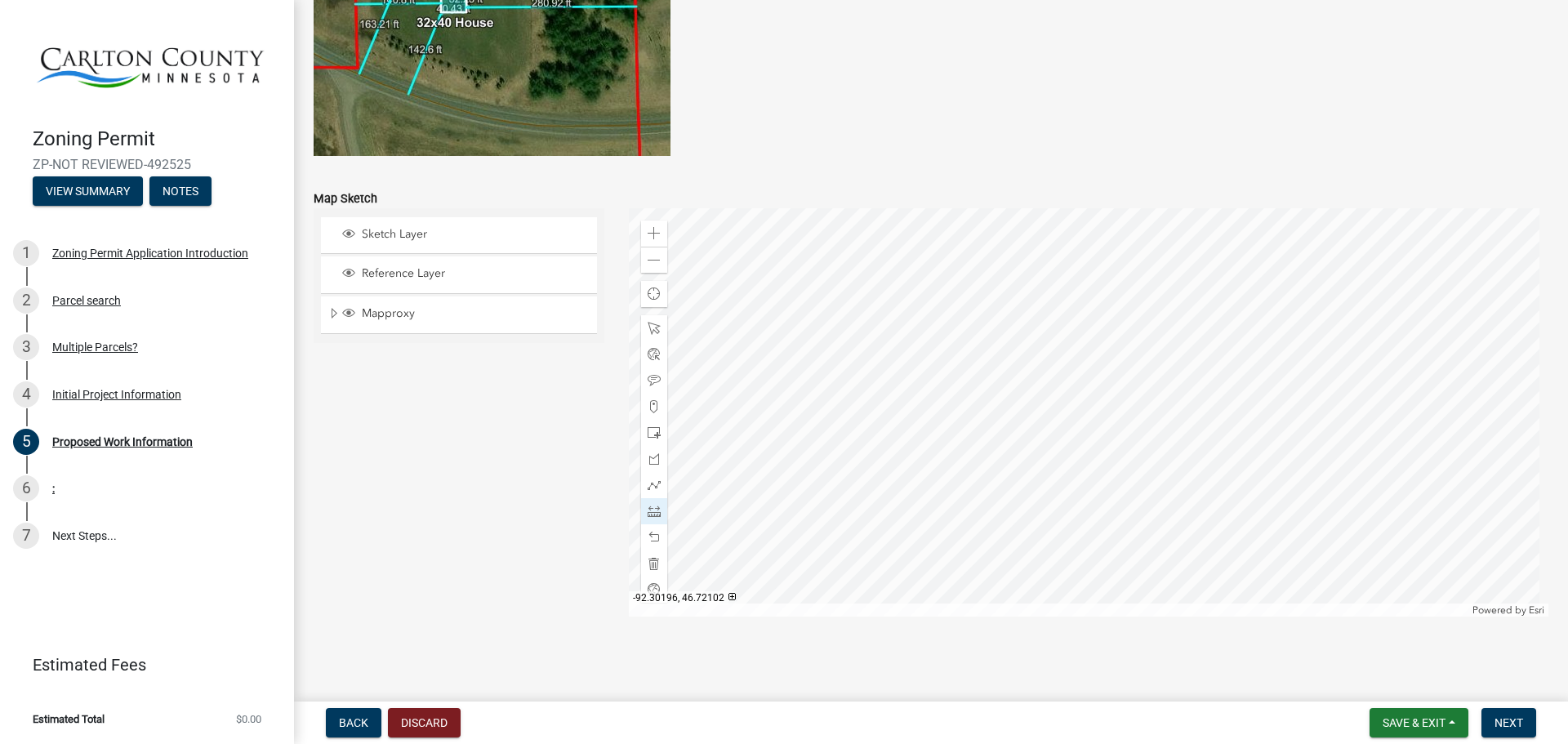
click at [1202, 279] on div at bounding box center [1088, 412] width 920 height 408
click at [1065, 282] on div at bounding box center [1088, 412] width 920 height 408
click at [1067, 459] on div at bounding box center [1088, 412] width 920 height 408
click at [1209, 457] on div at bounding box center [1088, 412] width 920 height 408
click at [1202, 278] on div at bounding box center [1088, 412] width 920 height 408
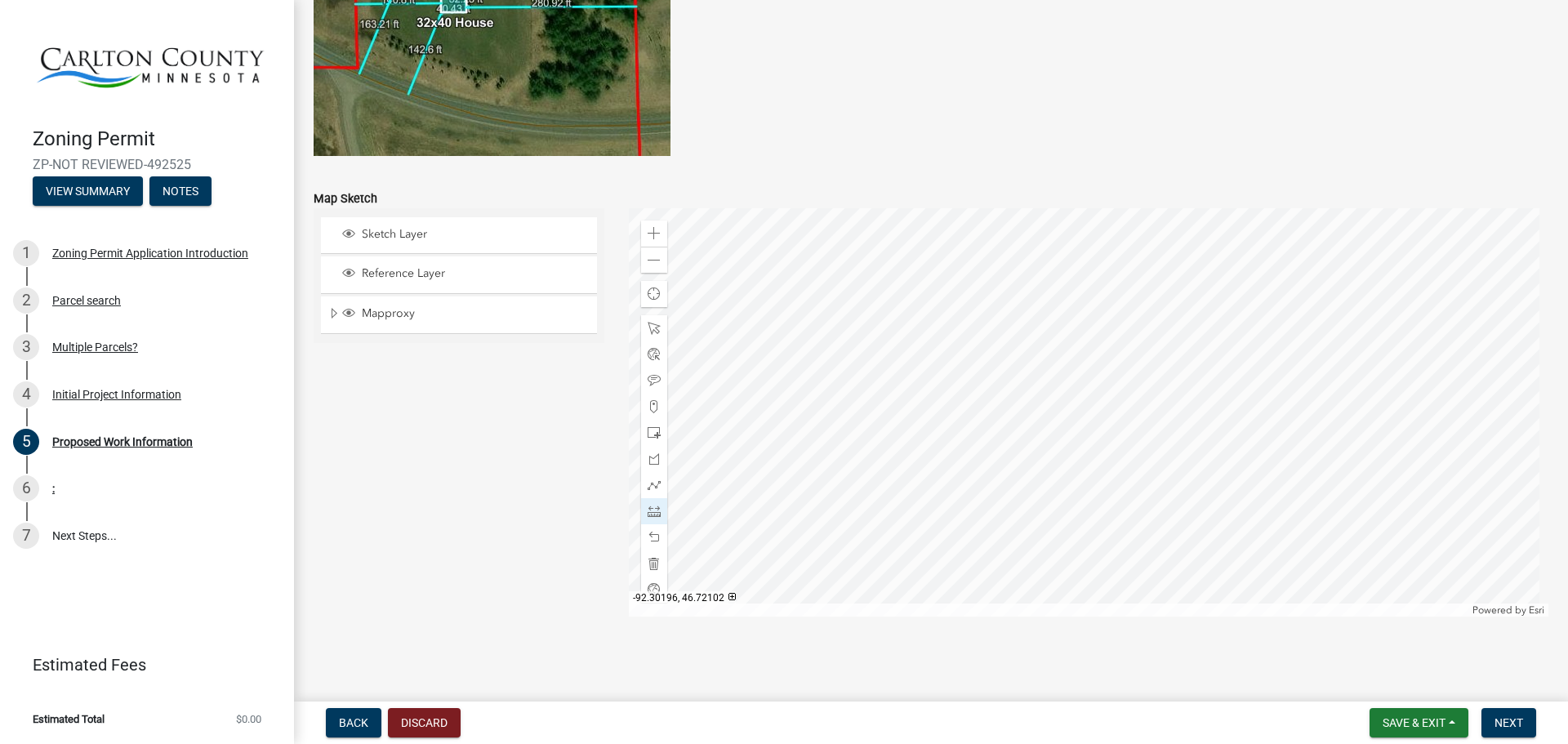
click at [1202, 280] on div at bounding box center [1088, 412] width 920 height 408
click at [1108, 335] on div at bounding box center [1088, 412] width 920 height 408
click at [642, 425] on div at bounding box center [653, 433] width 26 height 26
click at [1185, 336] on div at bounding box center [1088, 412] width 920 height 408
click at [656, 536] on span at bounding box center [654, 538] width 13 height 13
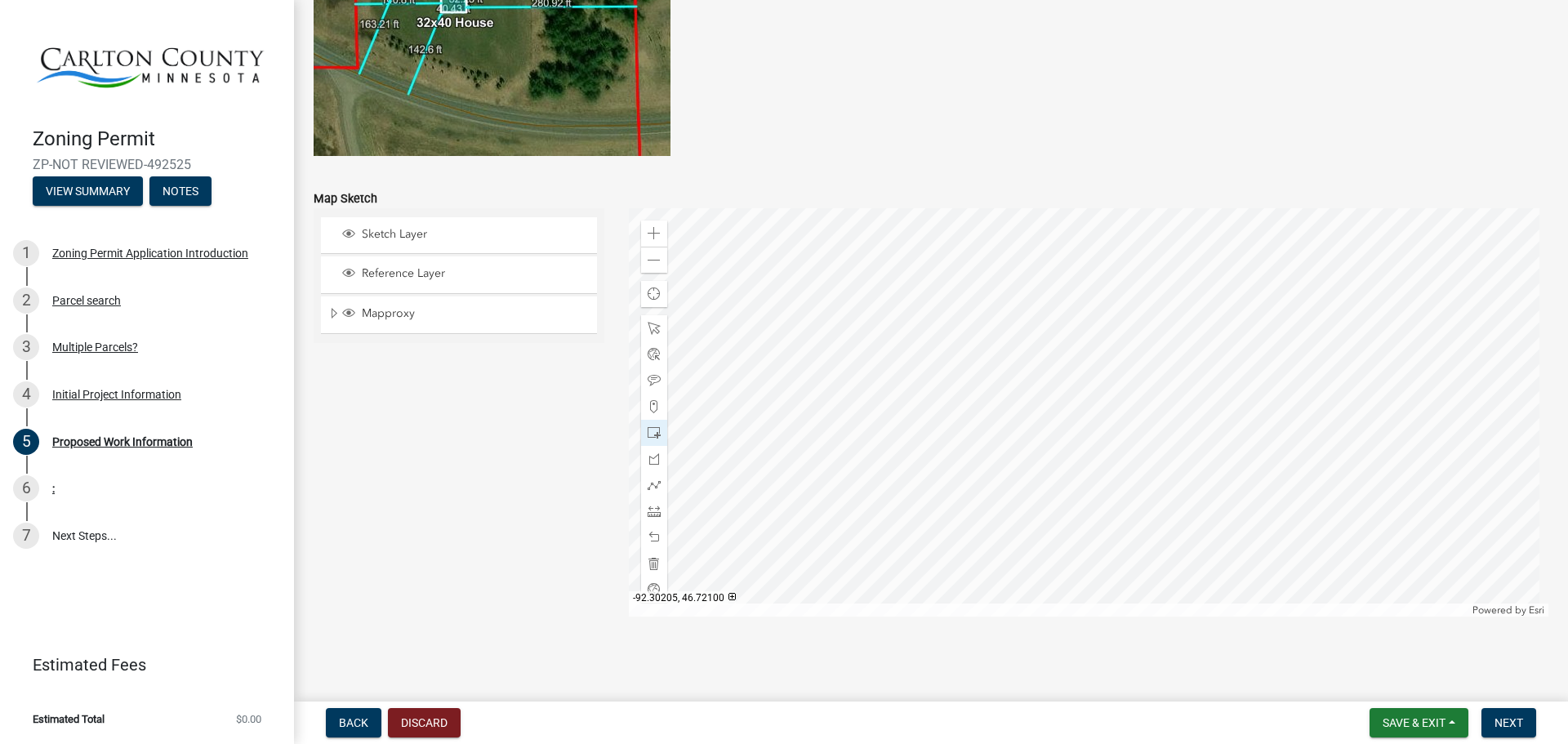
click at [1123, 358] on div at bounding box center [1088, 412] width 920 height 408
click at [651, 539] on span at bounding box center [654, 538] width 13 height 13
click at [1102, 450] on div at bounding box center [1088, 412] width 920 height 408
click at [654, 382] on span at bounding box center [654, 381] width 13 height 13
click at [1110, 318] on div at bounding box center [1088, 412] width 920 height 408
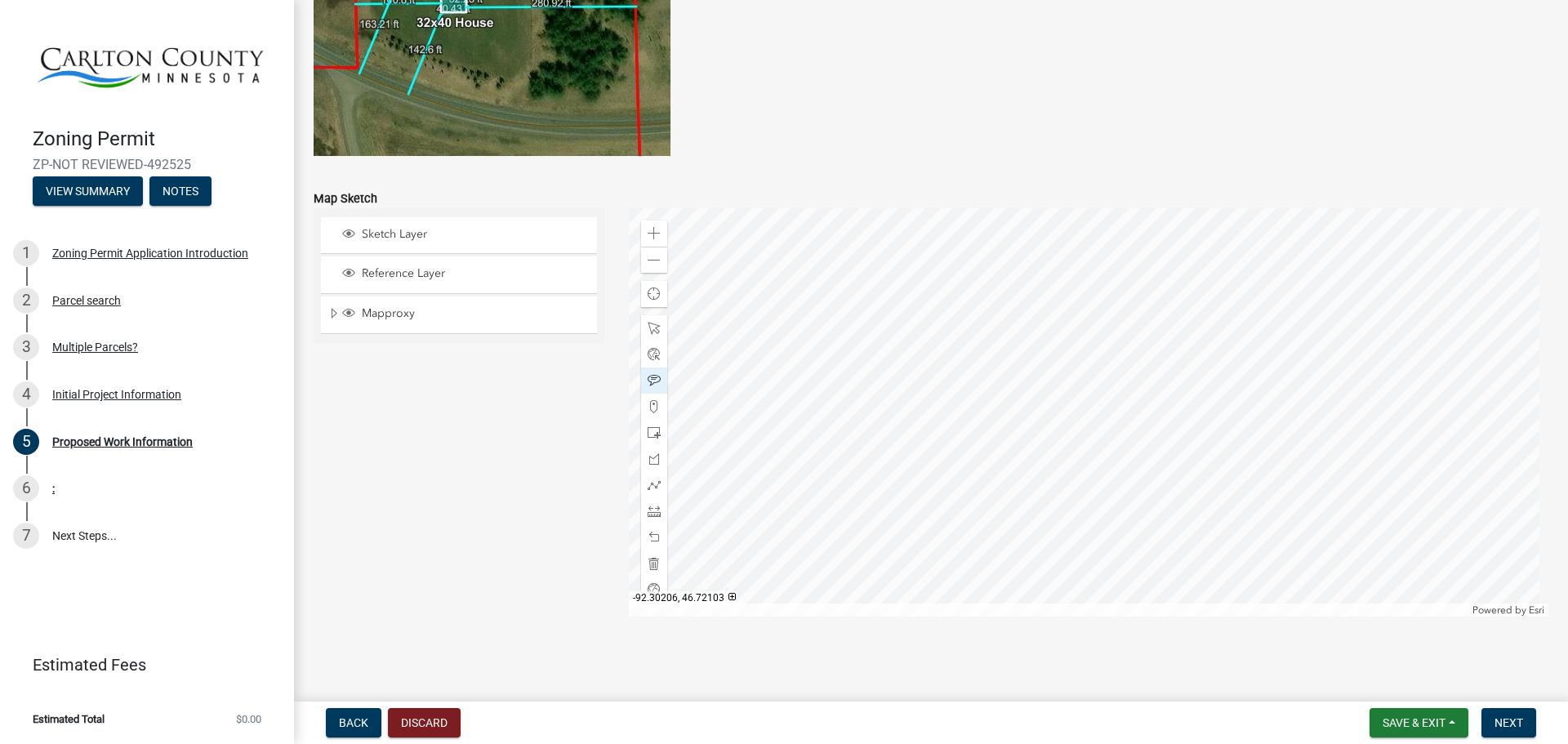
click at [1108, 324] on div at bounding box center [1088, 412] width 920 height 408
click at [1106, 312] on div at bounding box center [1088, 412] width 920 height 408
click at [1082, 388] on div at bounding box center [1088, 412] width 920 height 408
click at [1191, 379] on div at bounding box center [1088, 412] width 920 height 408
click at [1133, 451] on div at bounding box center [1088, 412] width 920 height 408
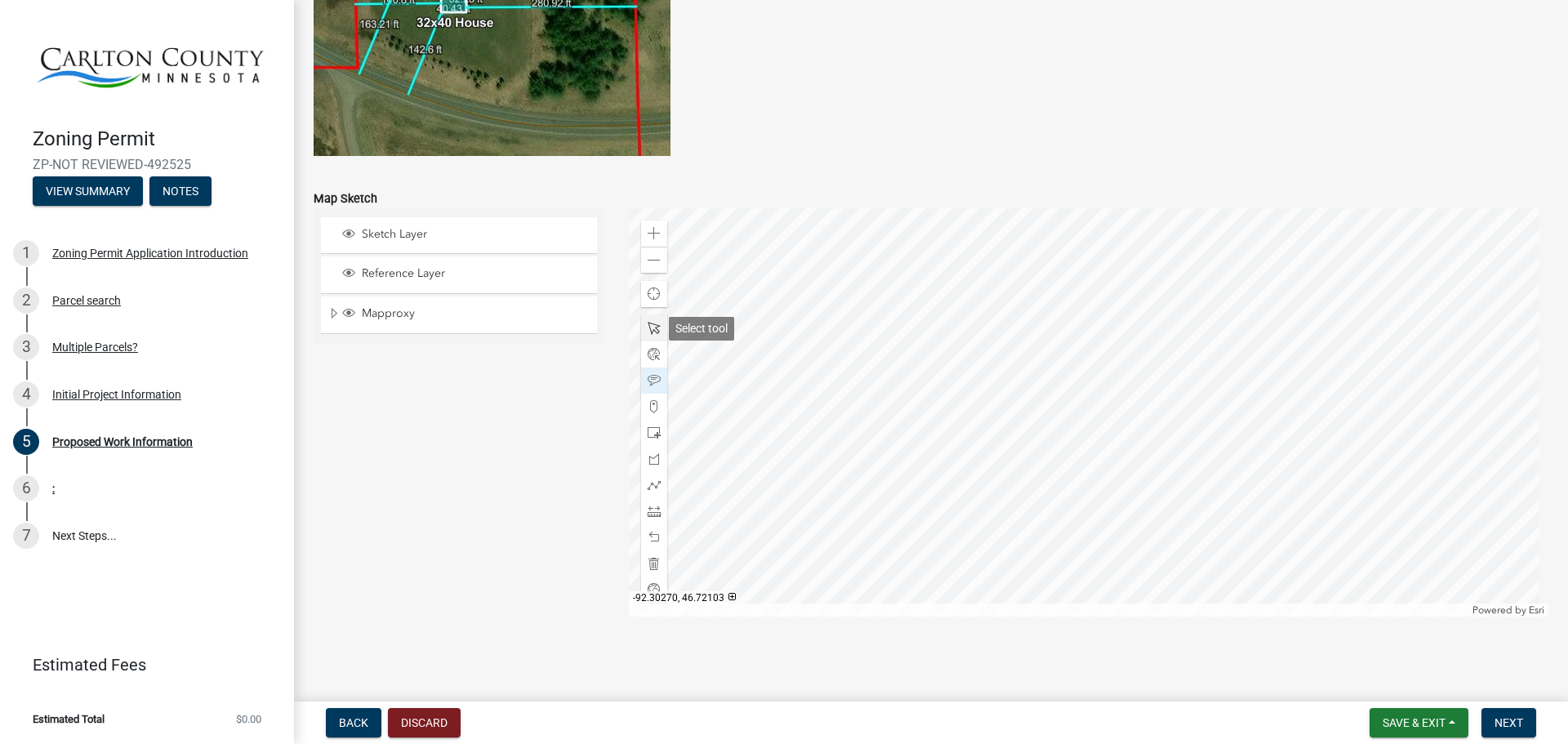
click at [649, 330] on span at bounding box center [654, 329] width 13 height 13
click at [1093, 307] on div at bounding box center [1088, 412] width 920 height 408
click at [1109, 315] on div at bounding box center [1088, 412] width 920 height 408
click at [1109, 314] on div at bounding box center [1088, 412] width 920 height 408
click at [1262, 388] on div "Close" at bounding box center [1257, 386] width 24 height 23
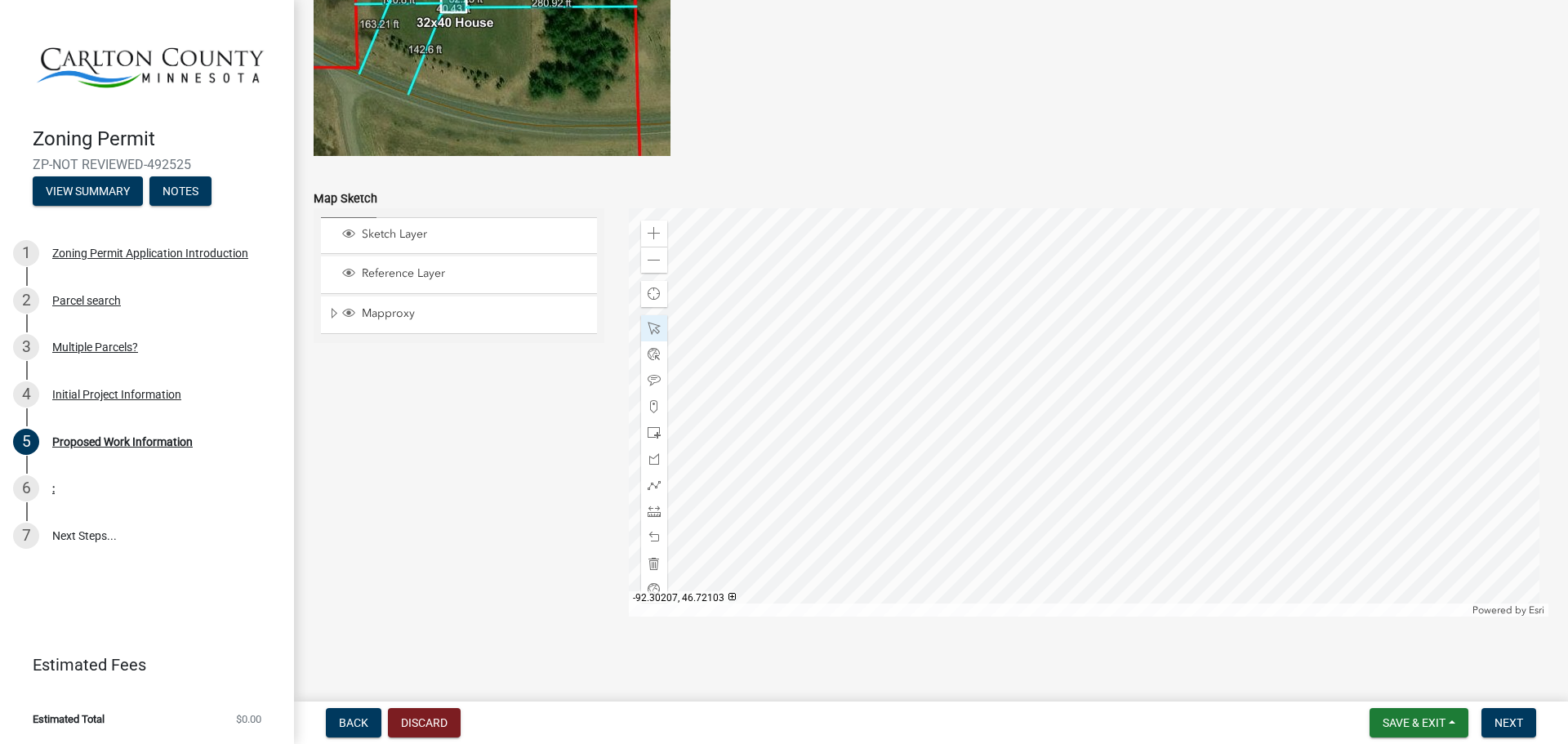
click at [1095, 319] on div at bounding box center [1088, 412] width 920 height 408
click at [1106, 314] on div at bounding box center [1088, 412] width 920 height 408
click at [1125, 315] on div at bounding box center [1088, 412] width 920 height 408
click at [1142, 315] on div at bounding box center [1088, 412] width 920 height 408
click at [1182, 330] on div at bounding box center [1088, 412] width 920 height 408
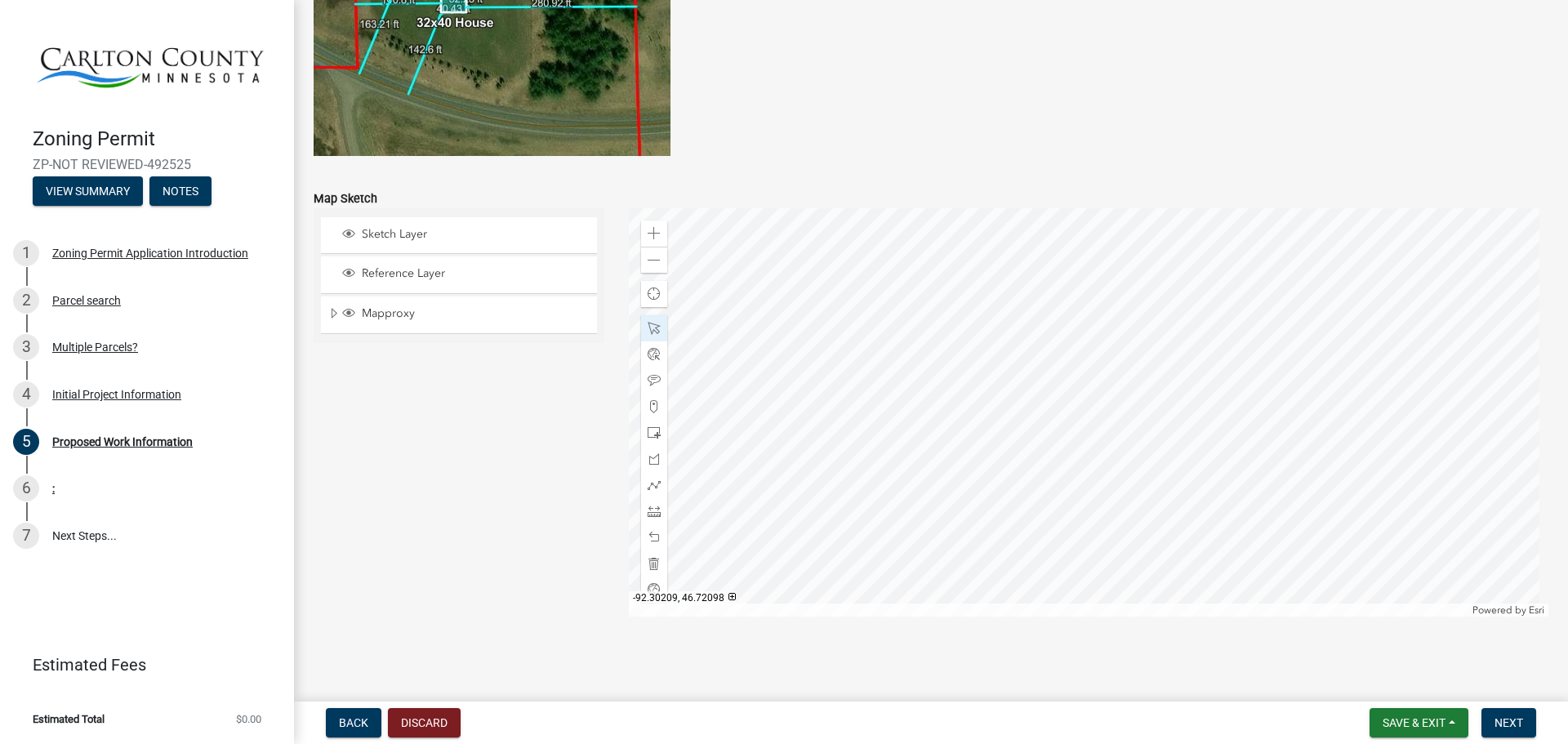
click at [1127, 384] on div at bounding box center [1088, 412] width 920 height 408
click at [1127, 380] on div at bounding box center [1088, 412] width 920 height 408
click at [1118, 385] on div at bounding box center [1088, 412] width 920 height 408
click at [1115, 381] on div at bounding box center [1088, 412] width 920 height 408
click at [1069, 450] on div at bounding box center [1088, 412] width 920 height 408
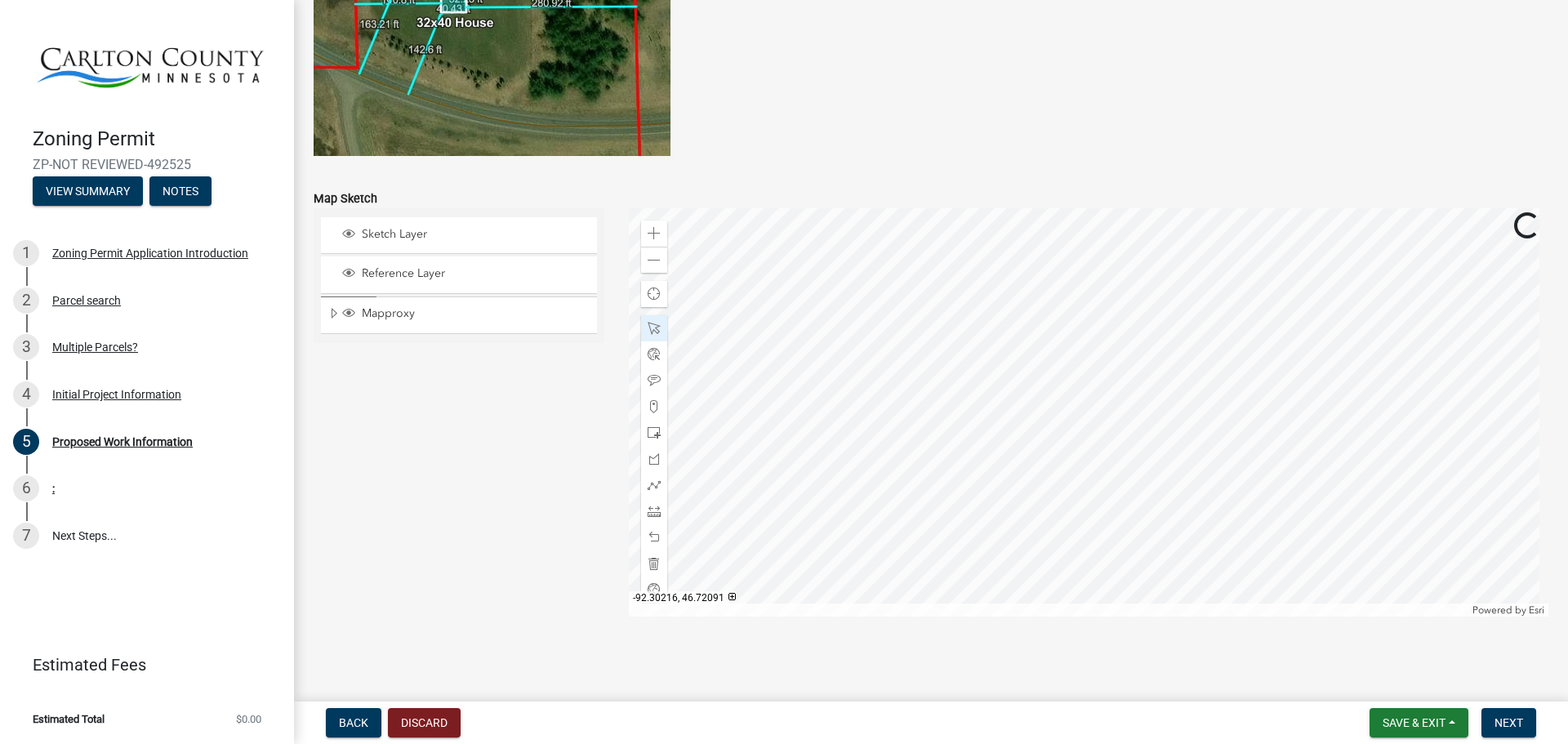
click at [1069, 451] on div at bounding box center [1088, 412] width 920 height 408
click at [1025, 415] on div at bounding box center [1088, 412] width 920 height 408
click at [805, 547] on div at bounding box center [1088, 412] width 920 height 408
drag, startPoint x: 398, startPoint y: 375, endPoint x: 395, endPoint y: 548, distance: 173.0
click at [395, 548] on div "Sketch Layer Reference Layer Mapproxy Roads Streams and Rivers Subdivisions Lak…" at bounding box center [459, 412] width 315 height 408
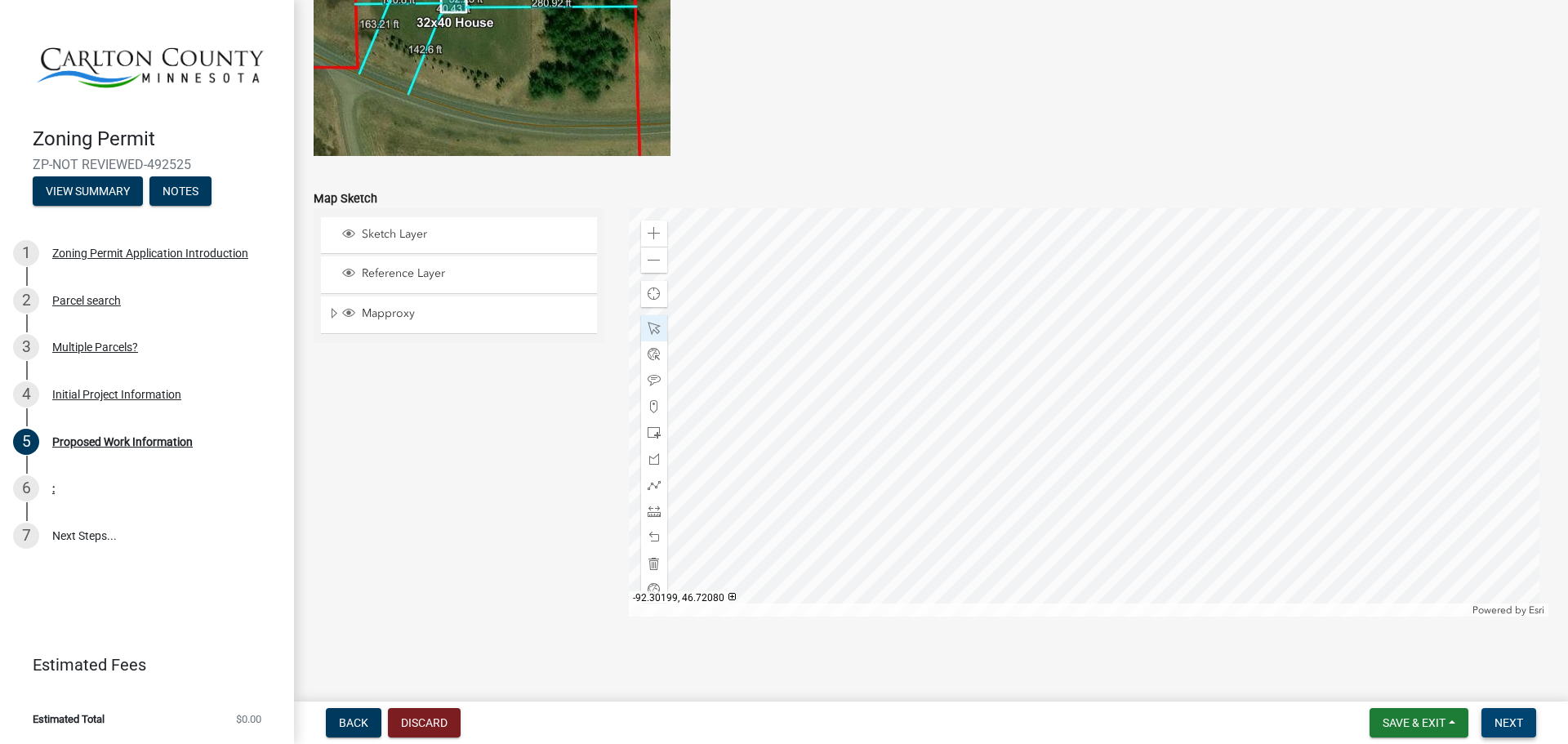
click at [1490, 711] on button "Next" at bounding box center [1508, 722] width 55 height 29
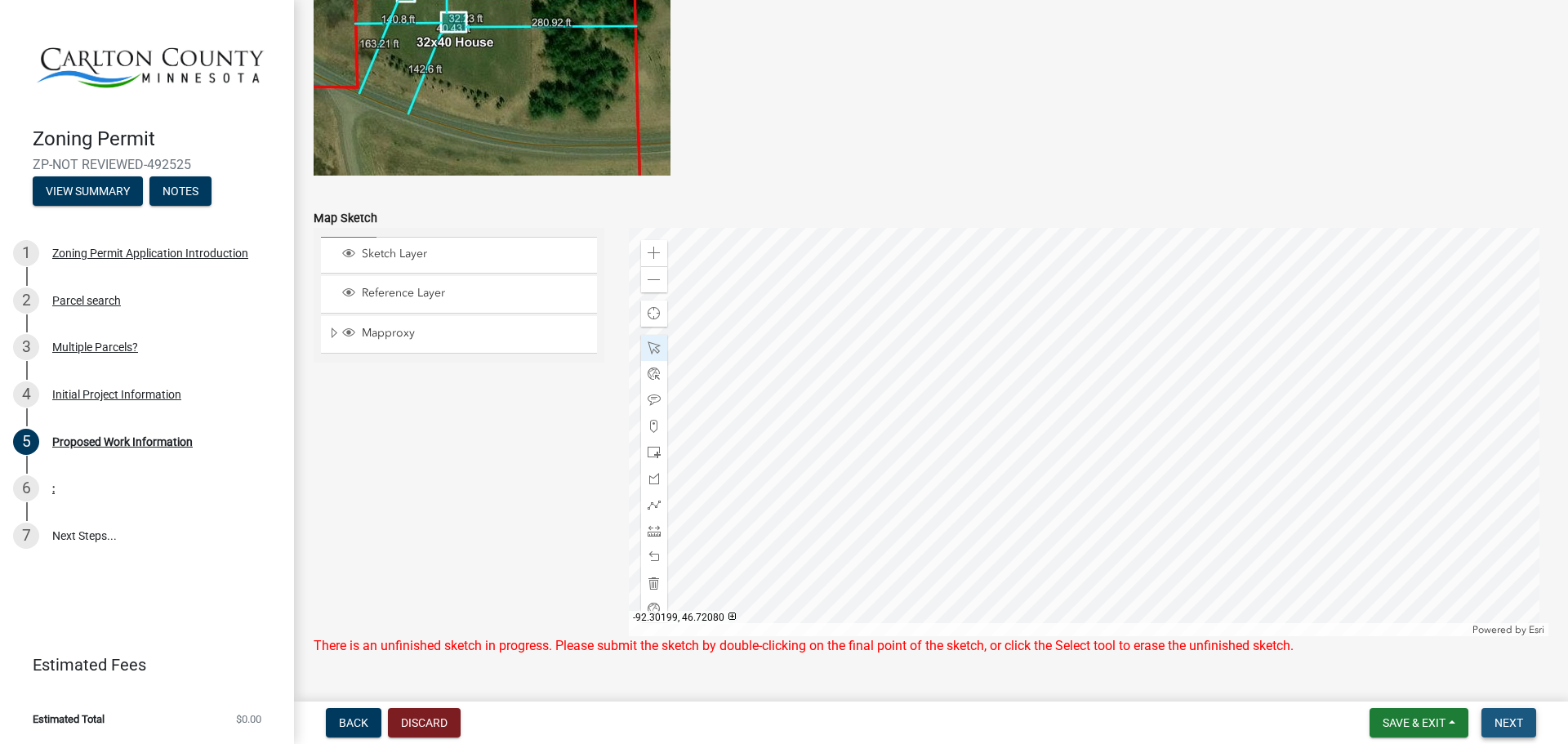
scroll to position [3224, 0]
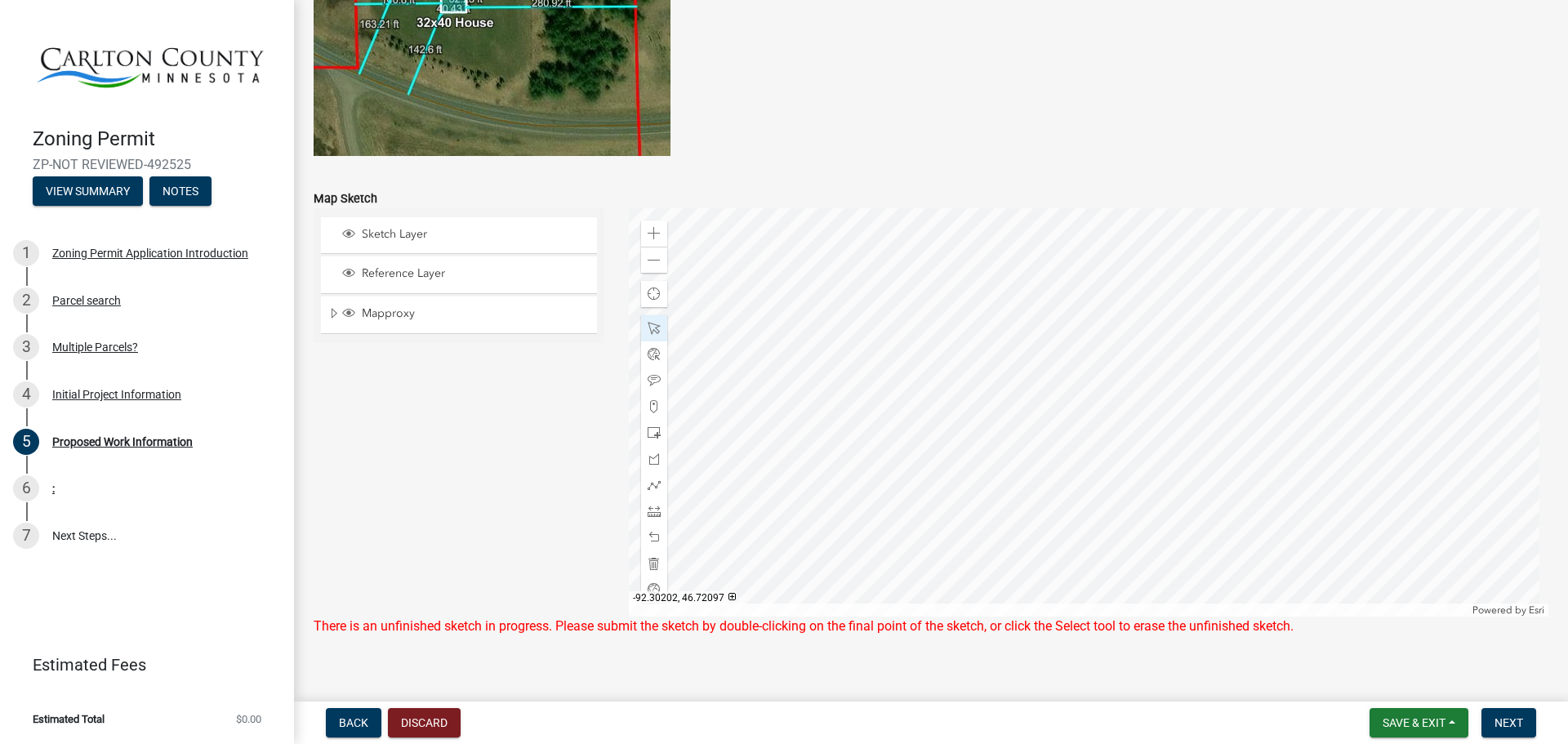
click at [1088, 408] on div at bounding box center [1088, 412] width 920 height 408
click at [1088, 407] on div at bounding box center [1088, 412] width 920 height 408
click at [1089, 434] on div at bounding box center [1088, 412] width 920 height 408
click at [1510, 729] on span "Next" at bounding box center [1508, 723] width 29 height 13
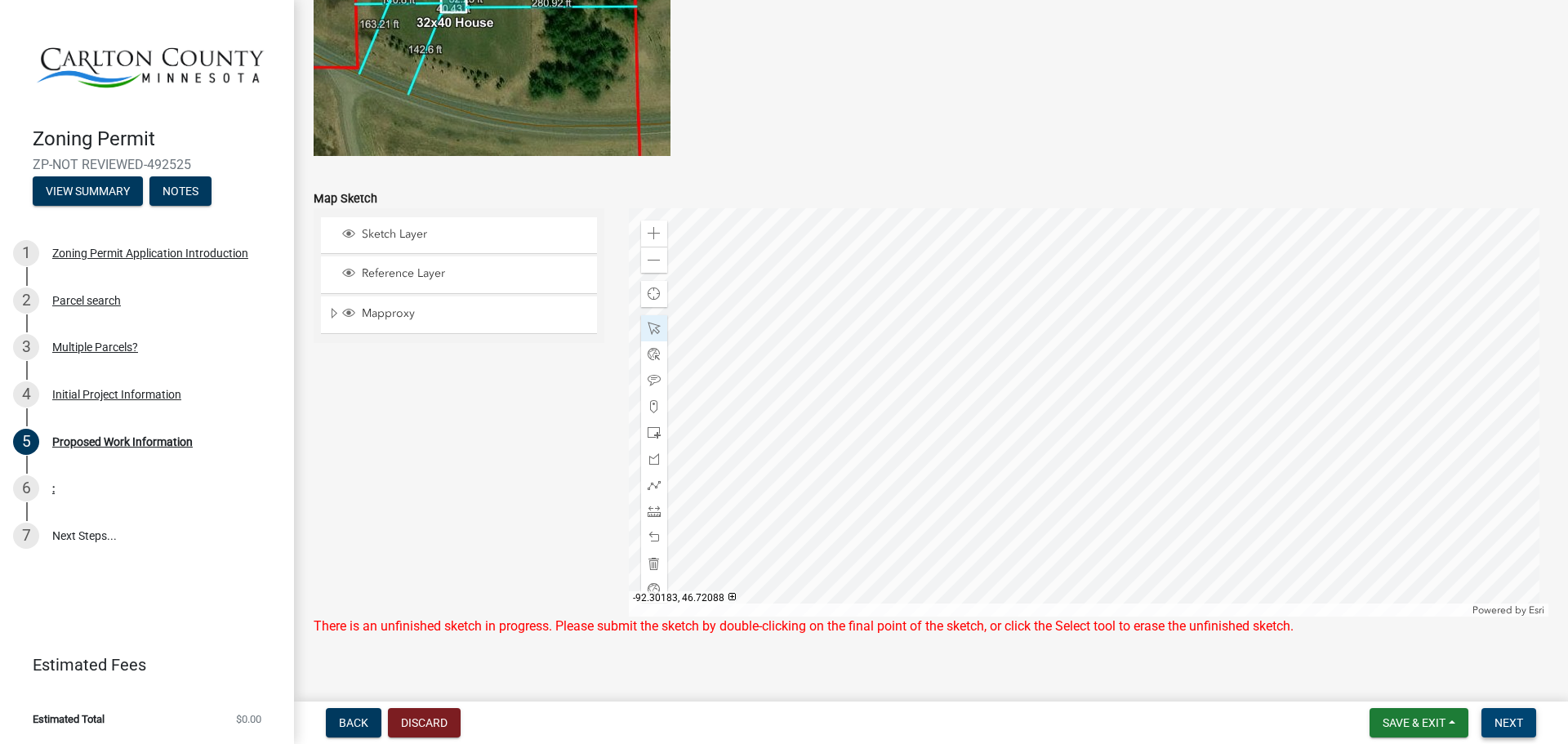
click at [1489, 714] on button "Next" at bounding box center [1508, 722] width 55 height 29
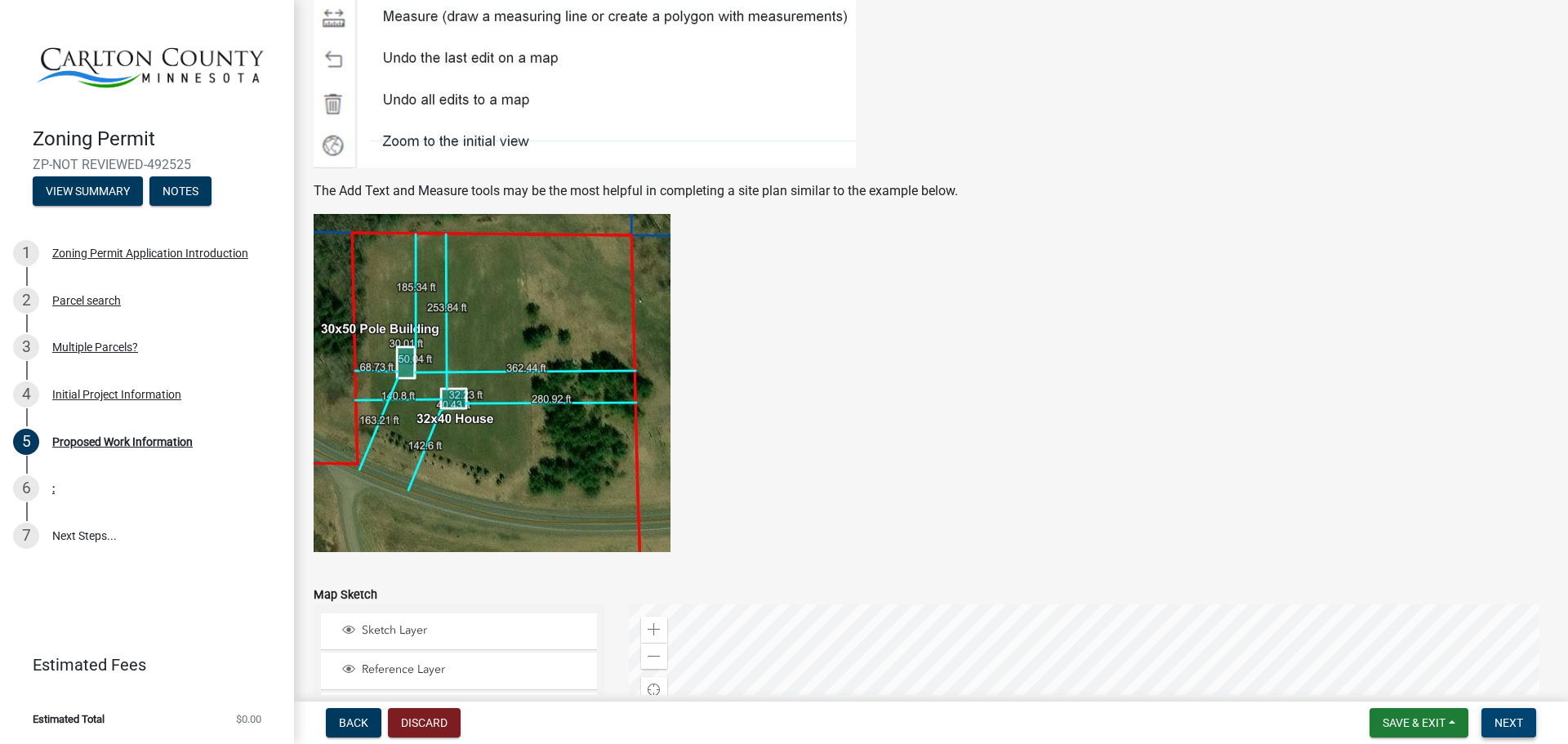
scroll to position [2835, 0]
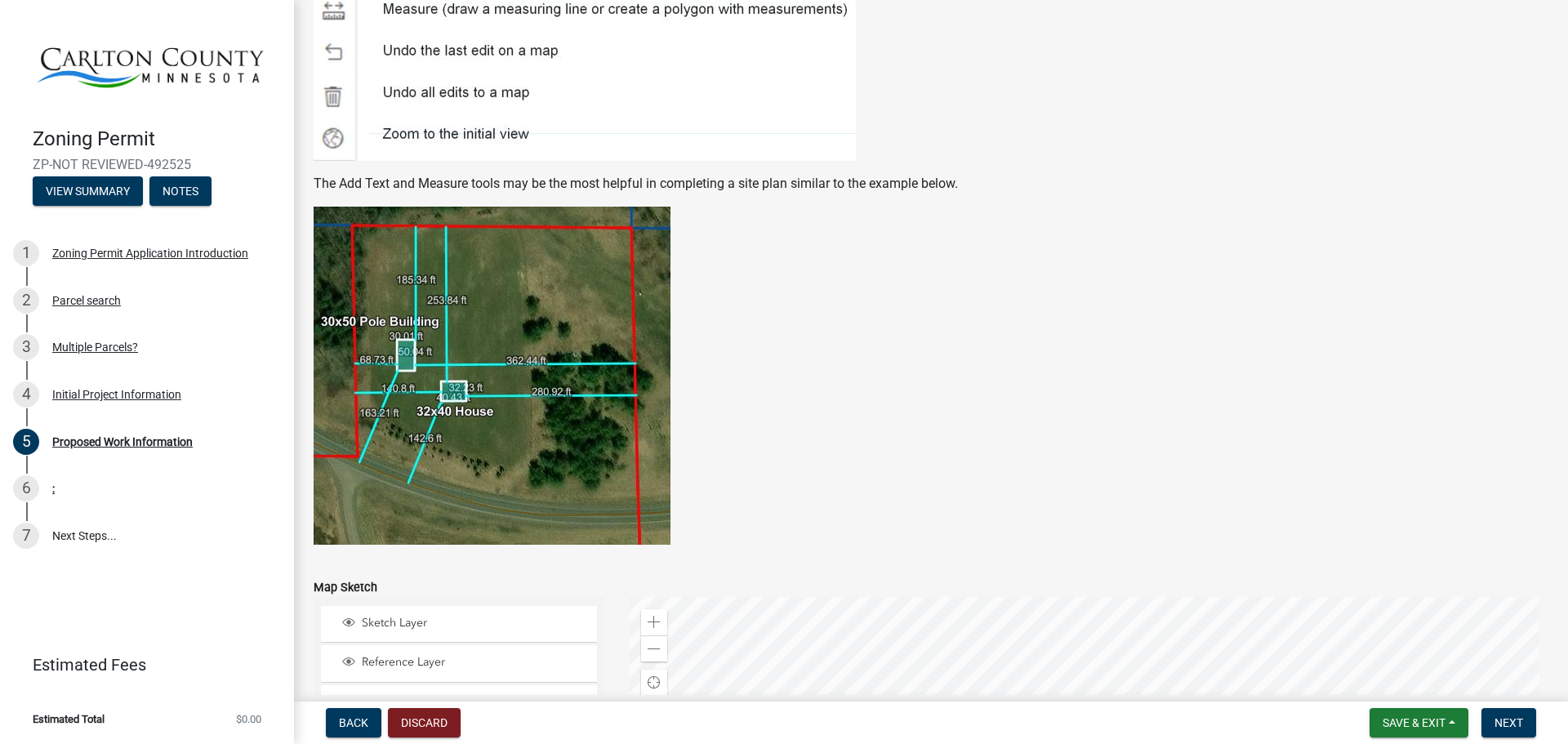
click at [524, 325] on img at bounding box center [492, 375] width 357 height 338
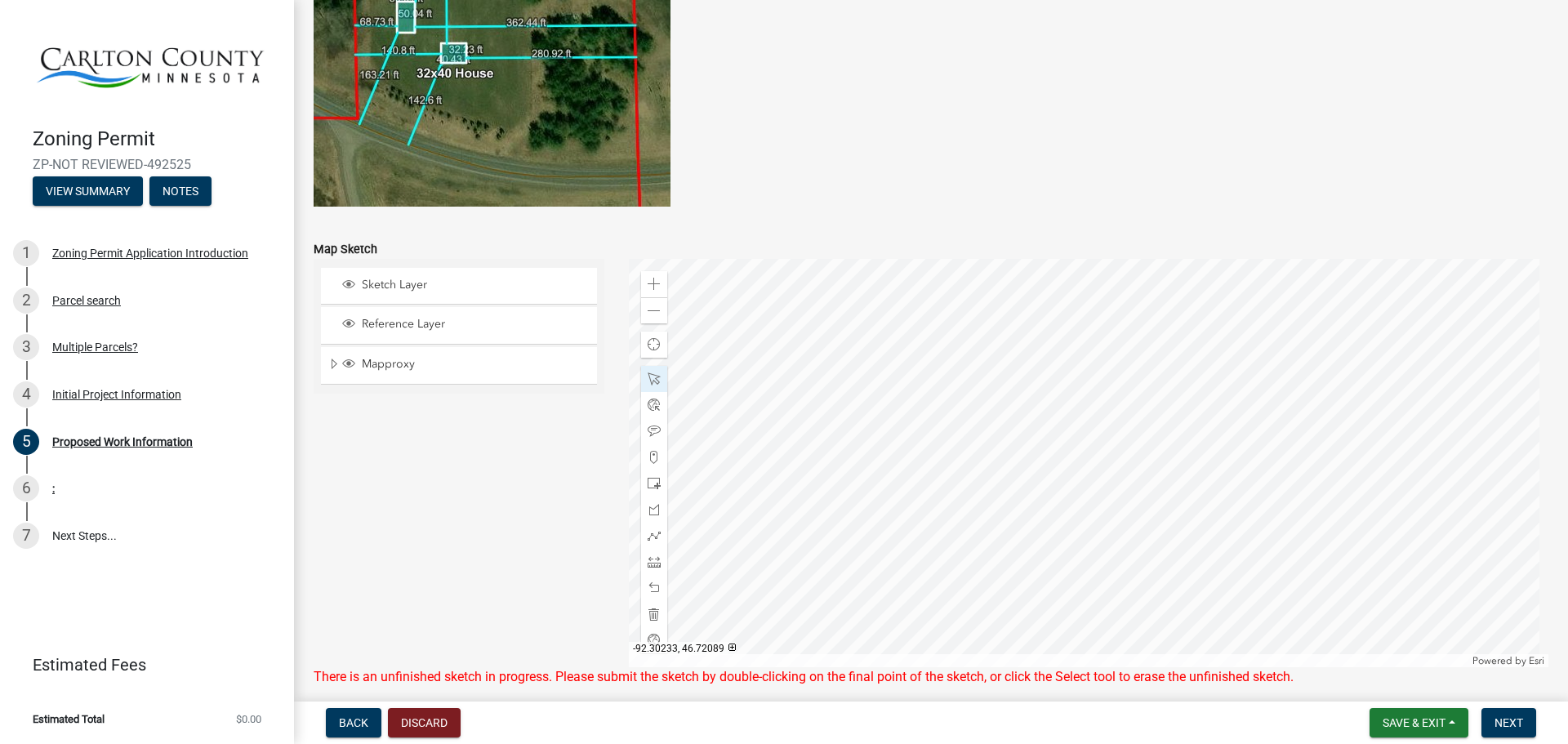
scroll to position [3244, 0]
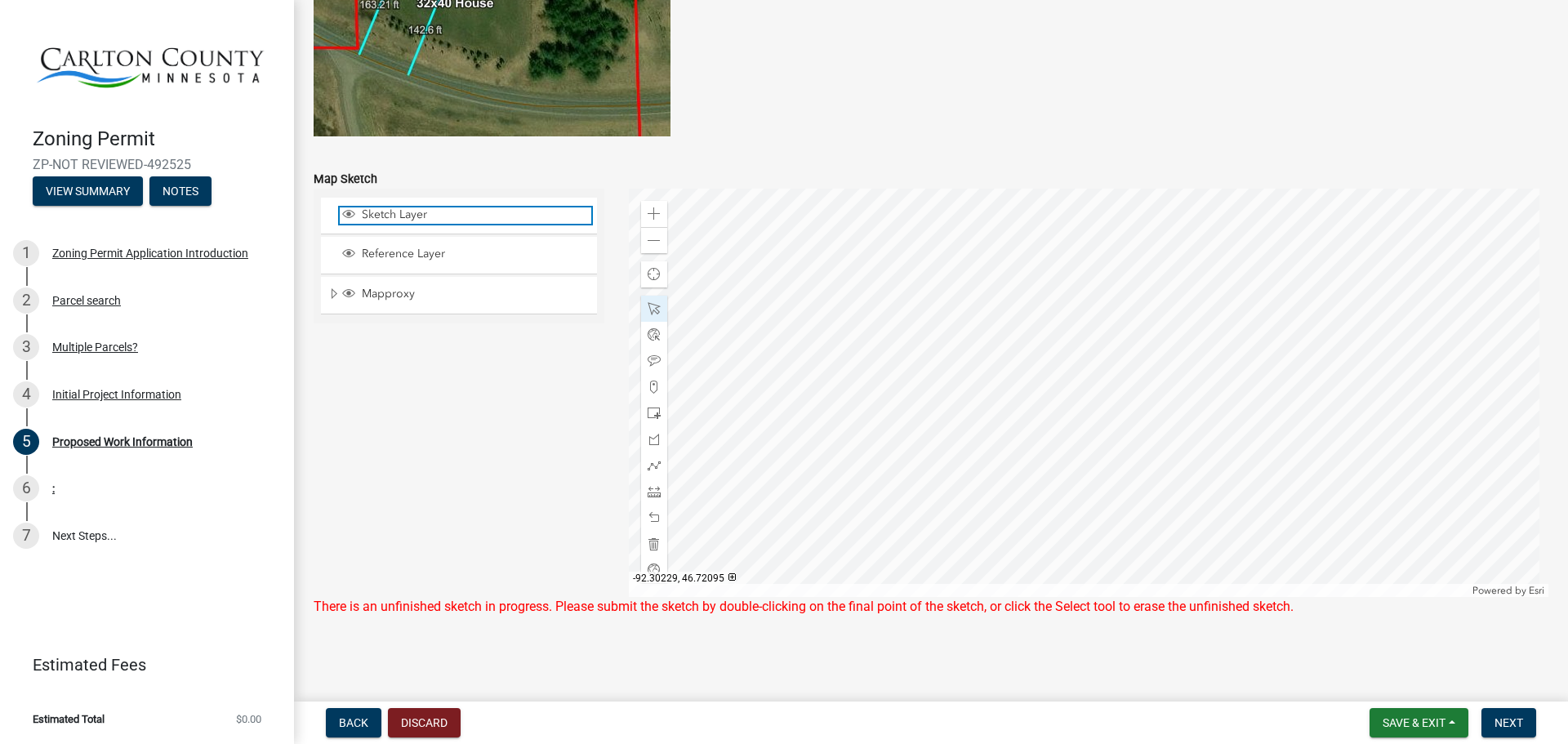
click at [405, 213] on span "Sketch Layer" at bounding box center [475, 215] width 234 height 15
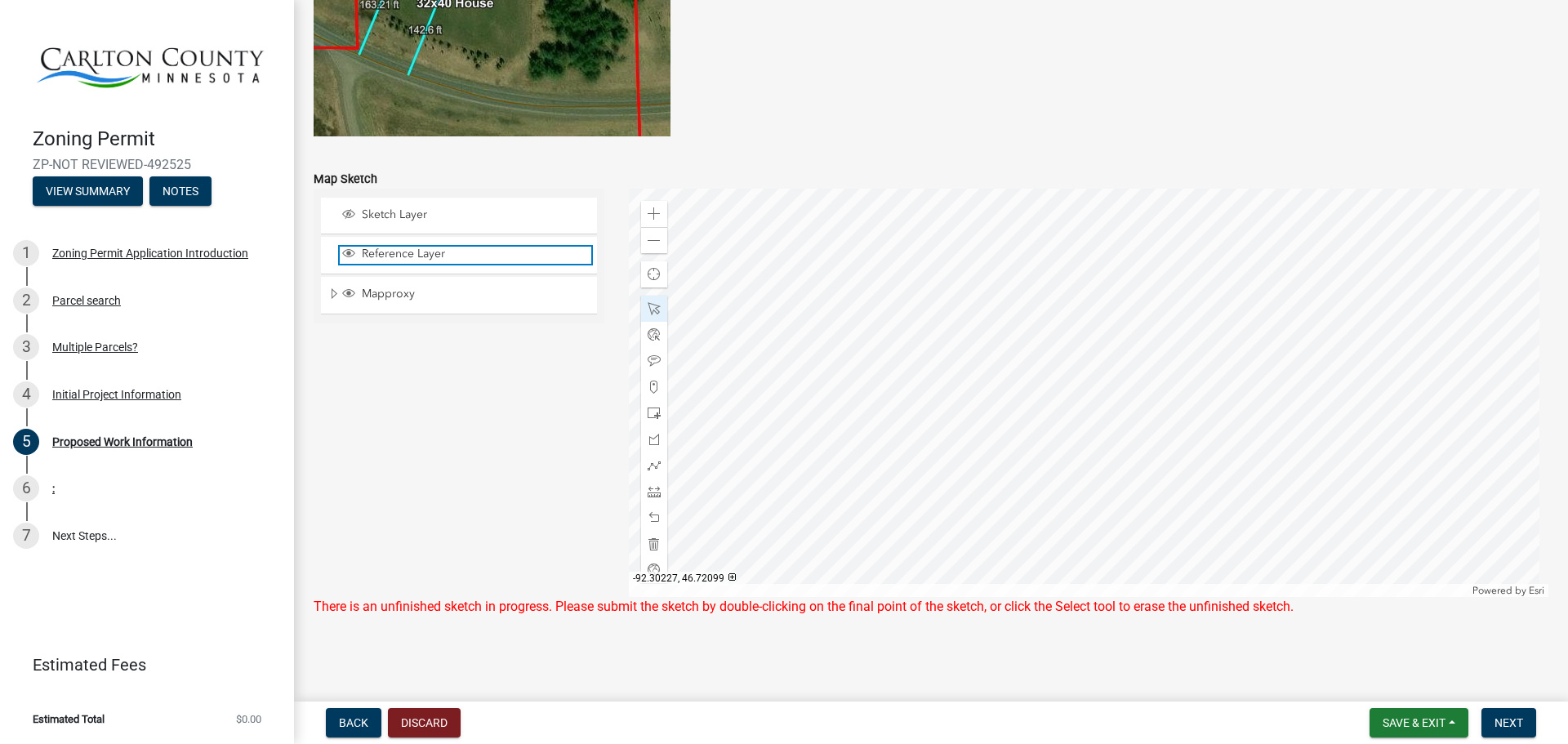
drag, startPoint x: 376, startPoint y: 252, endPoint x: 390, endPoint y: 254, distance: 14.1
click at [376, 252] on span "Reference Layer" at bounding box center [475, 254] width 234 height 15
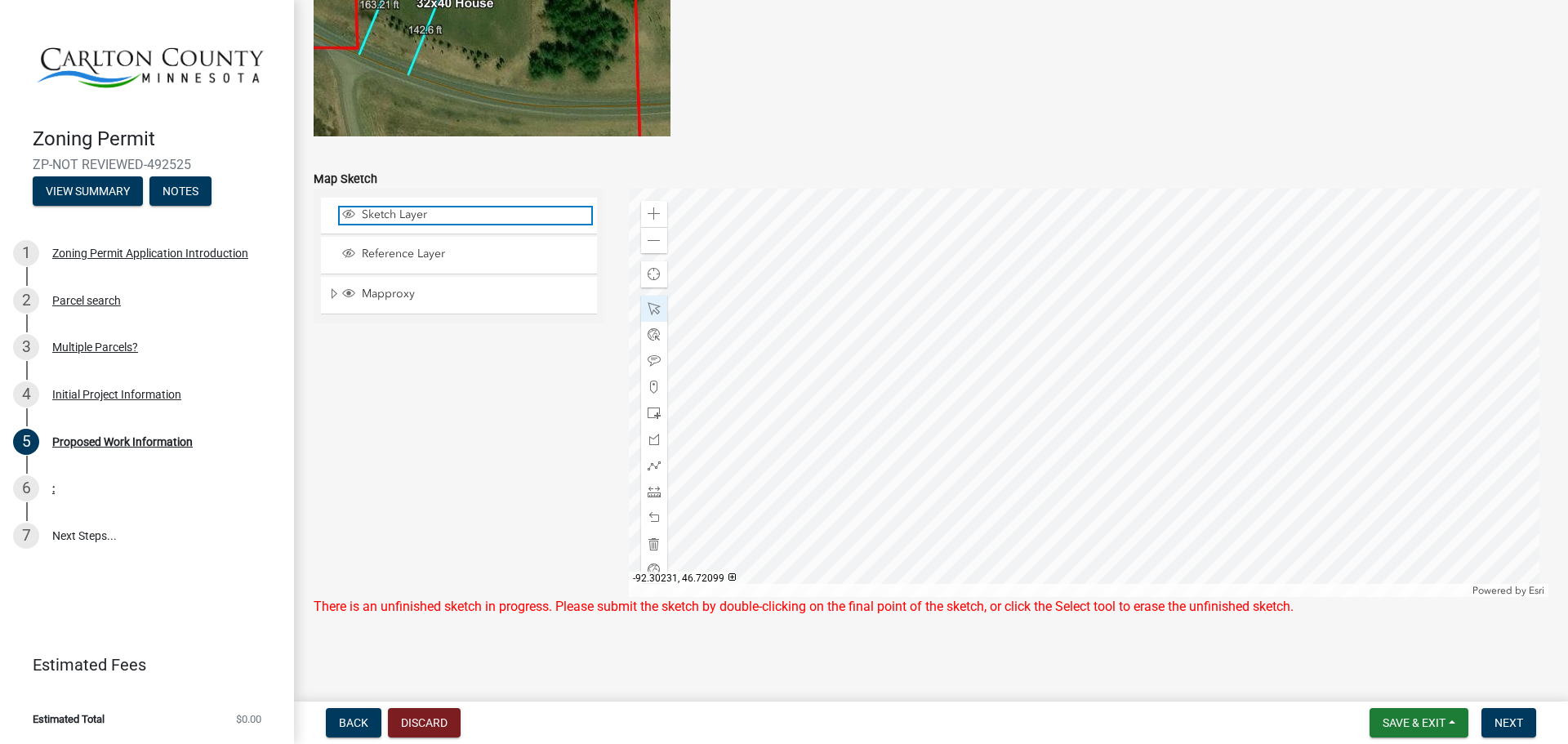
click at [369, 209] on span "Sketch Layer" at bounding box center [475, 215] width 234 height 15
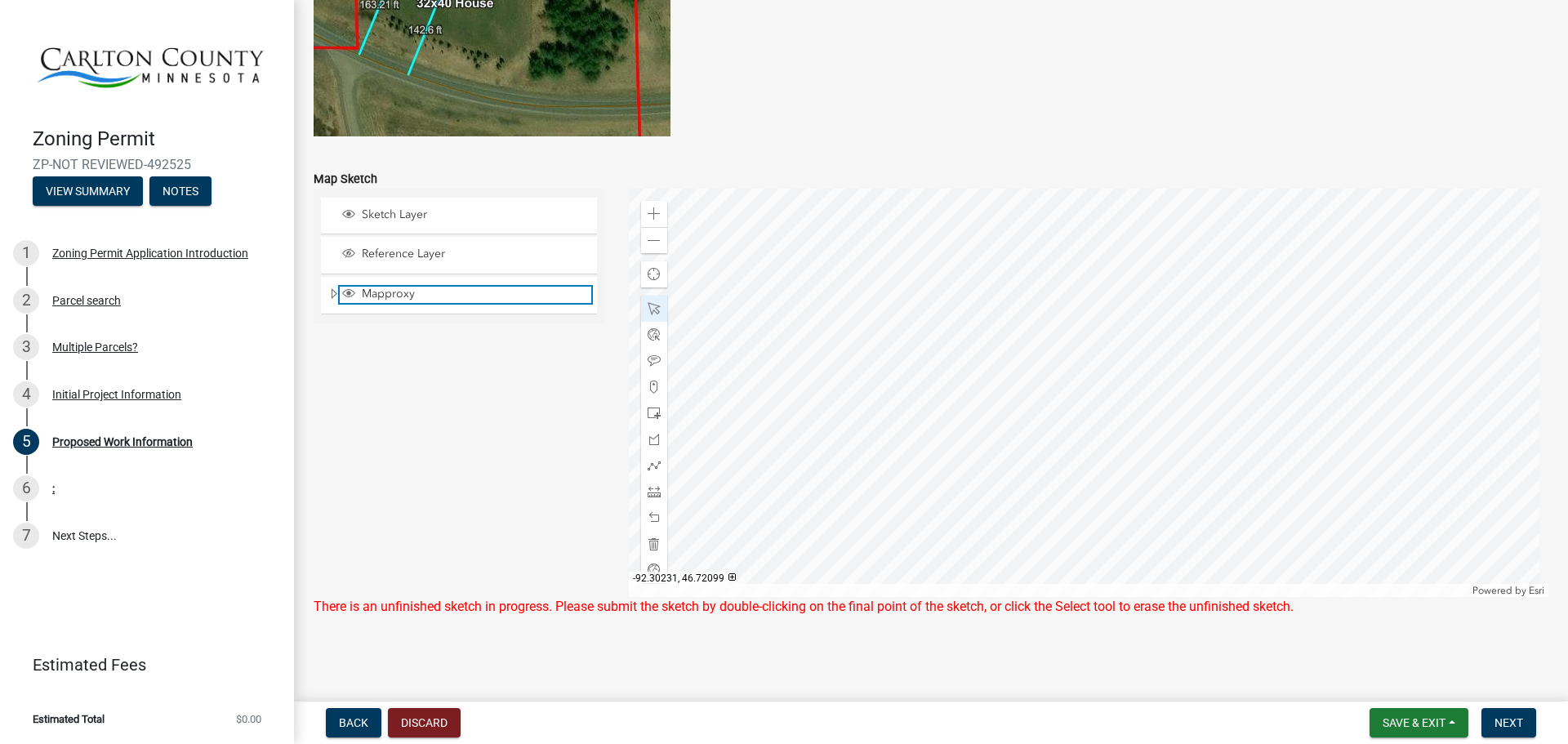
click at [372, 296] on span "Mapproxy" at bounding box center [475, 294] width 234 height 15
click at [1086, 424] on div at bounding box center [1088, 393] width 920 height 408
click at [1086, 424] on div at bounding box center [1088, 393] width 920 height 408
click at [1138, 402] on div at bounding box center [1088, 393] width 920 height 408
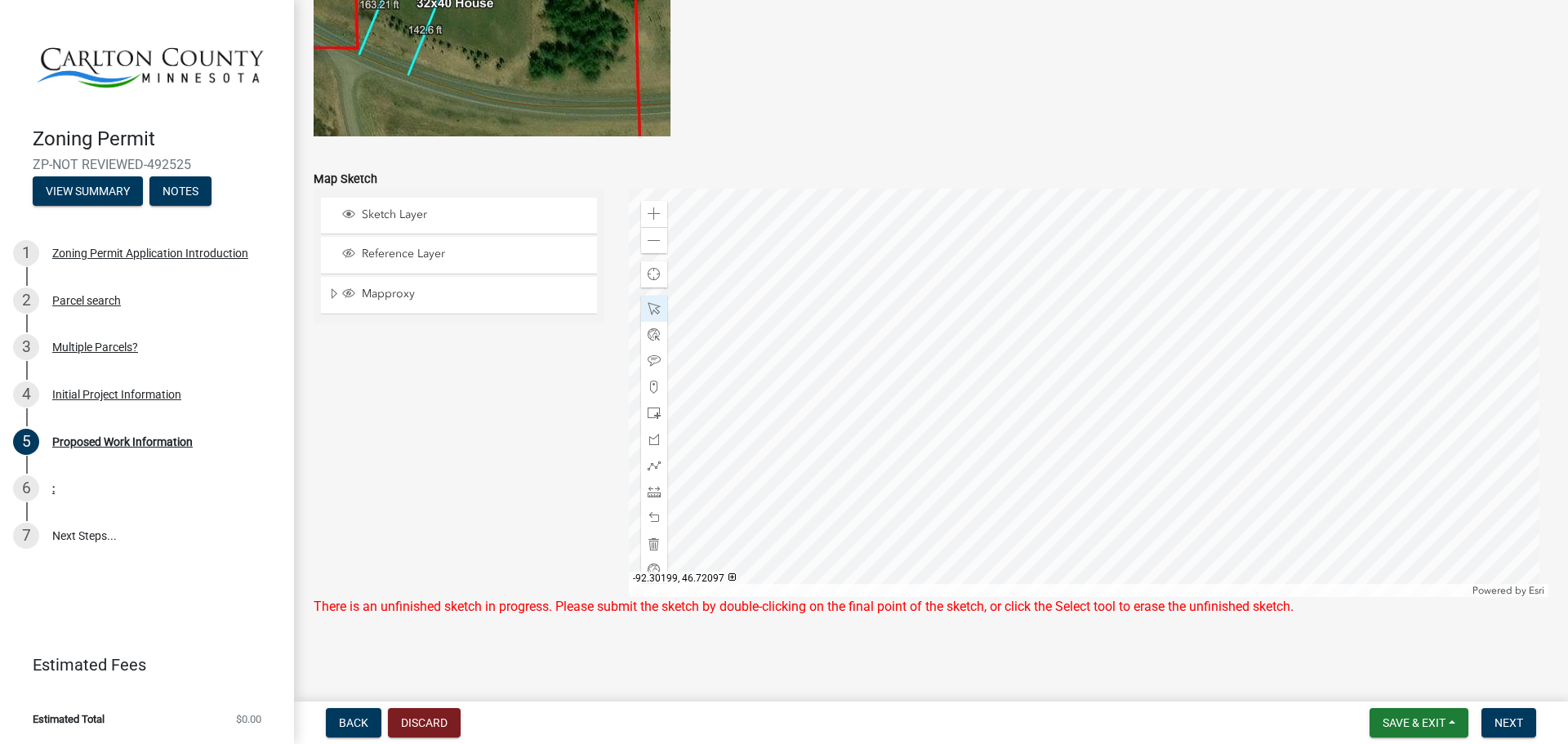
click at [1138, 402] on div at bounding box center [1088, 393] width 920 height 408
click at [1089, 396] on div at bounding box center [1088, 393] width 920 height 408
click at [1074, 516] on div at bounding box center [1088, 393] width 920 height 408
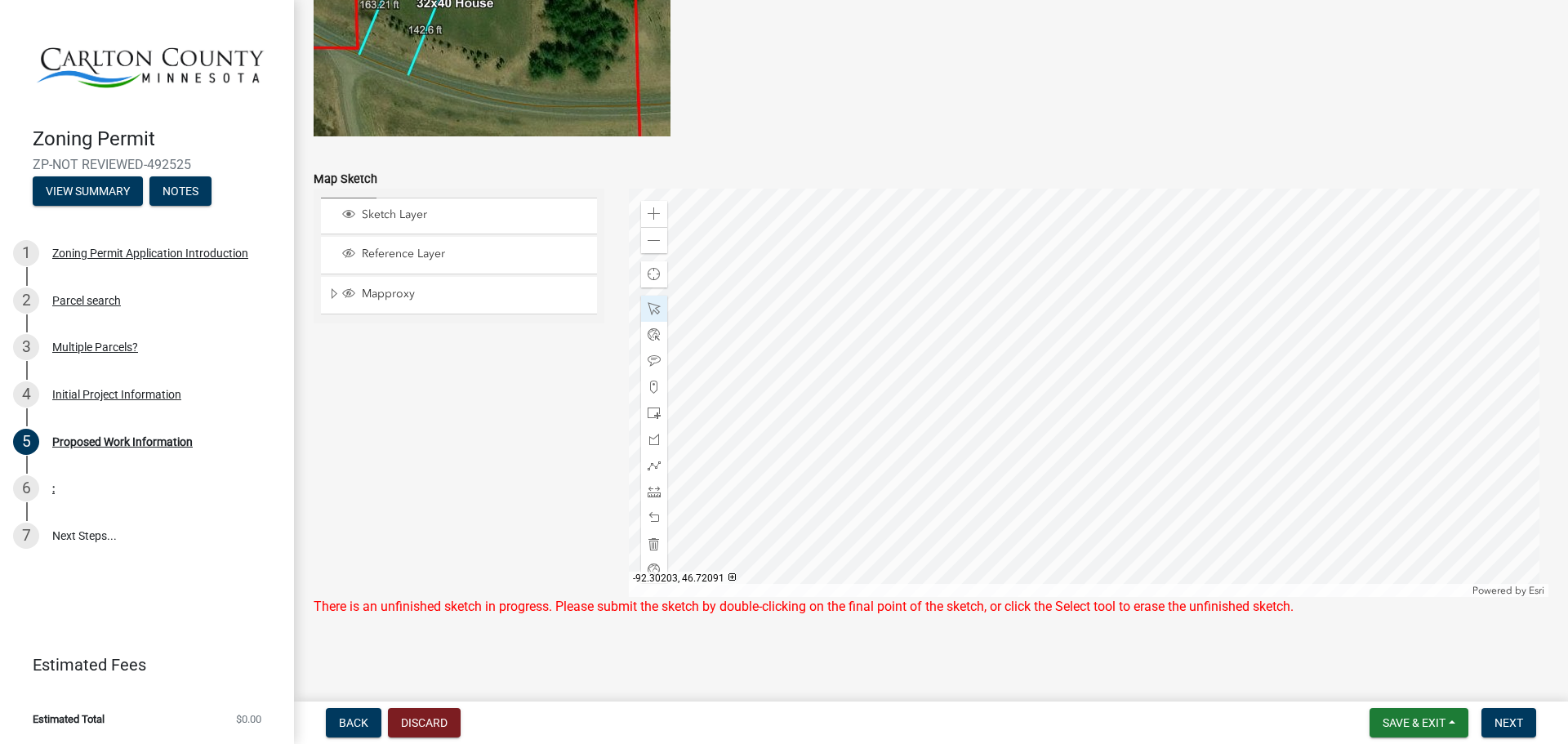
click at [1074, 516] on div at bounding box center [1088, 393] width 920 height 408
click at [1507, 719] on span "Next" at bounding box center [1508, 723] width 29 height 13
click at [1412, 715] on button "Save & Exit" at bounding box center [1419, 722] width 99 height 29
click at [1387, 682] on button "Save & Exit" at bounding box center [1403, 680] width 131 height 39
click at [1416, 731] on button "Save & Exit" at bounding box center [1419, 722] width 99 height 29
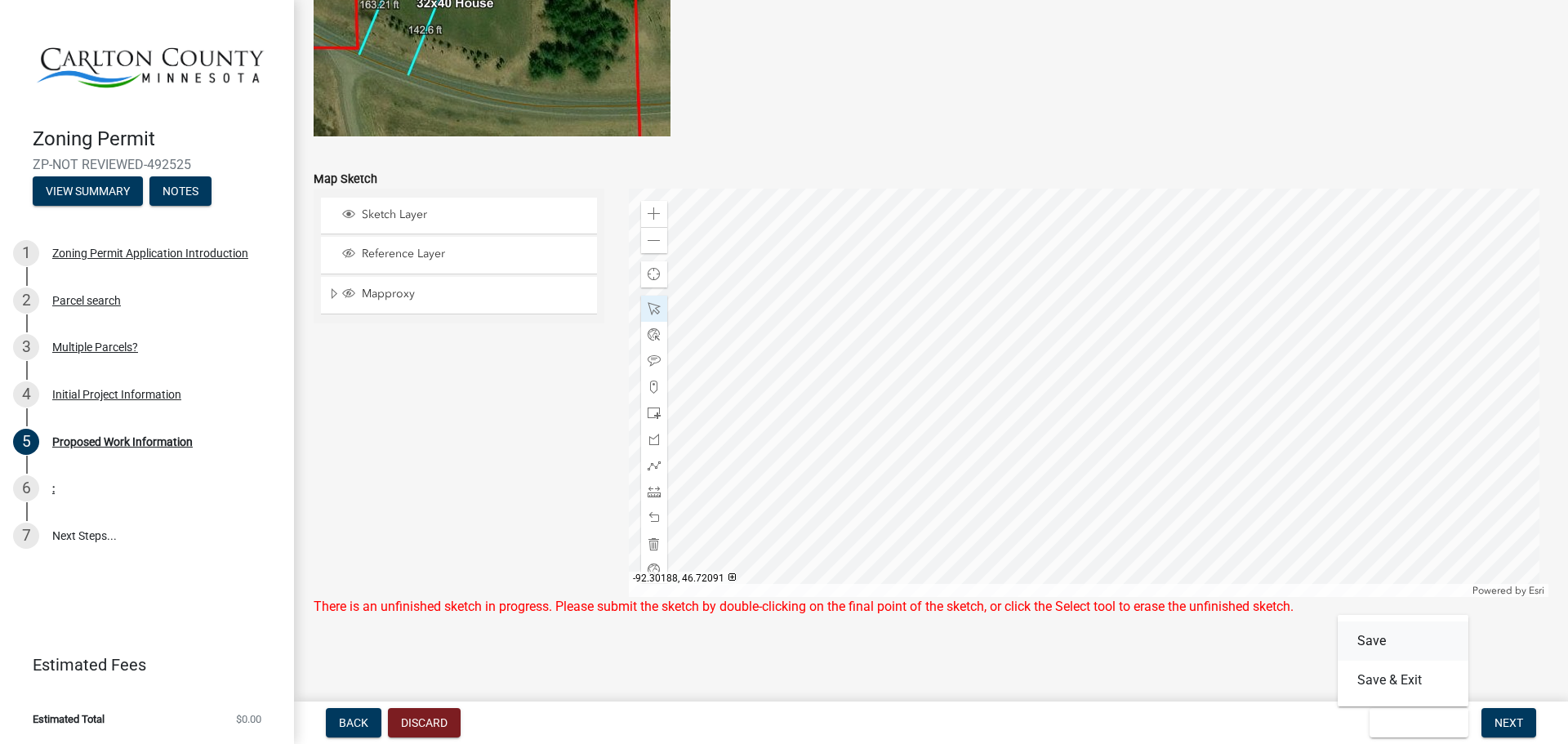
click at [1365, 639] on button "Save" at bounding box center [1403, 641] width 131 height 39
